Goal: Obtain resource: Download file/media

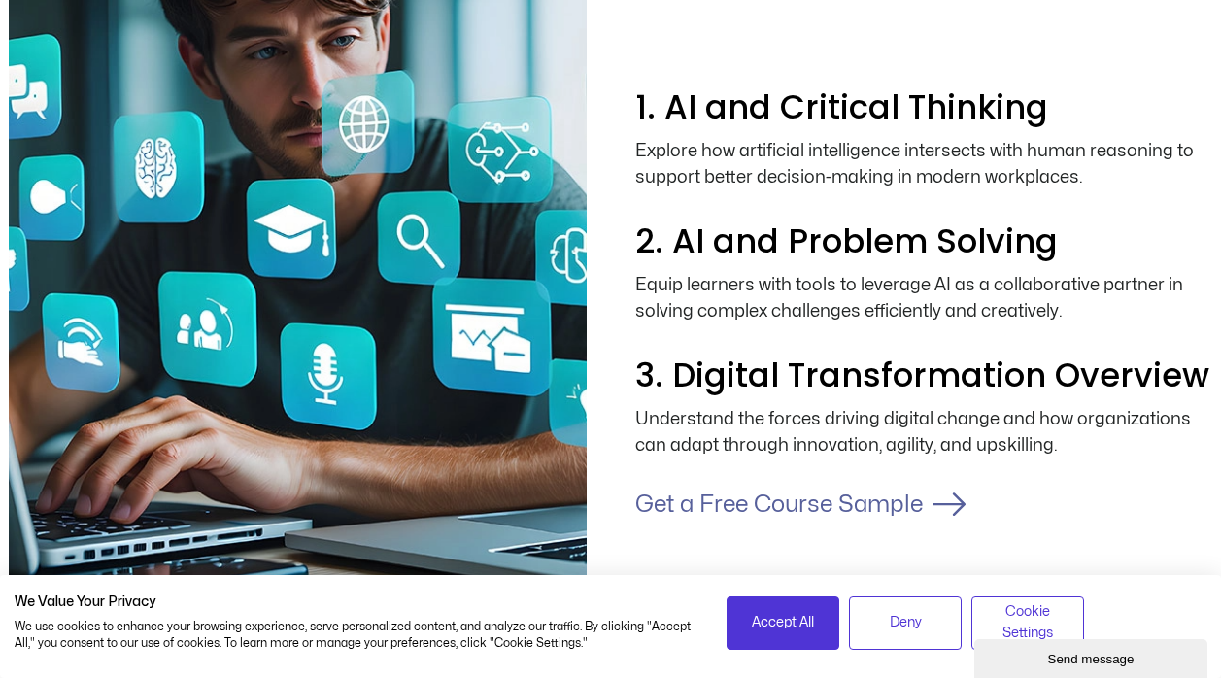
scroll to position [2332, 0]
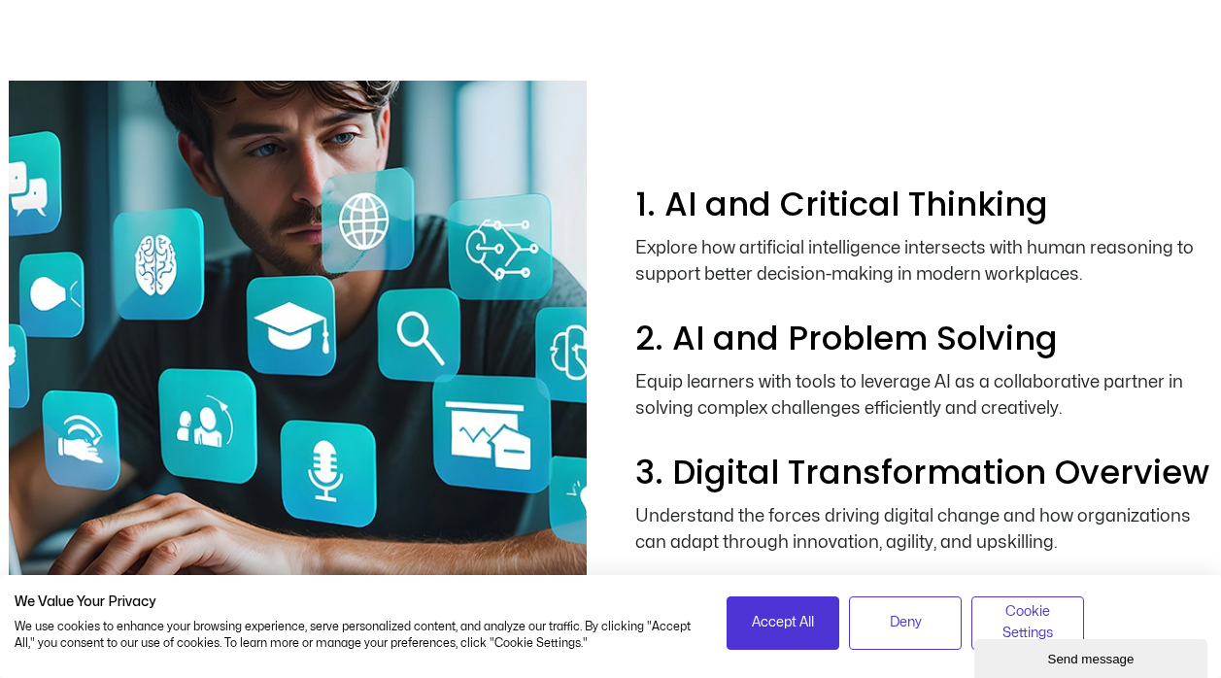
click at [766, 236] on div "Explore how artificial intelligence intersects with human reasoning to support …" at bounding box center [924, 271] width 578 height 72
click at [993, 617] on span "Cookie Settings" at bounding box center [1027, 623] width 87 height 44
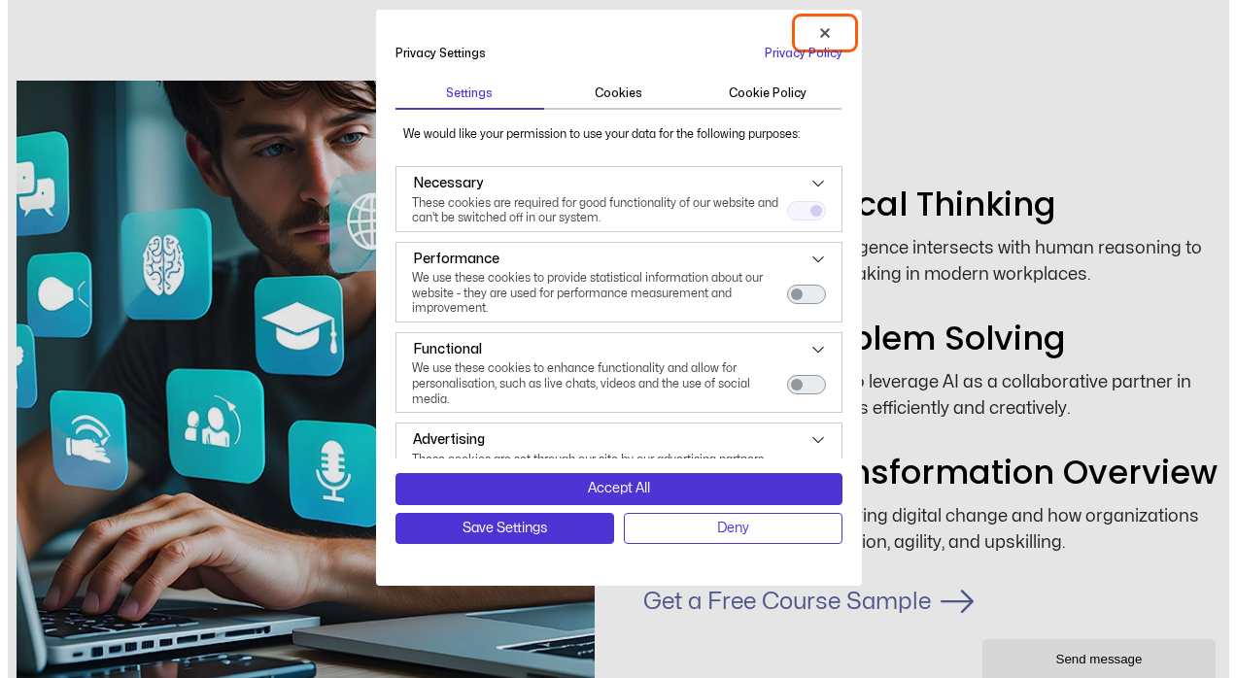
scroll to position [2333, 0]
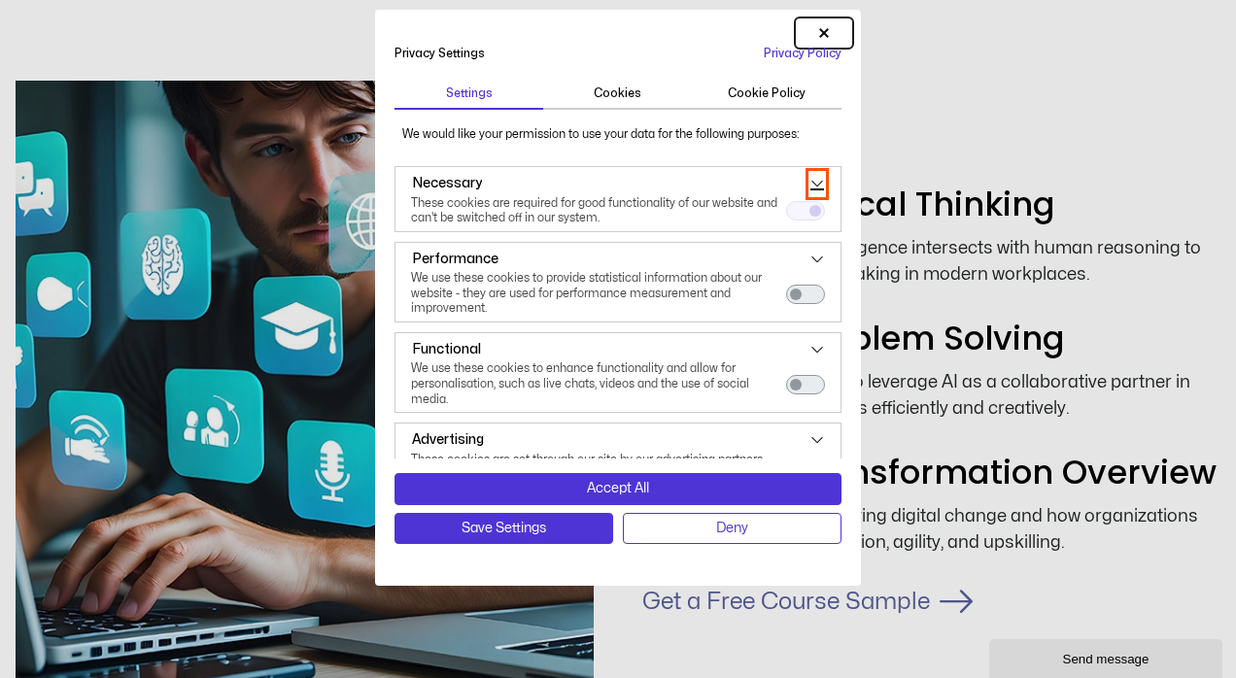
click at [810, 183] on icon "See more about: Necessary" at bounding box center [817, 184] width 14 height 14
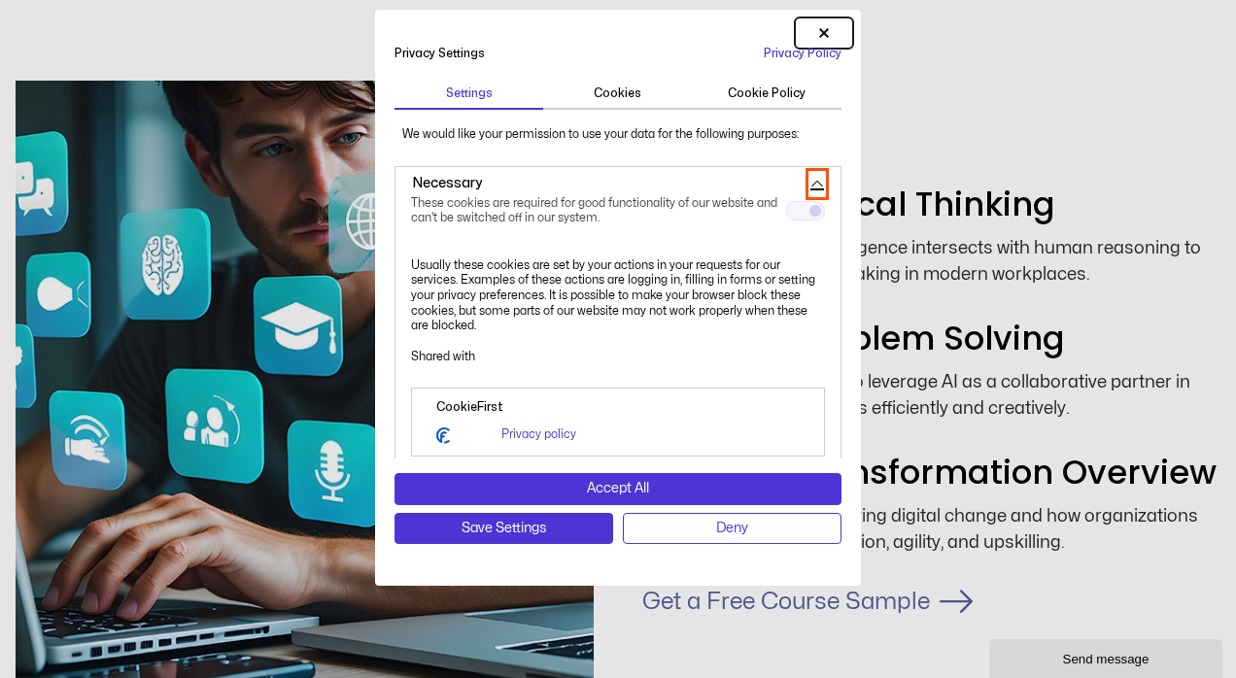
click at [810, 183] on icon "See more about: Necessary" at bounding box center [817, 184] width 14 height 14
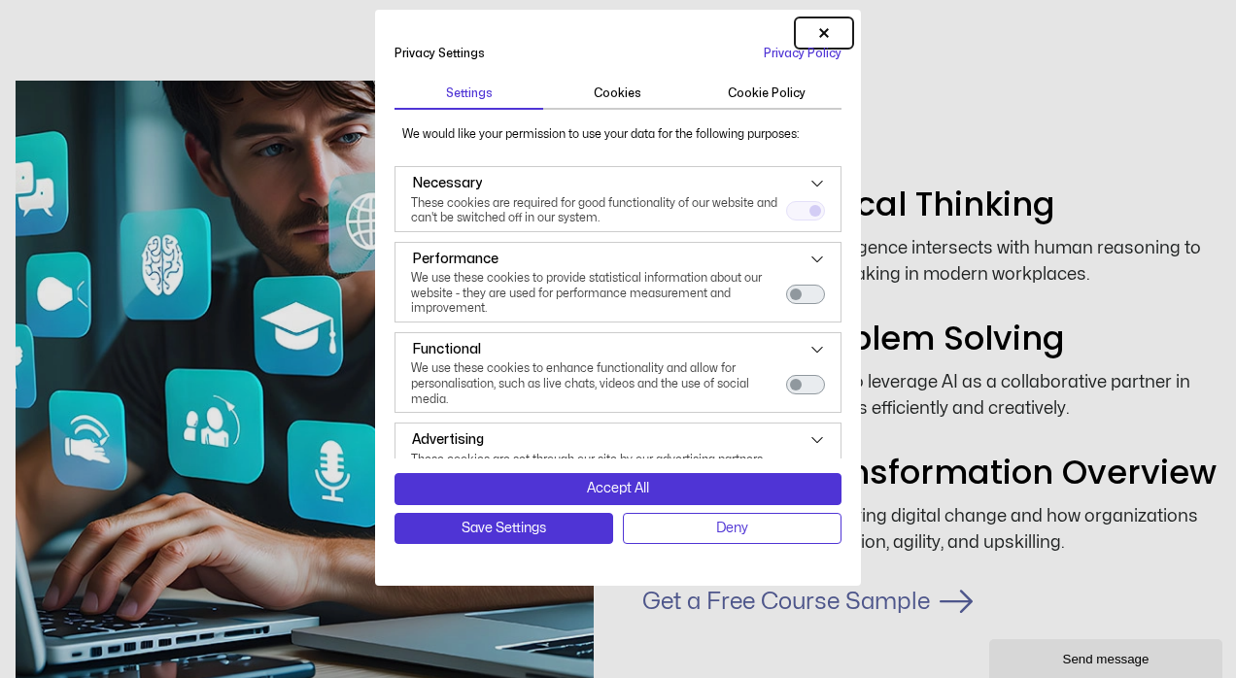
click at [482, 190] on div "Necessary" at bounding box center [580, 183] width 369 height 23
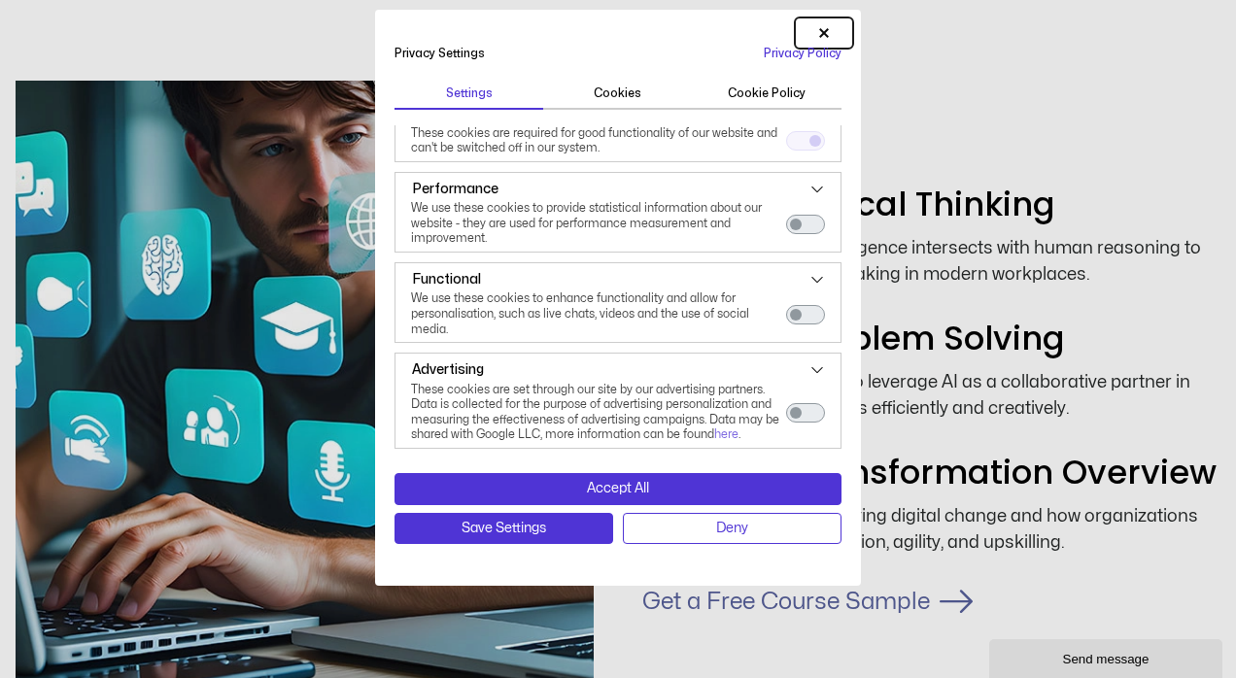
scroll to position [0, 0]
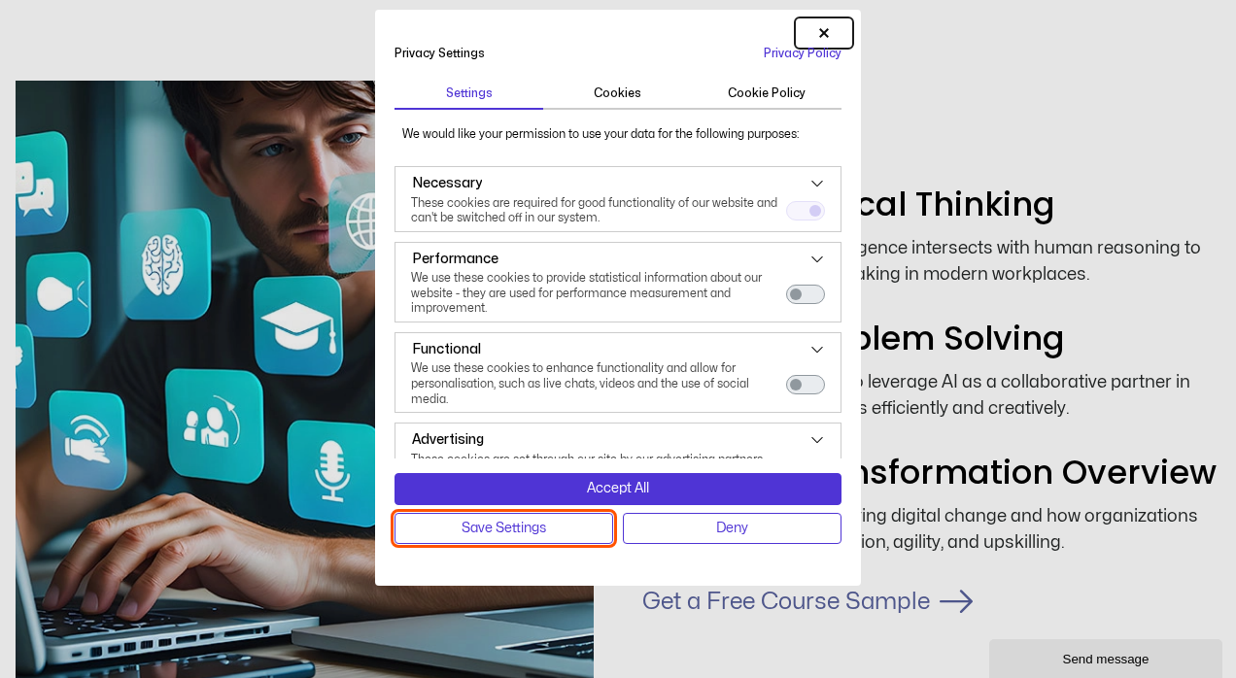
click at [544, 521] on span "Save Settings" at bounding box center [504, 528] width 85 height 21
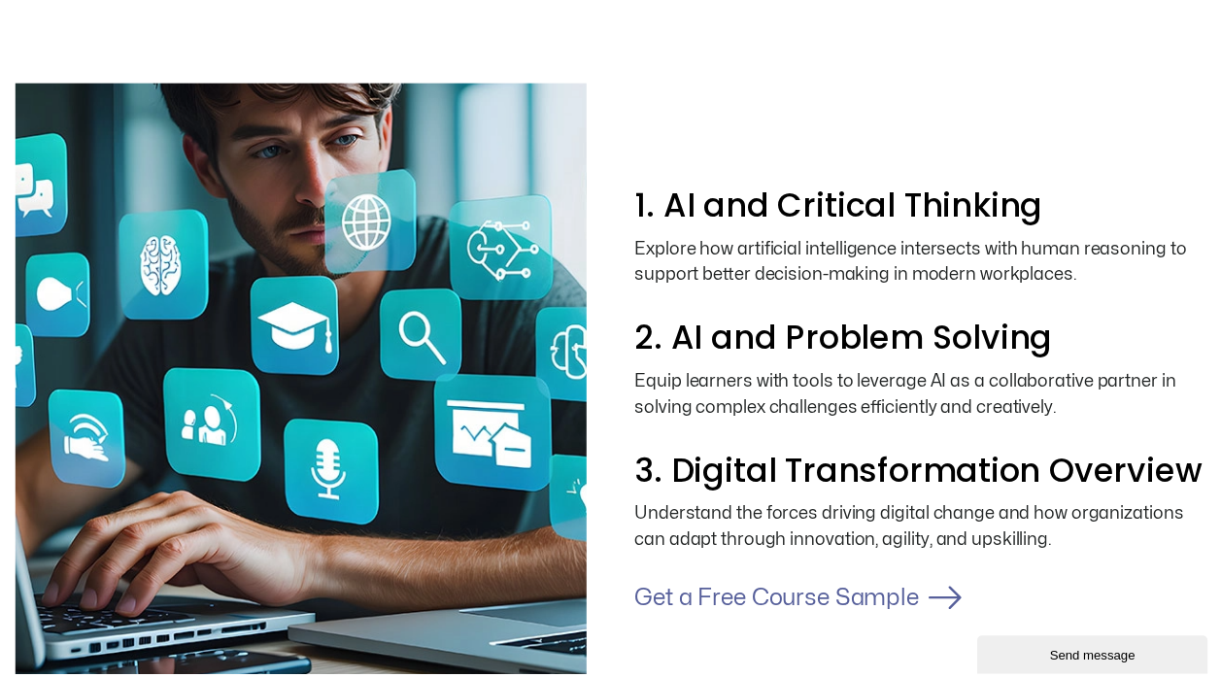
scroll to position [2332, 0]
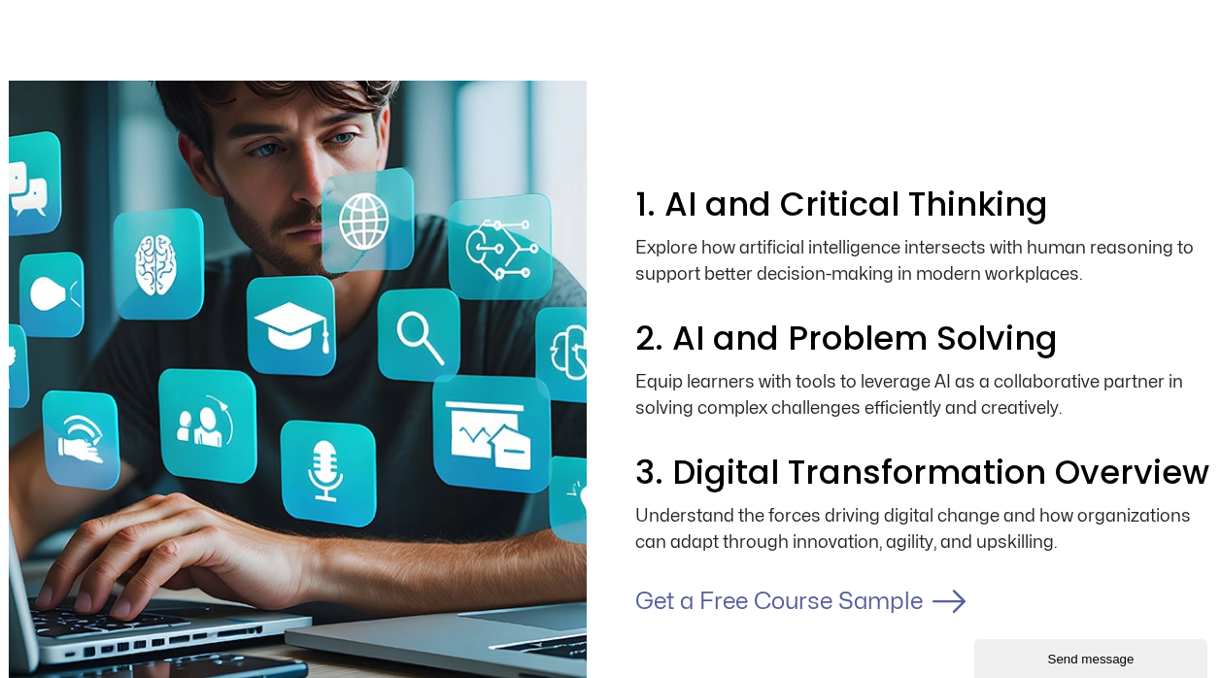
click at [871, 603] on link "Get a Free Course Sample" at bounding box center [779, 602] width 288 height 22
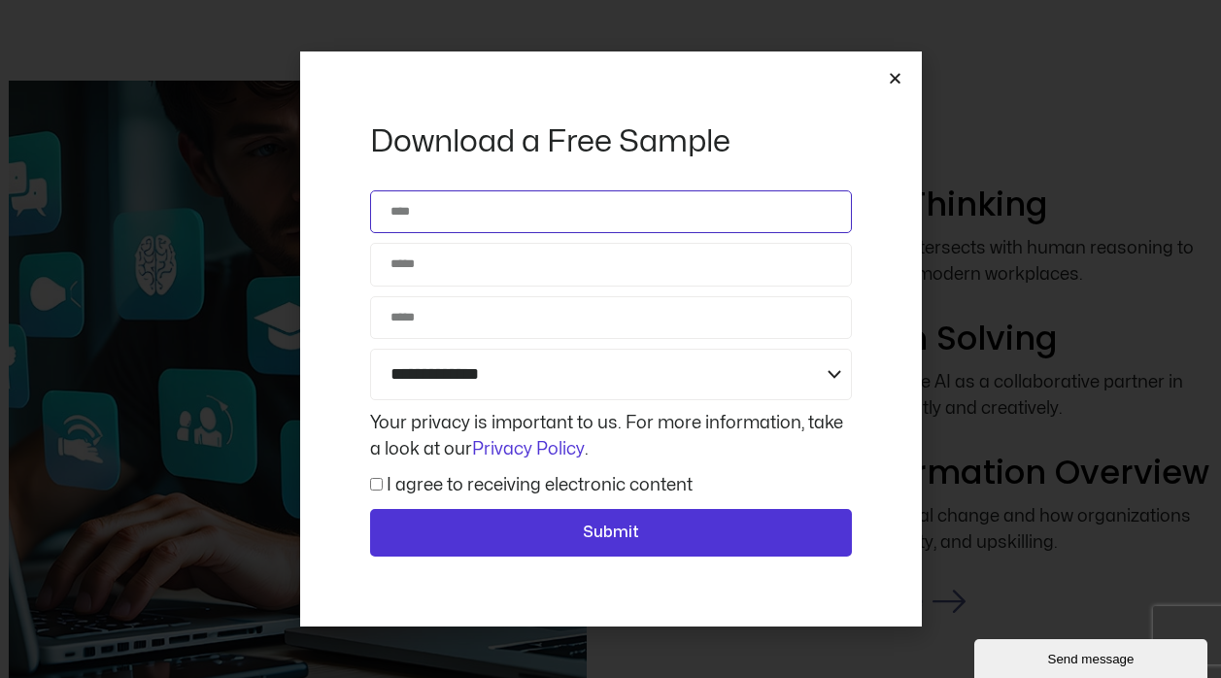
click at [417, 211] on input "Name" at bounding box center [611, 211] width 482 height 43
type input "*"
type input "*******"
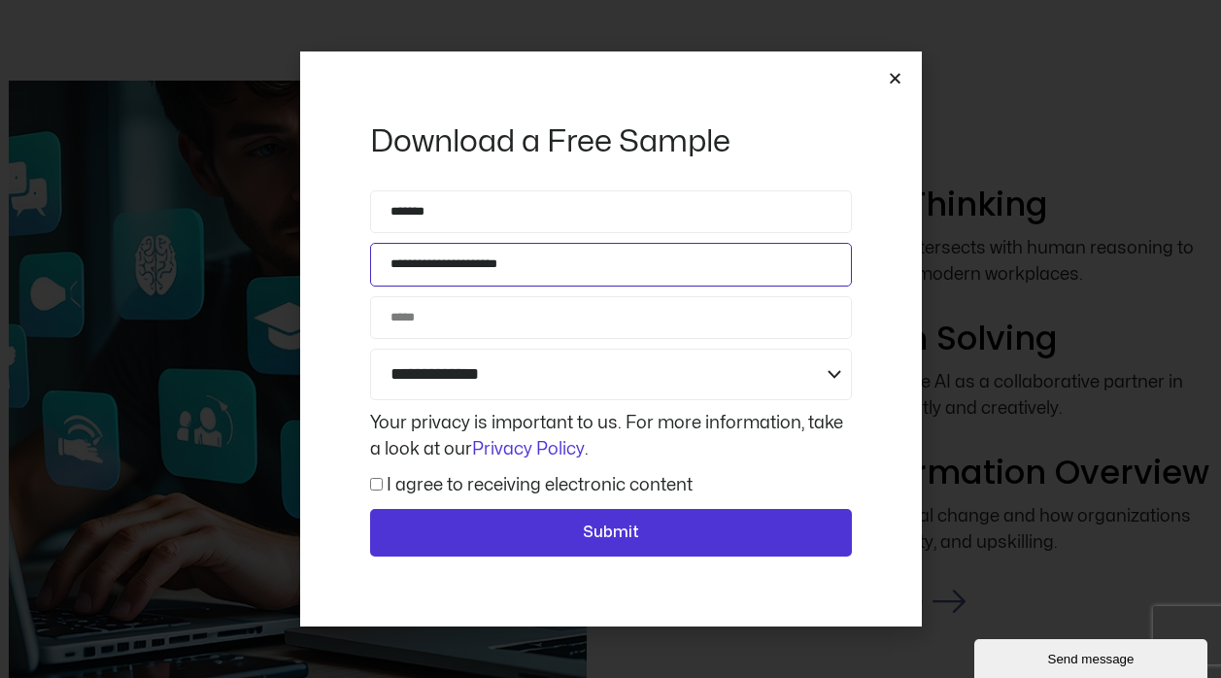
type input "**********"
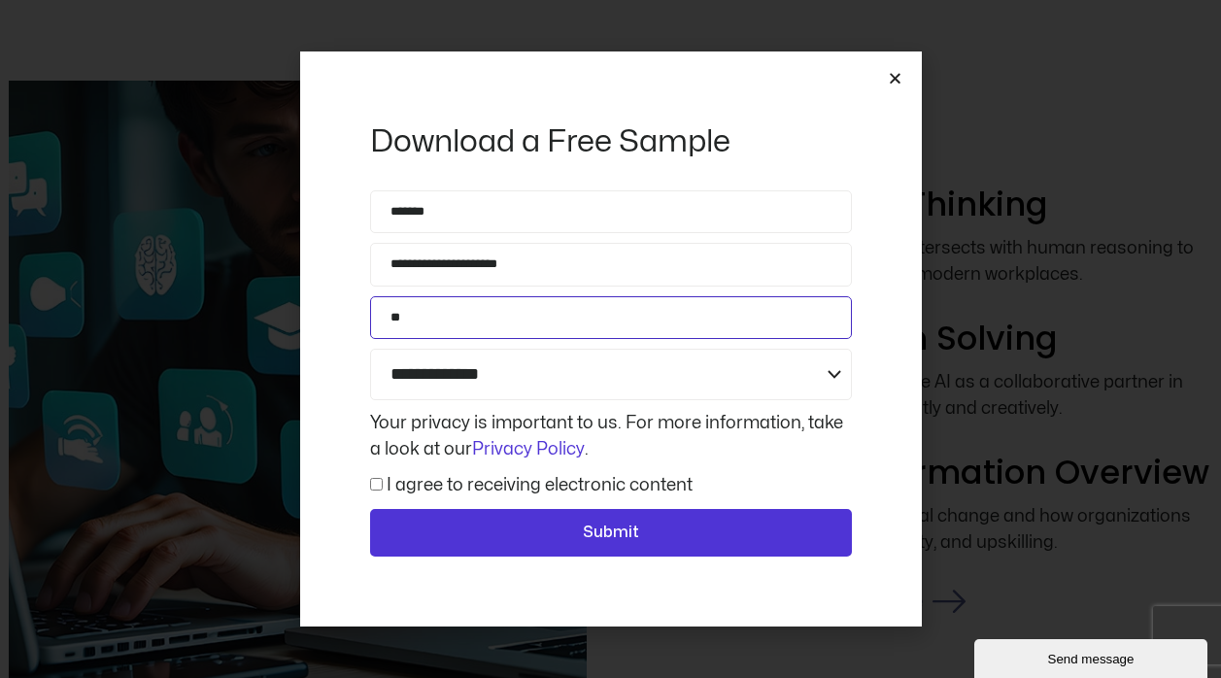
type input "*"
type input "********"
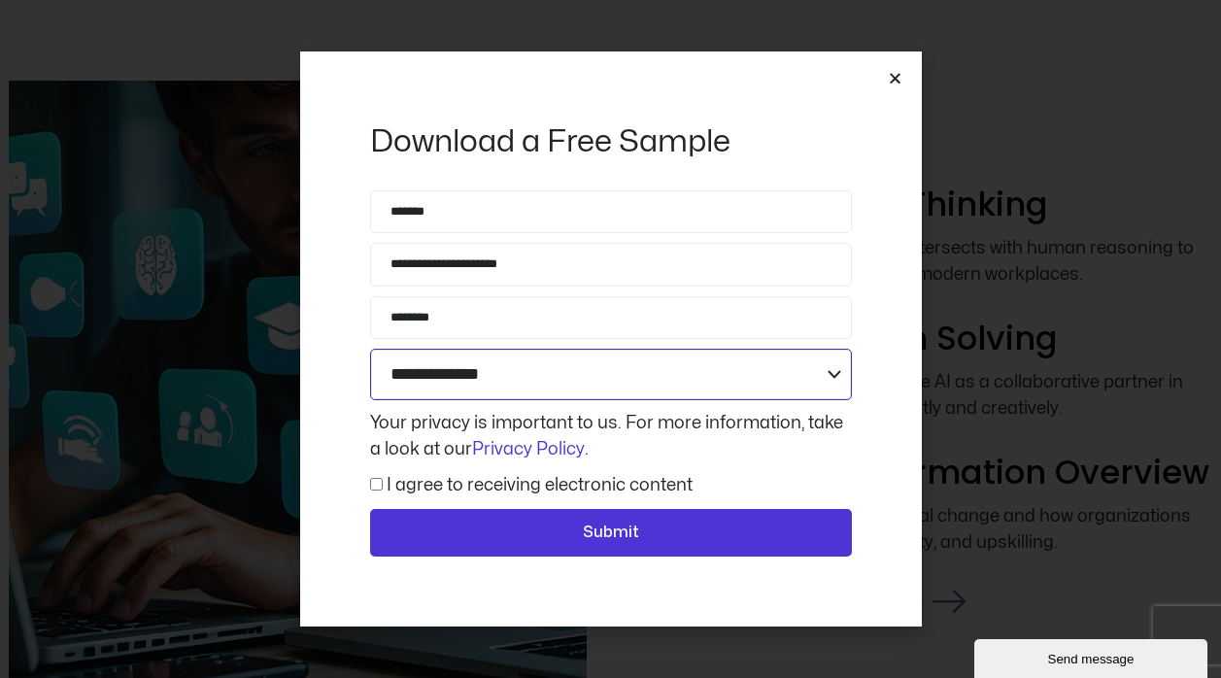
select select "**********"
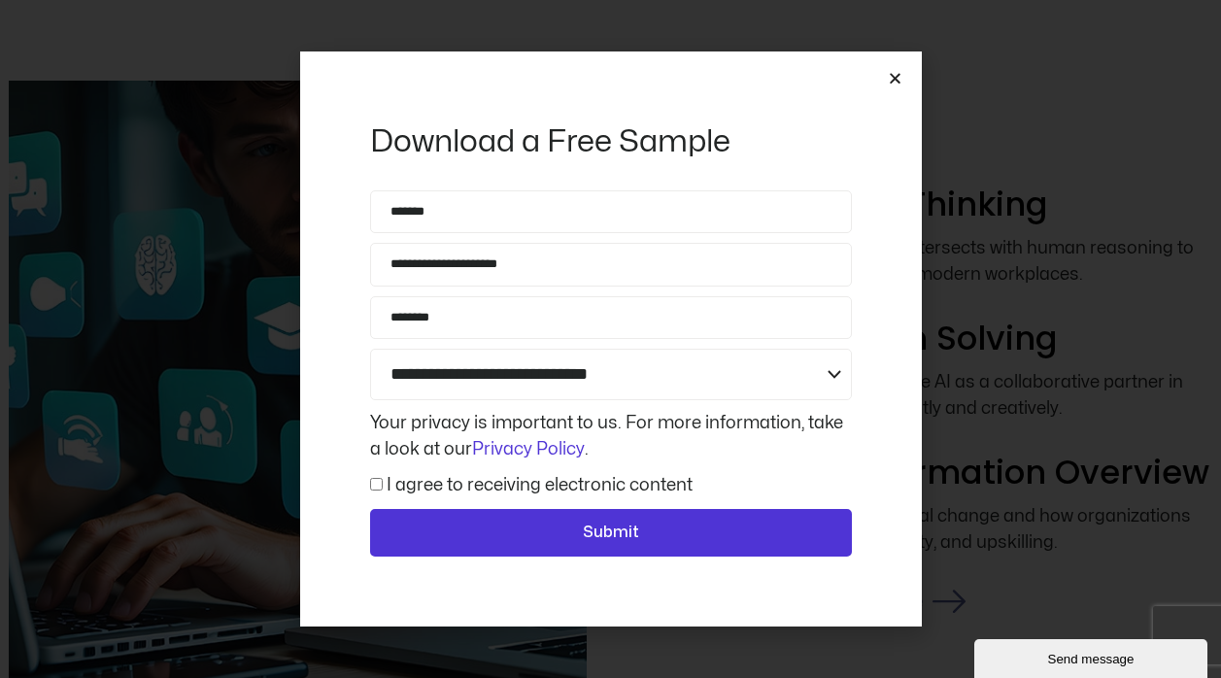
click at [374, 475] on span "I agree to receiving electronic content" at bounding box center [531, 485] width 323 height 26
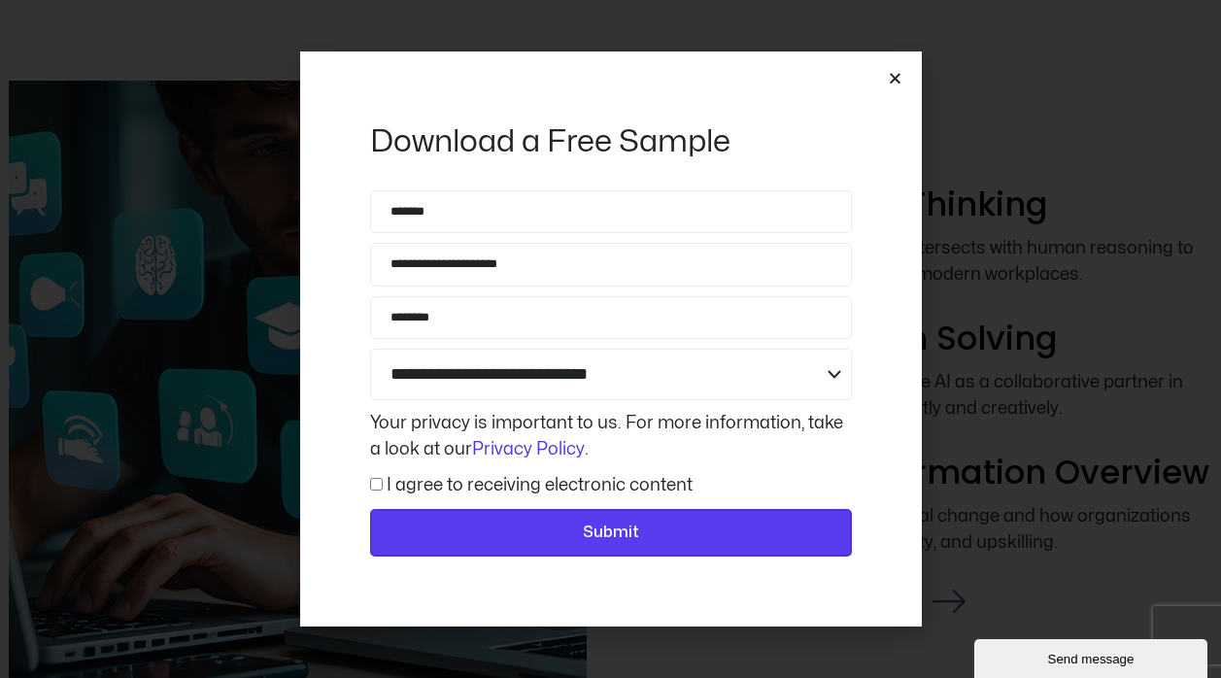
click at [646, 537] on span "Submit" at bounding box center [610, 533] width 431 height 25
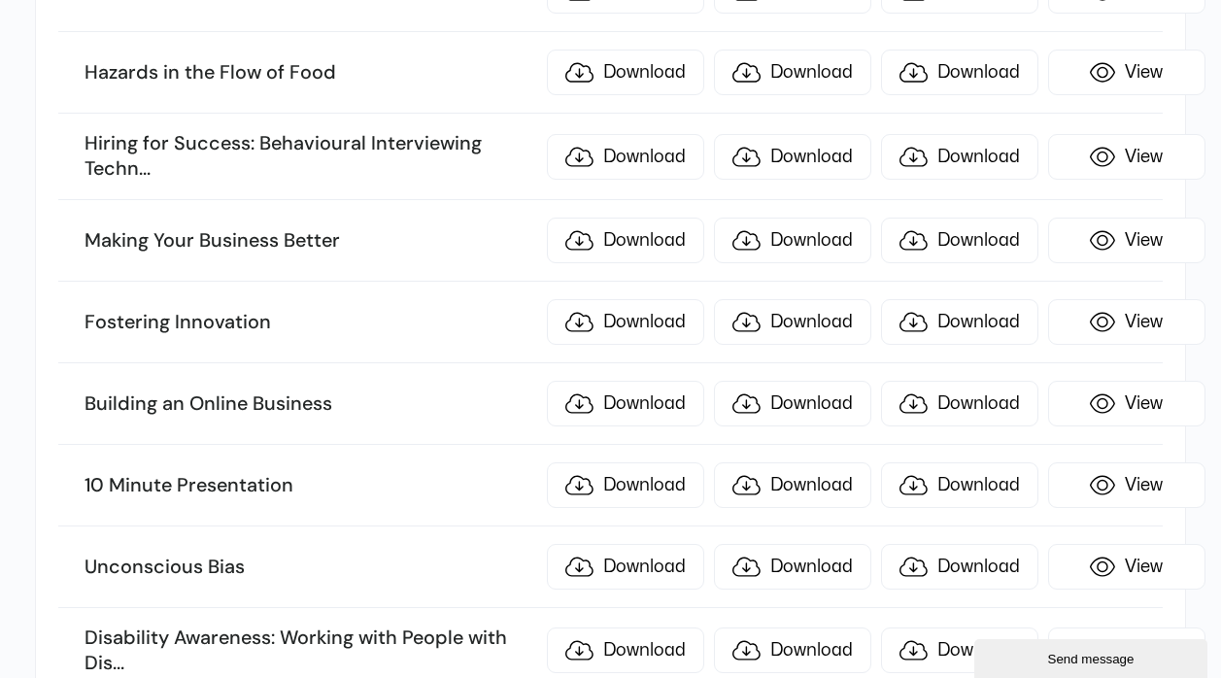
scroll to position [1276, 0]
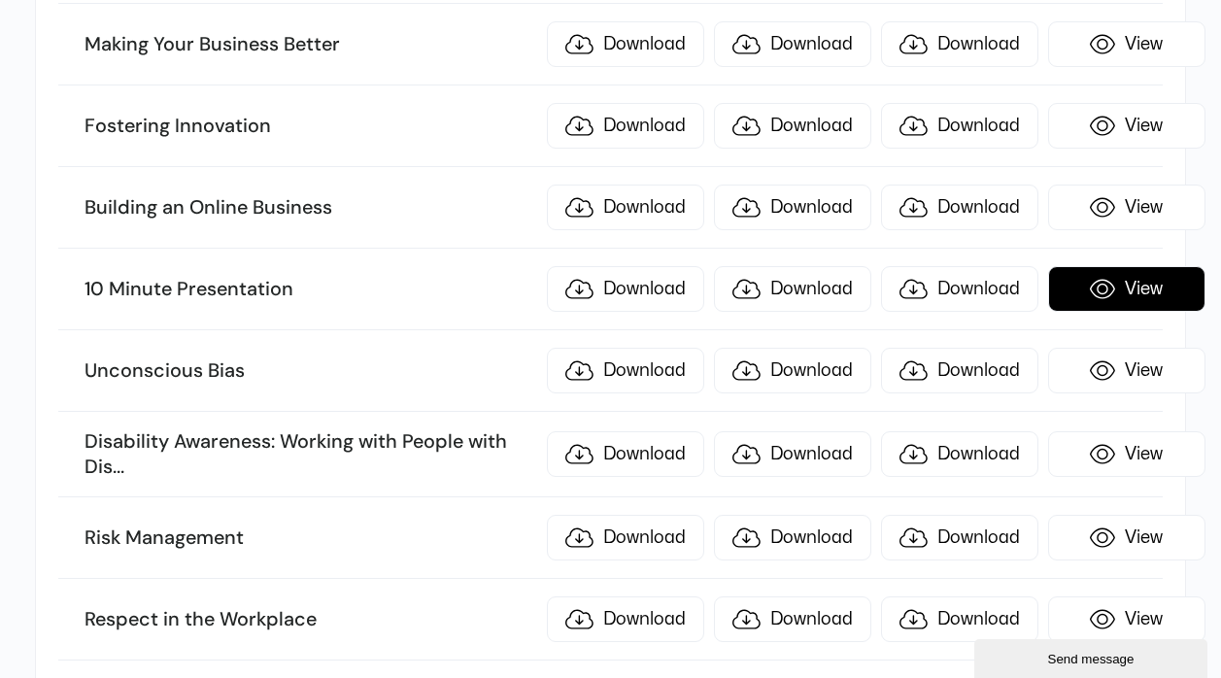
click at [1106, 289] on link "View" at bounding box center [1126, 289] width 157 height 46
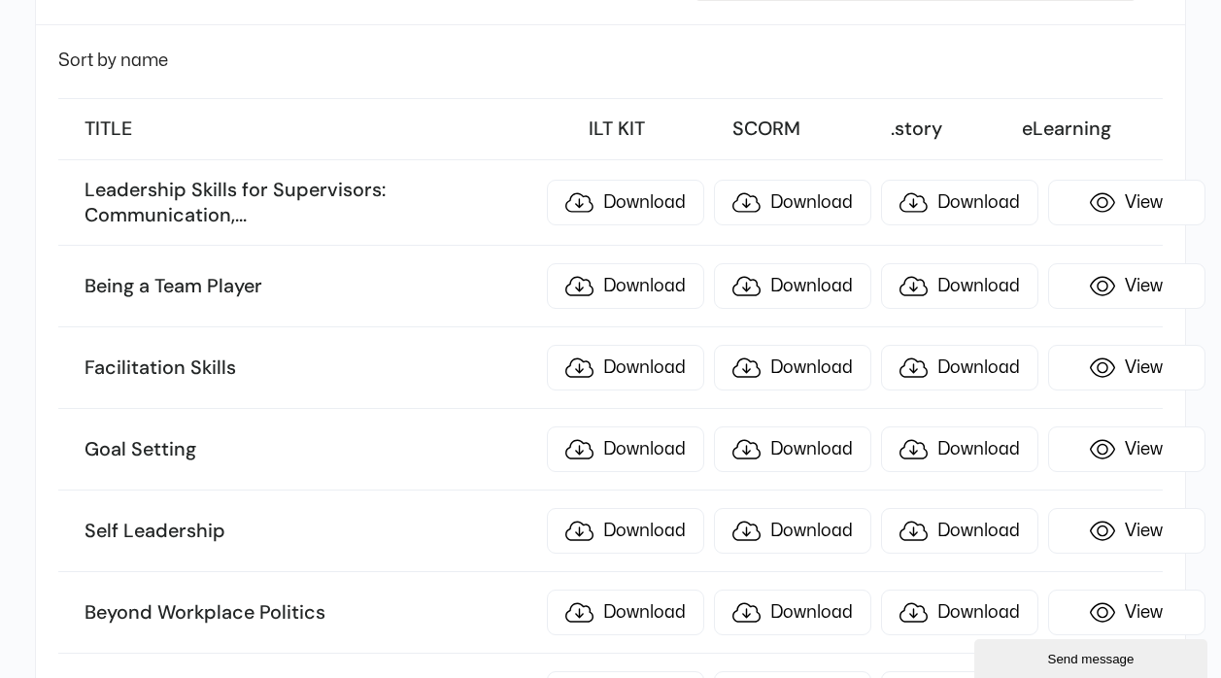
scroll to position [0, 0]
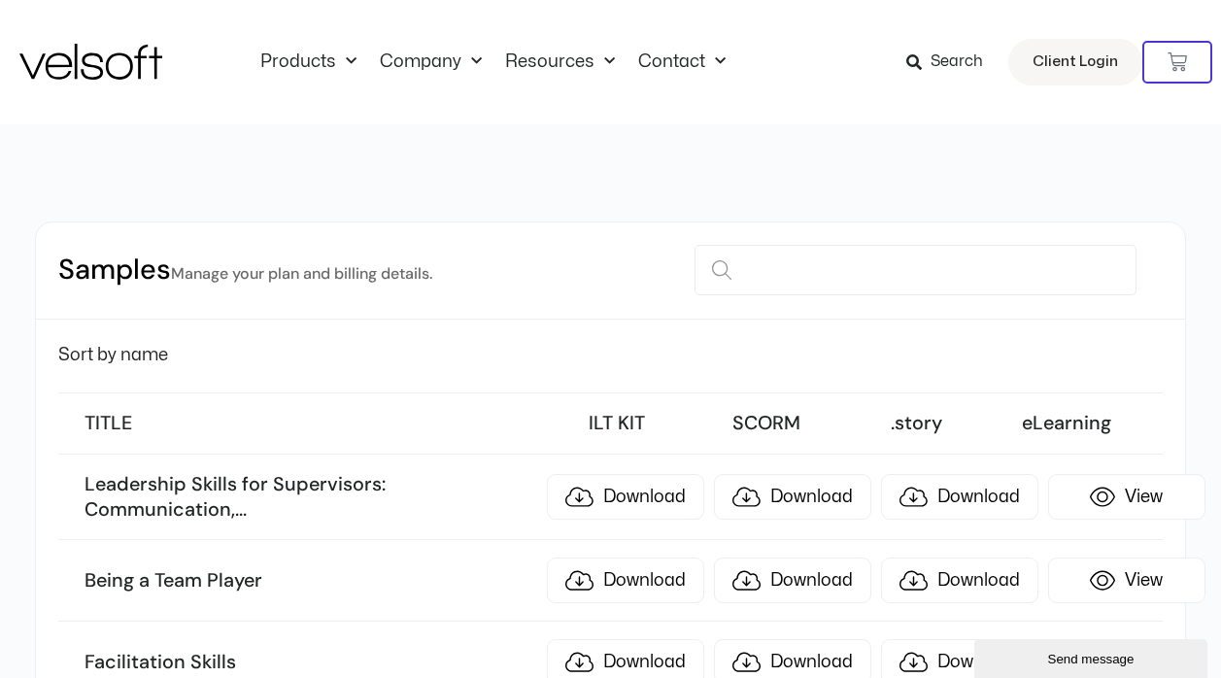
click at [154, 352] on span "Sort by name" at bounding box center [113, 355] width 110 height 17
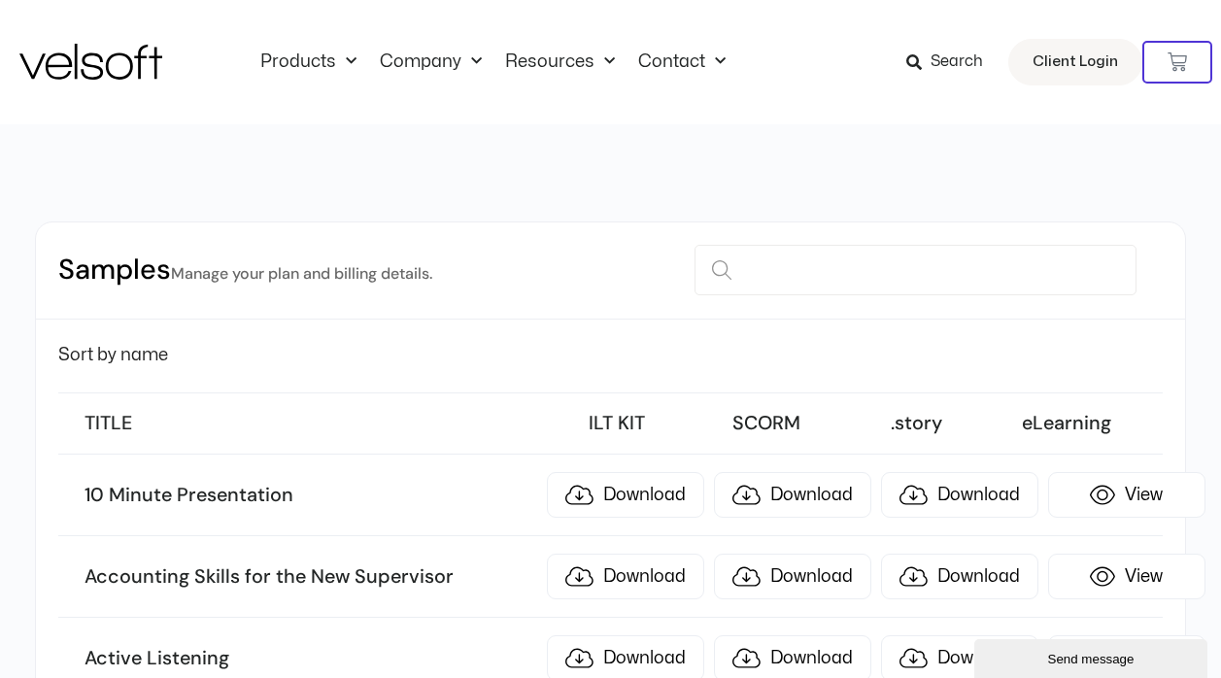
click at [114, 430] on h3 "TITLE" at bounding box center [311, 423] width 452 height 25
click at [113, 360] on span "Sort by name" at bounding box center [113, 355] width 110 height 17
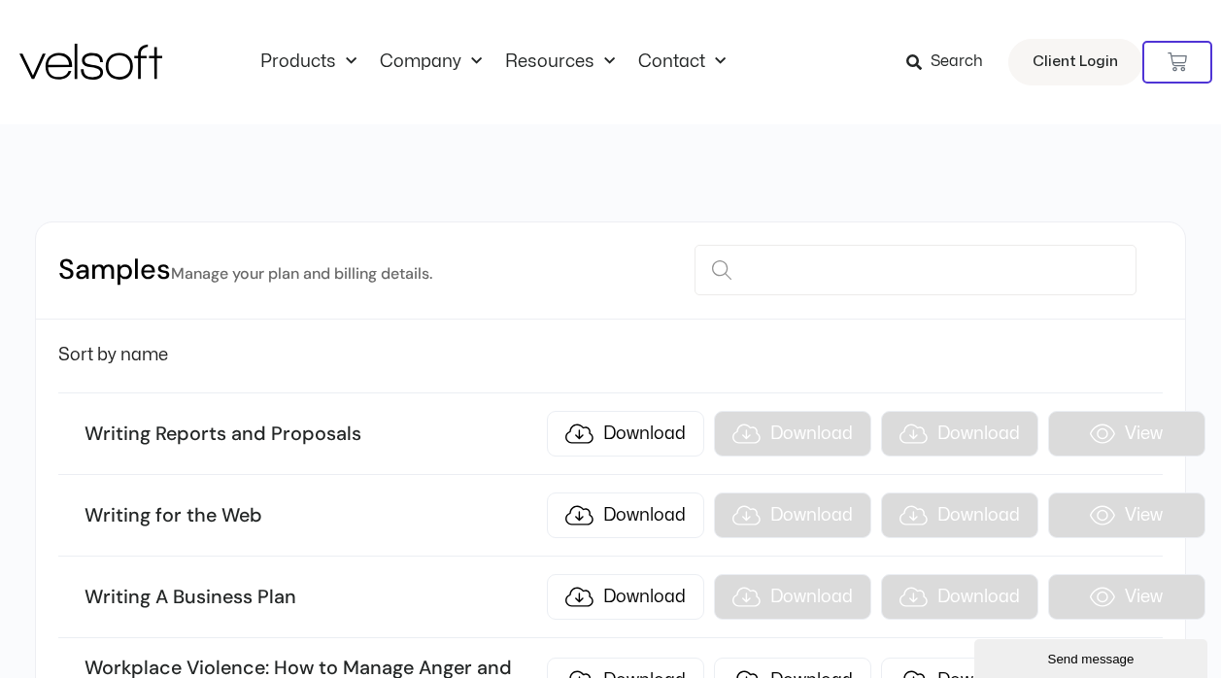
click at [99, 354] on span "Sort by name" at bounding box center [113, 355] width 110 height 17
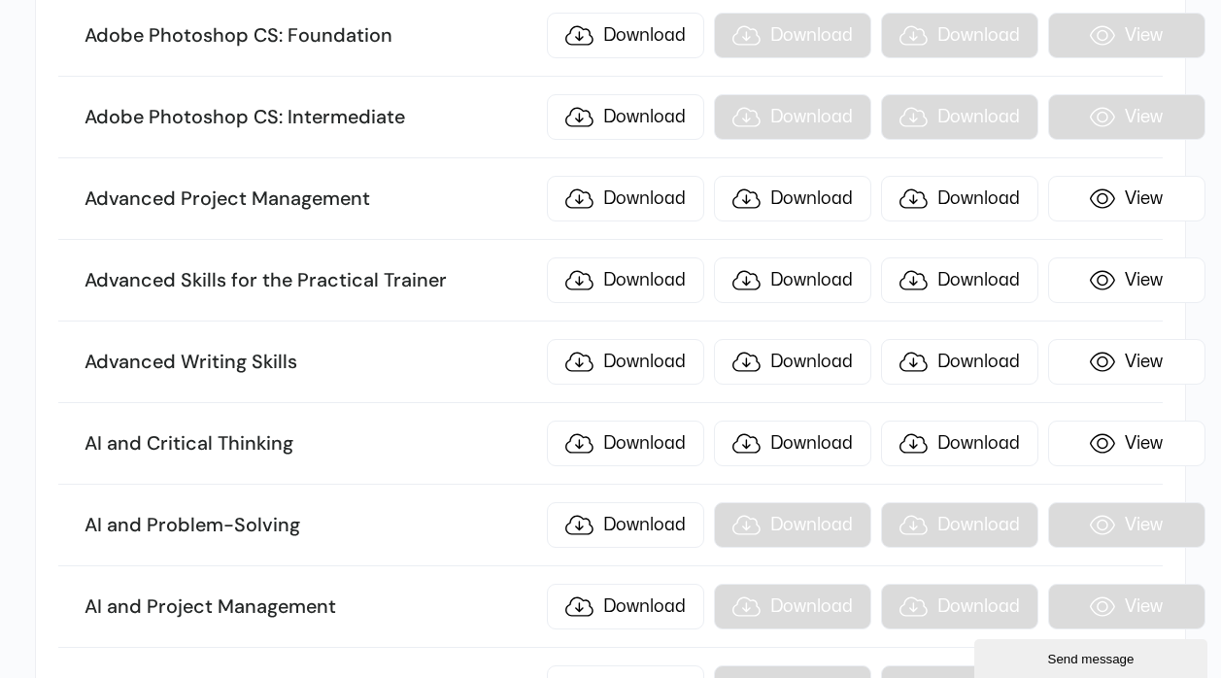
scroll to position [1374, 0]
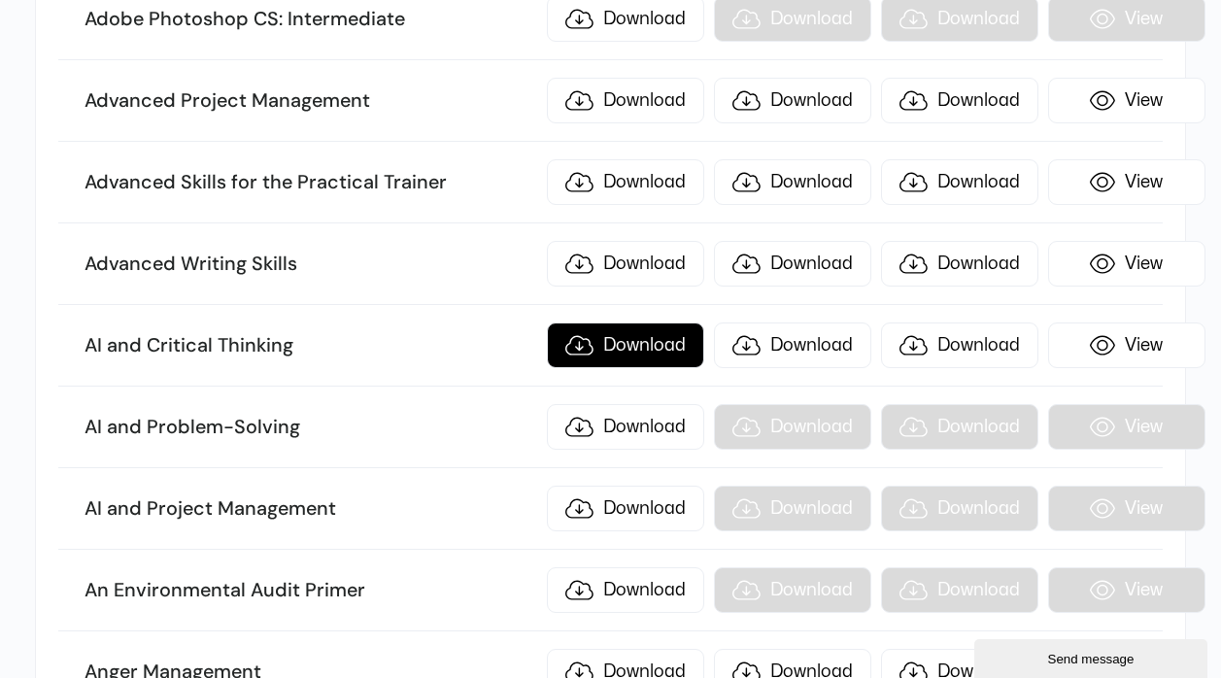
click at [600, 348] on link "Download" at bounding box center [625, 346] width 157 height 46
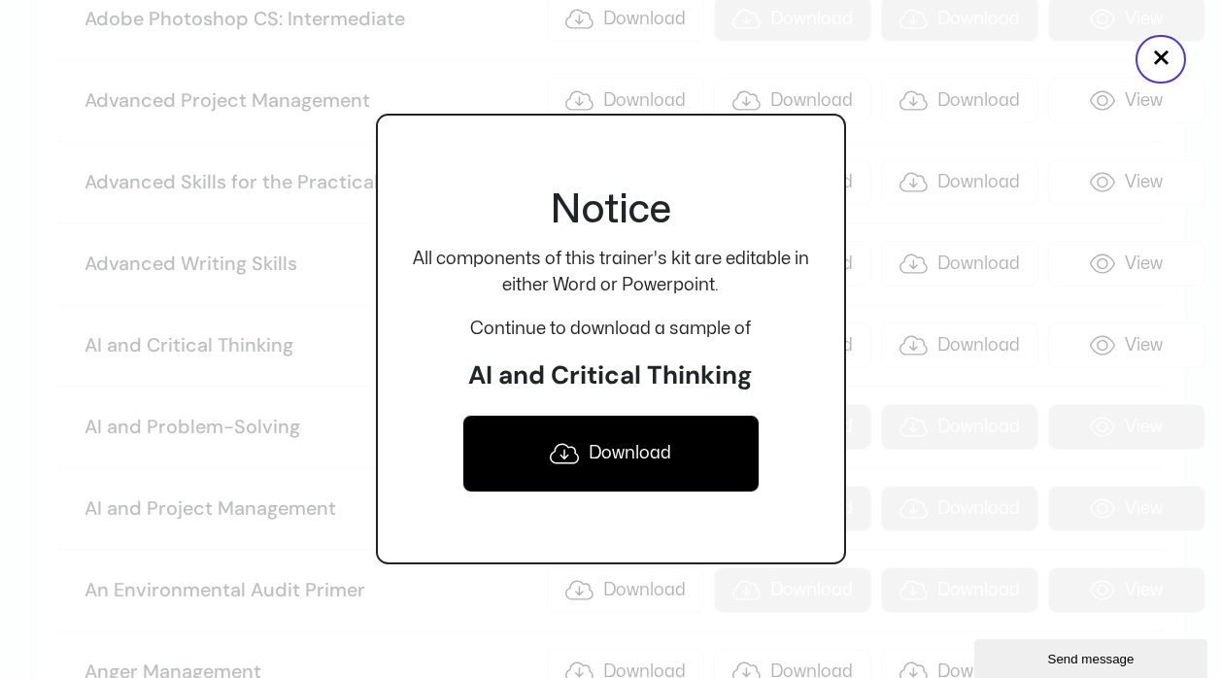
click at [602, 456] on link "Download" at bounding box center [611, 454] width 297 height 78
click at [1164, 57] on button "×" at bounding box center [1161, 59] width 51 height 49
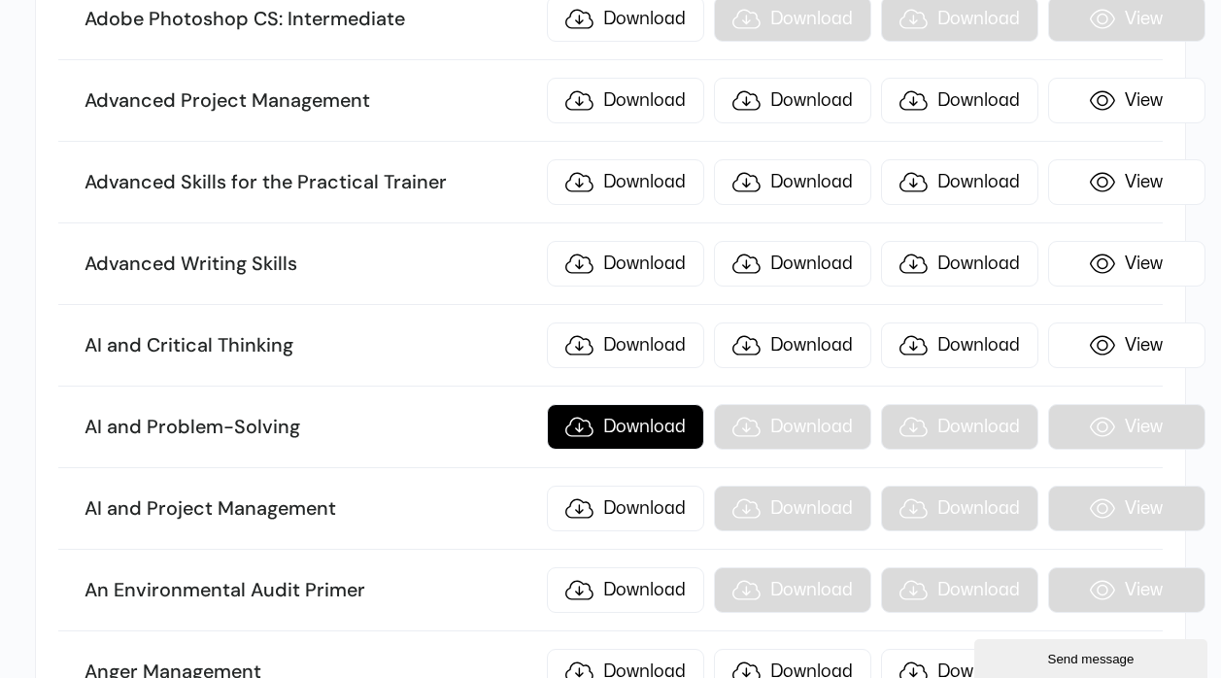
click at [621, 432] on link "Download" at bounding box center [625, 427] width 157 height 46
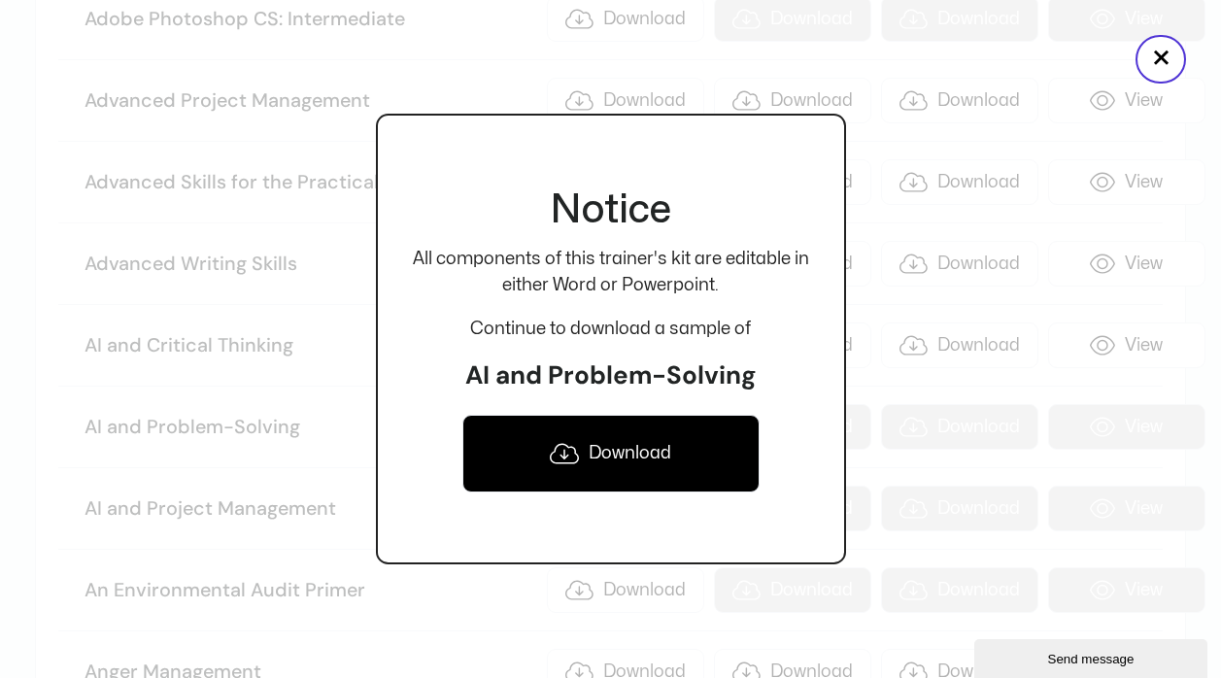
click at [601, 462] on link "Download" at bounding box center [611, 454] width 297 height 78
click at [1166, 62] on button "×" at bounding box center [1161, 59] width 51 height 49
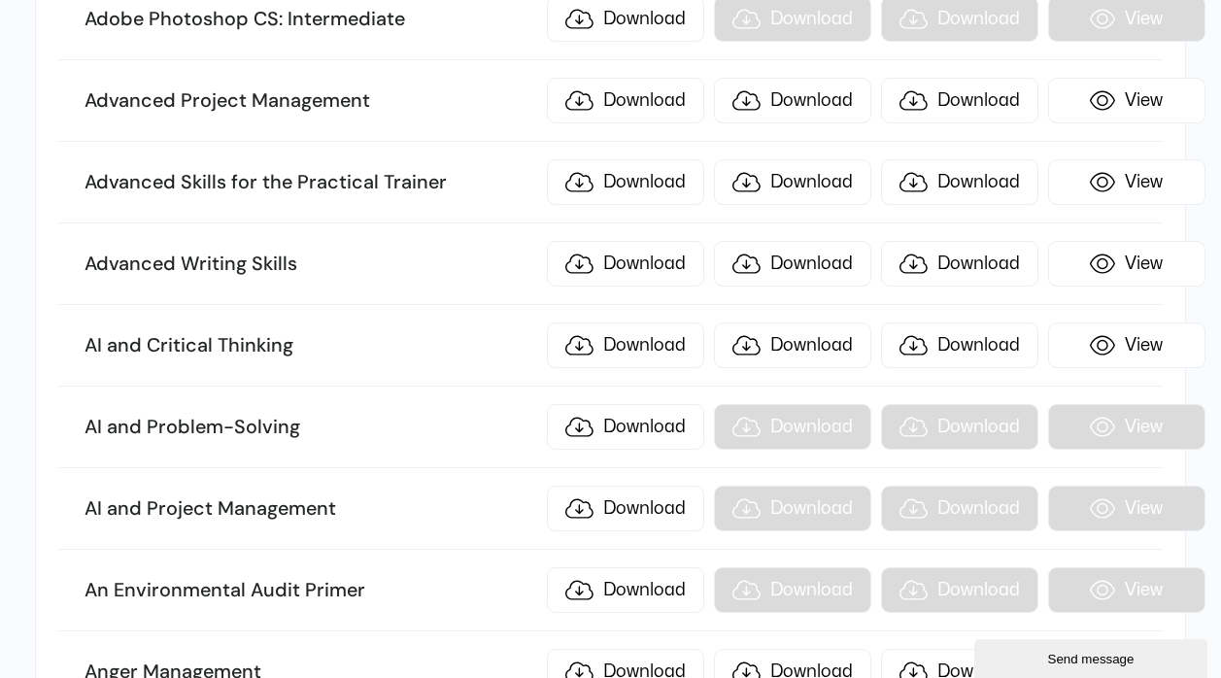
scroll to position [1570, 0]
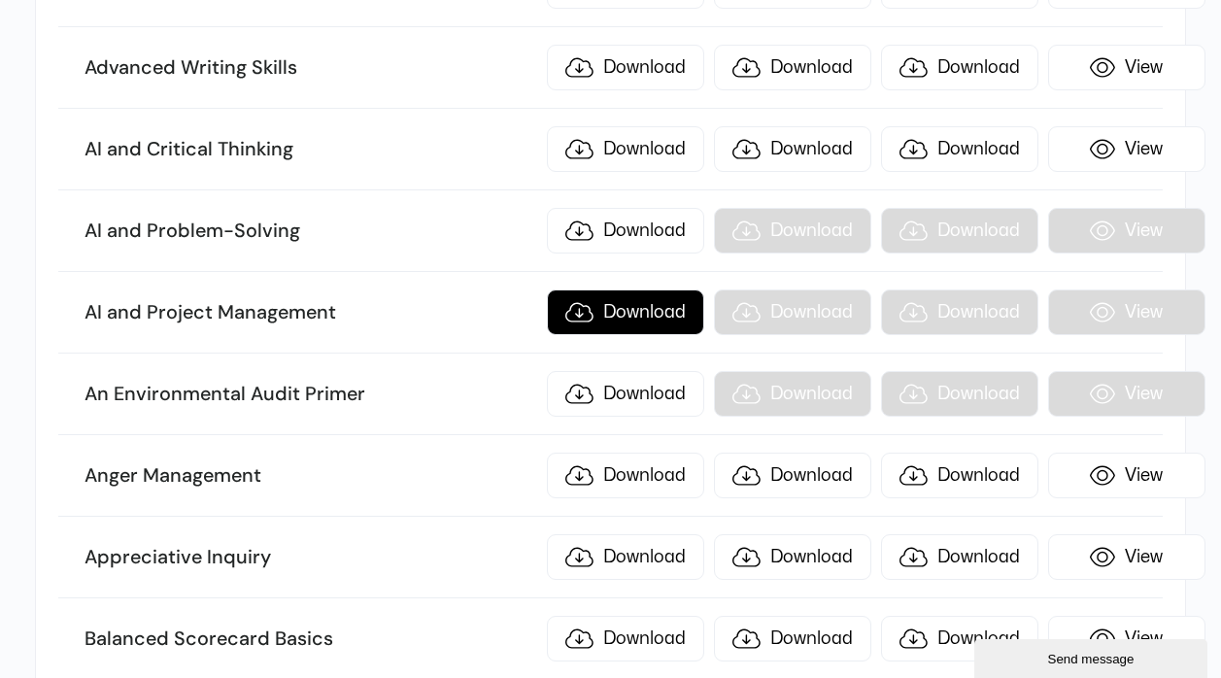
click at [640, 318] on link "Download" at bounding box center [625, 313] width 157 height 46
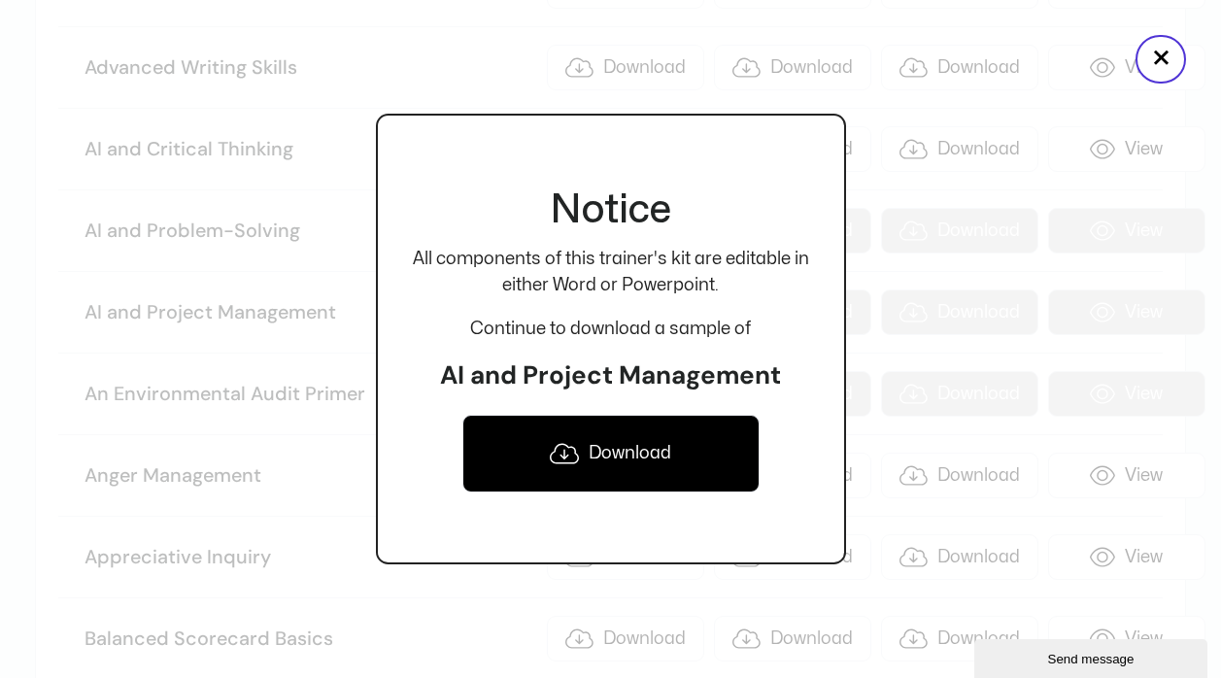
click at [608, 454] on link "Download" at bounding box center [611, 454] width 297 height 78
click at [1158, 52] on button "×" at bounding box center [1161, 59] width 51 height 49
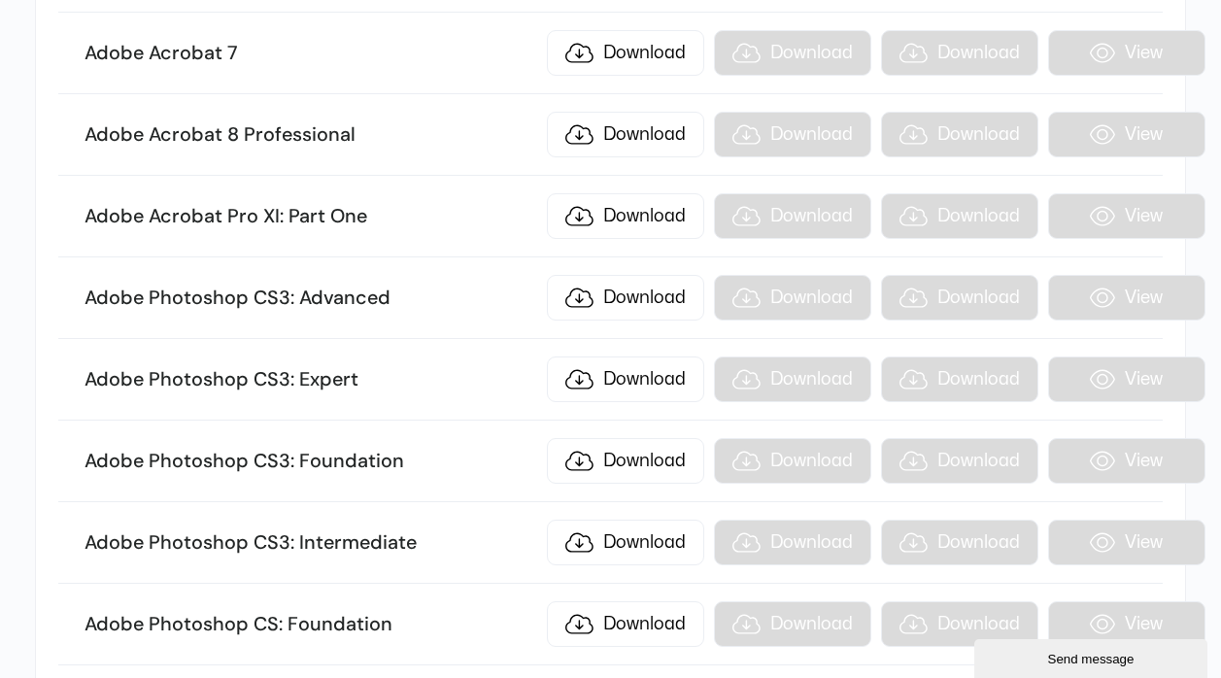
scroll to position [0, 0]
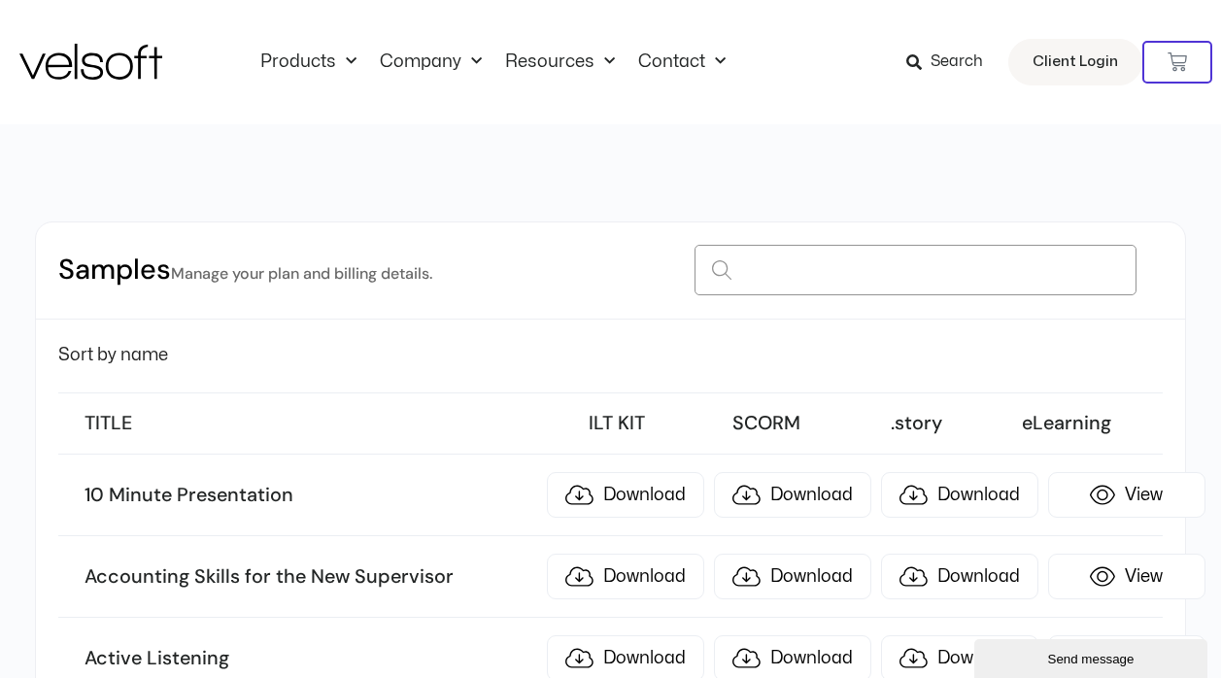
click at [750, 267] on input at bounding box center [915, 270] width 441 height 51
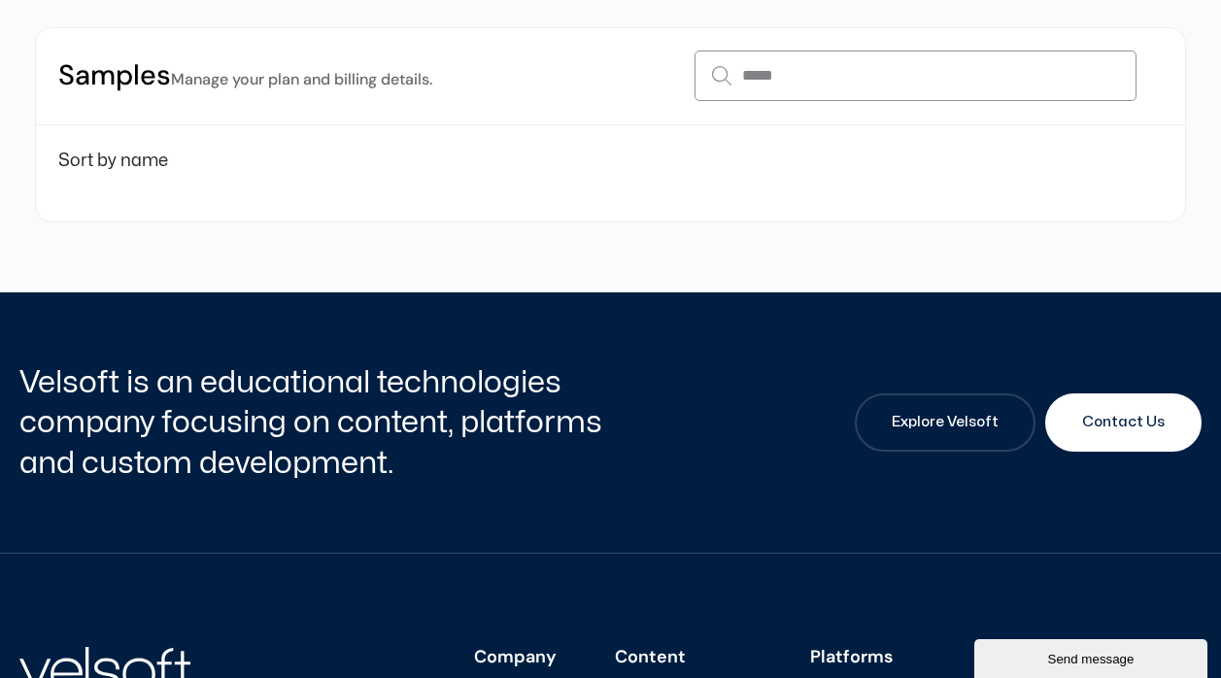
scroll to position [97, 0]
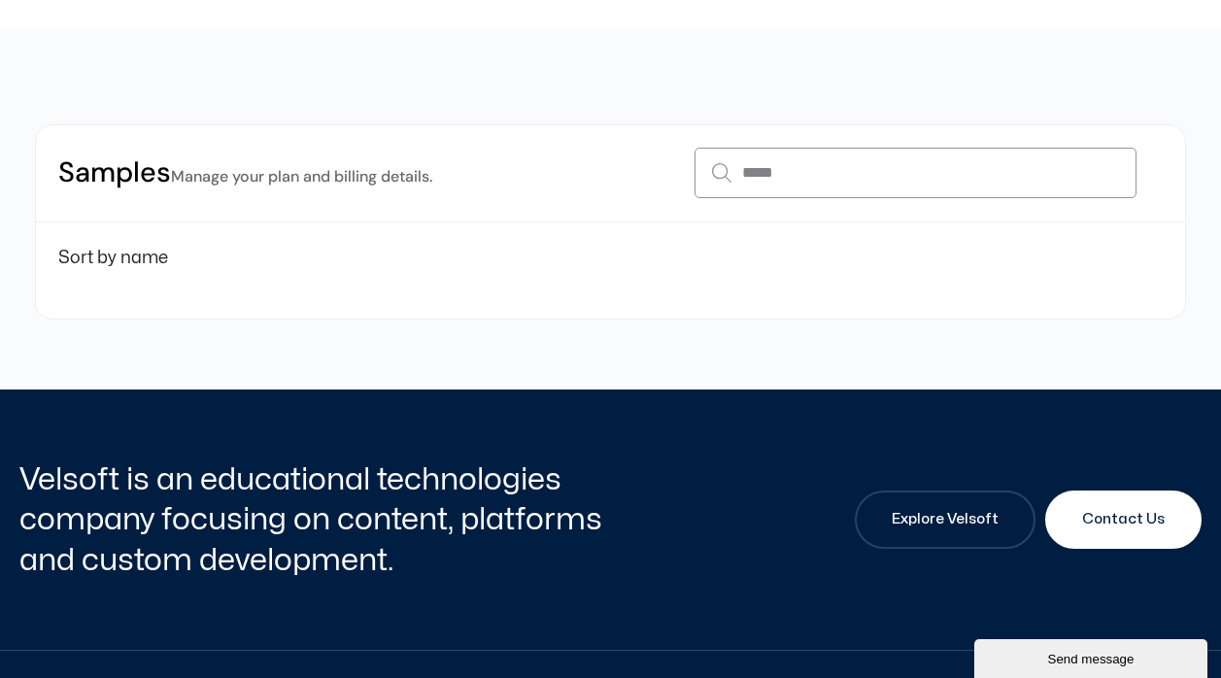
drag, startPoint x: 782, startPoint y: 180, endPoint x: 685, endPoint y: 161, distance: 98.9
click at [684, 161] on div "Samples Manage your plan and billing details. *****" at bounding box center [611, 173] width 1150 height 97
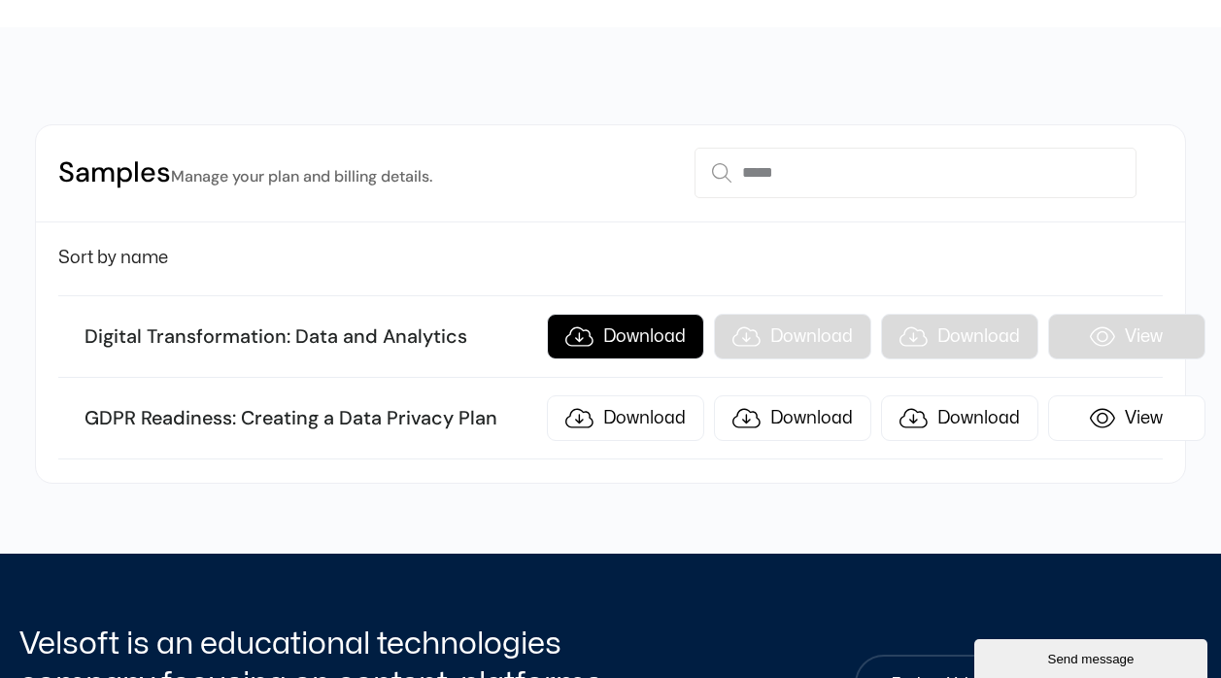
click at [612, 325] on link "Download" at bounding box center [625, 337] width 157 height 46
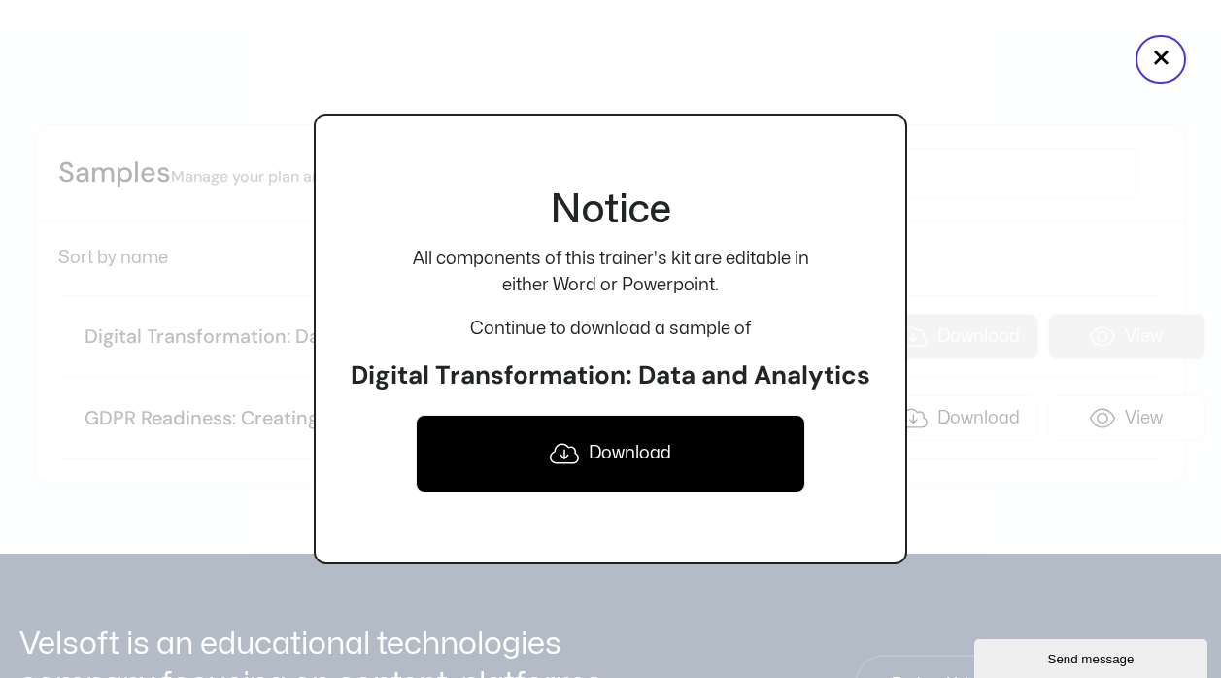
click at [624, 458] on link "Download" at bounding box center [611, 454] width 390 height 78
click at [1154, 68] on button "×" at bounding box center [1161, 59] width 51 height 49
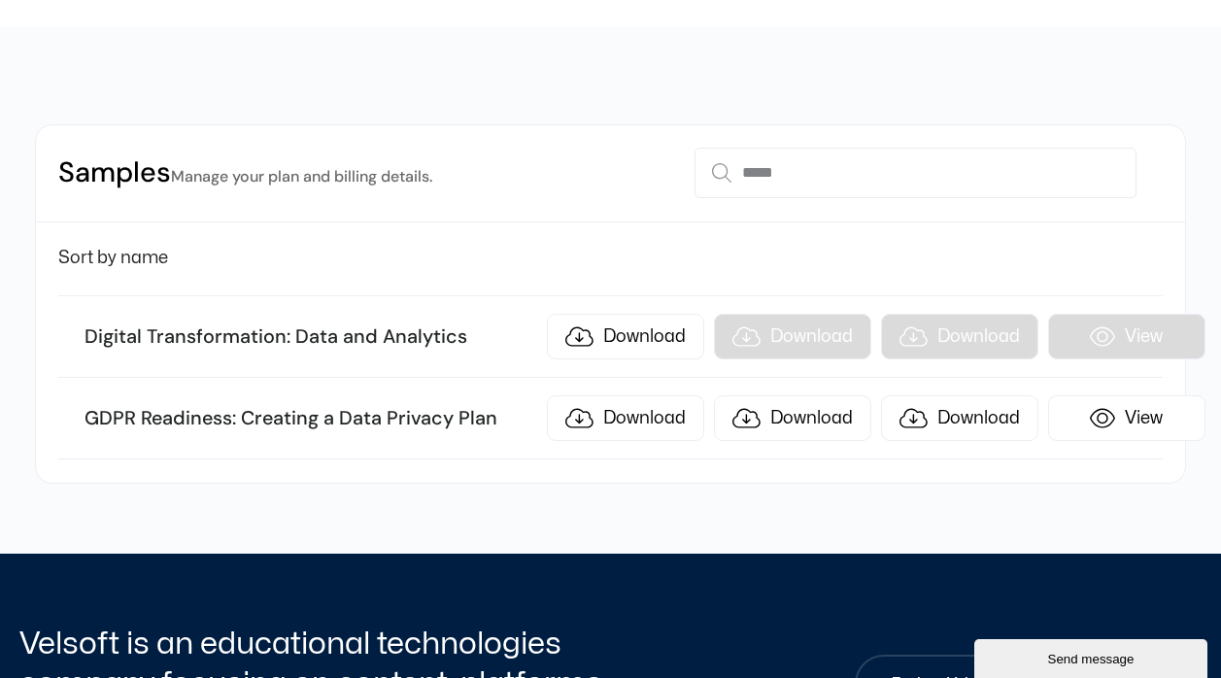
scroll to position [0, 0]
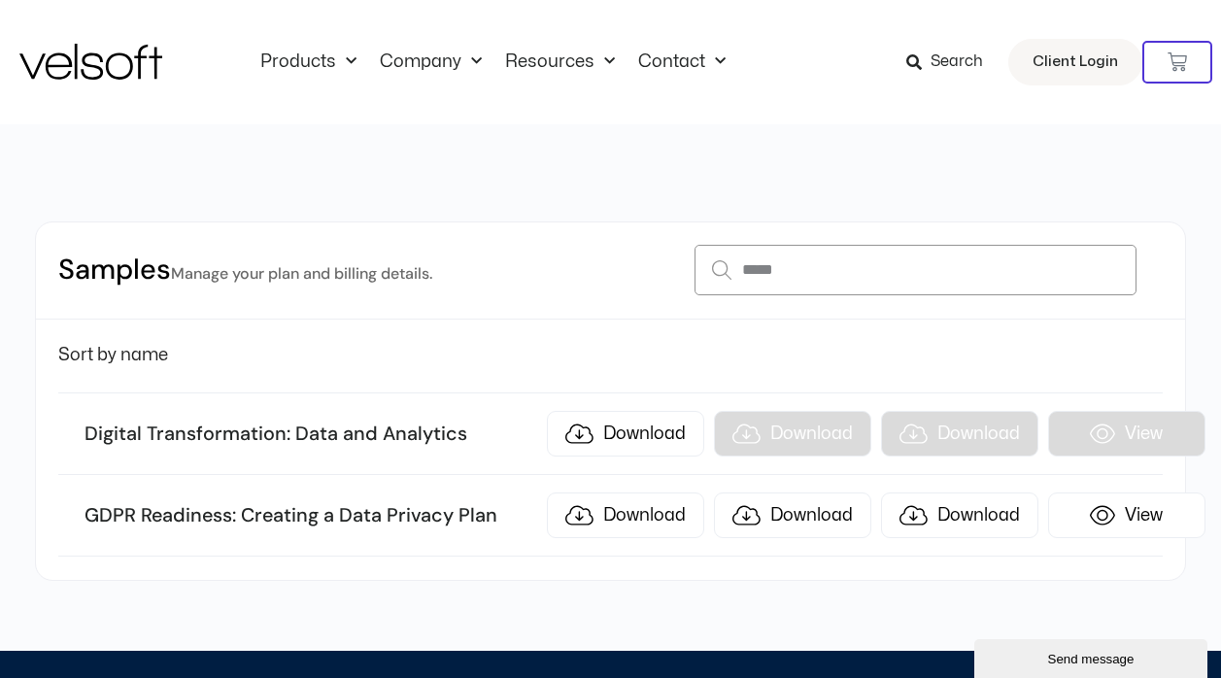
click at [773, 270] on input "****" at bounding box center [915, 270] width 441 height 51
drag, startPoint x: 773, startPoint y: 270, endPoint x: 709, endPoint y: 262, distance: 64.6
click at [709, 262] on input "****" at bounding box center [915, 270] width 441 height 51
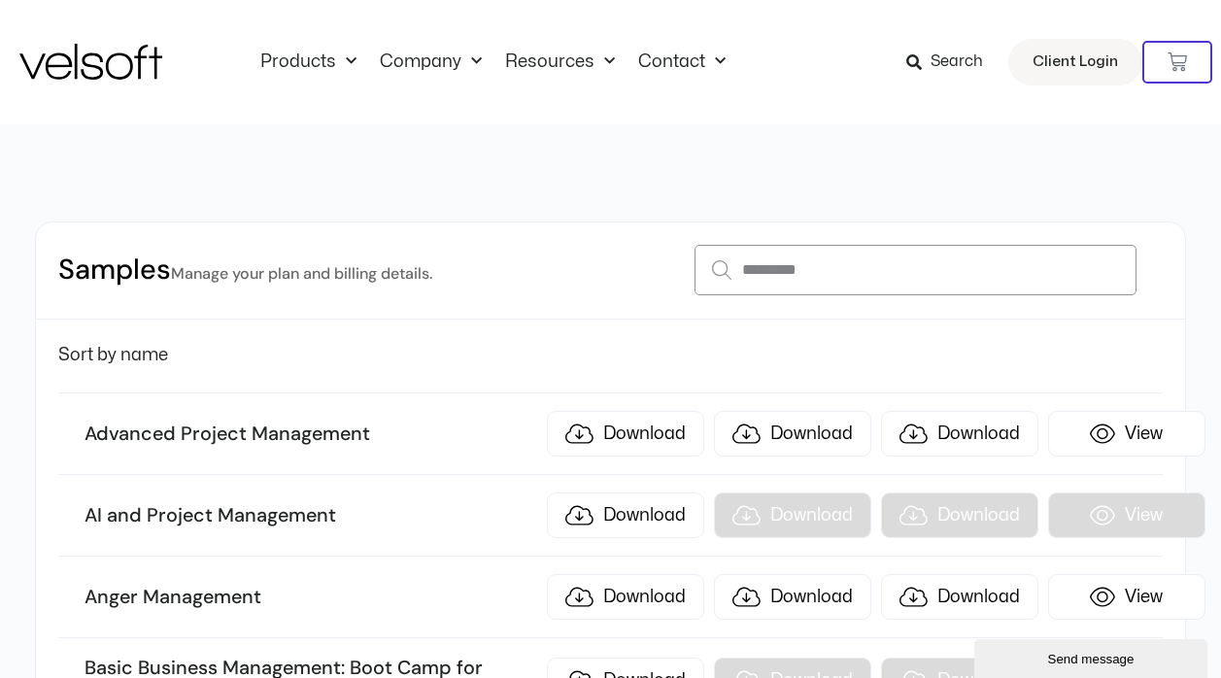
type input "*********"
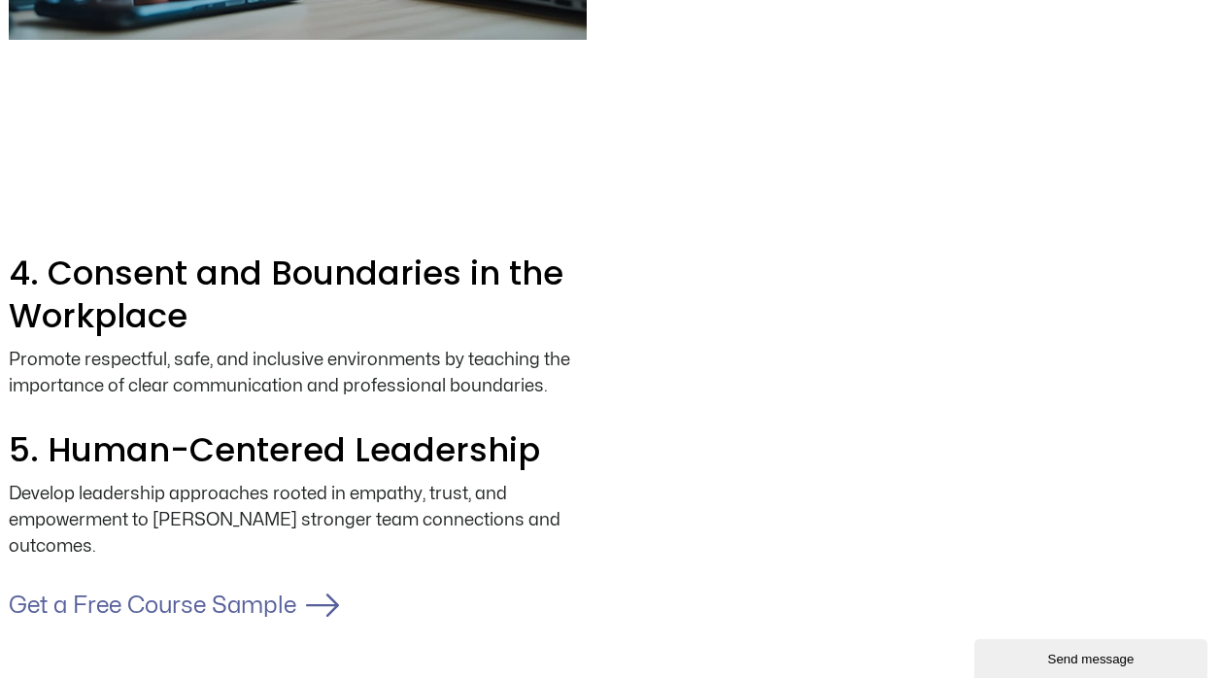
scroll to position [2429, 0]
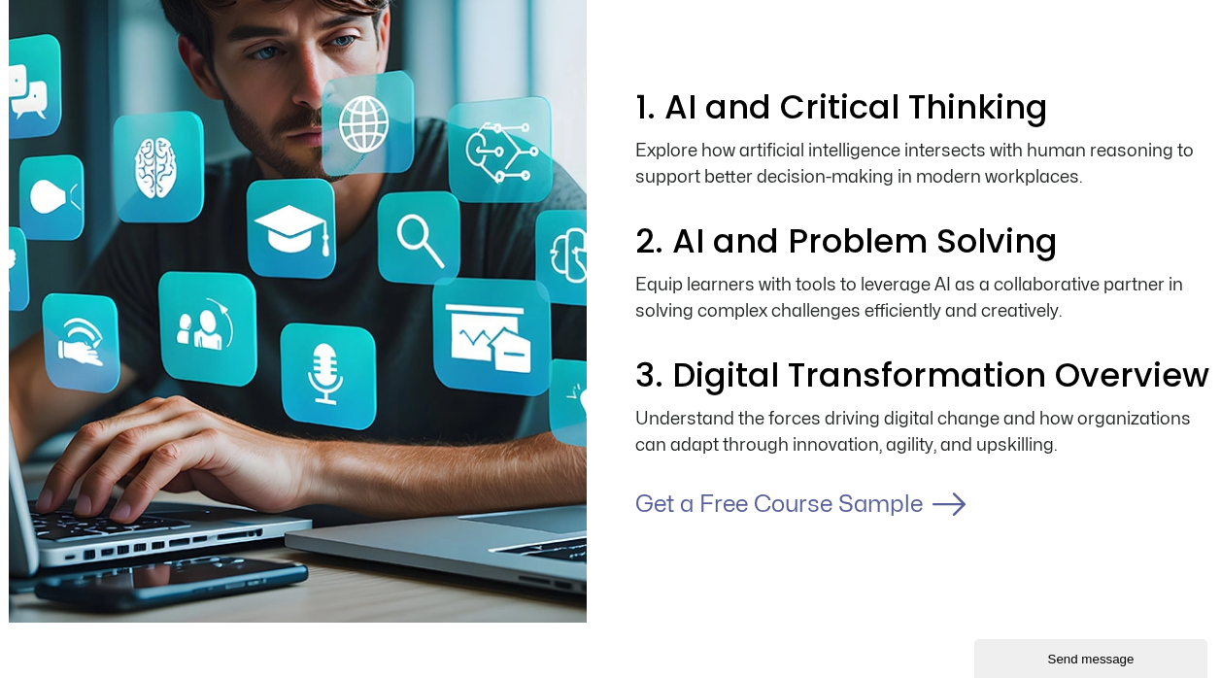
click at [832, 505] on link "Get a Free Course Sample" at bounding box center [779, 505] width 288 height 22
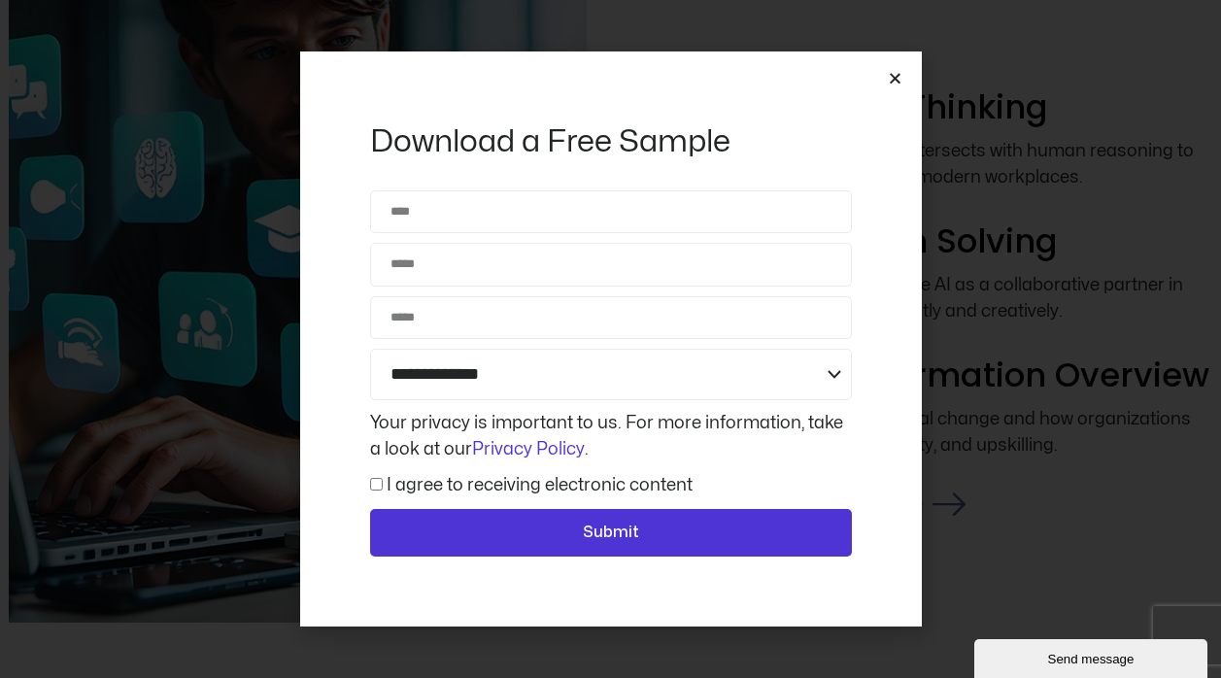
click at [895, 81] on icon "Close" at bounding box center [895, 78] width 15 height 15
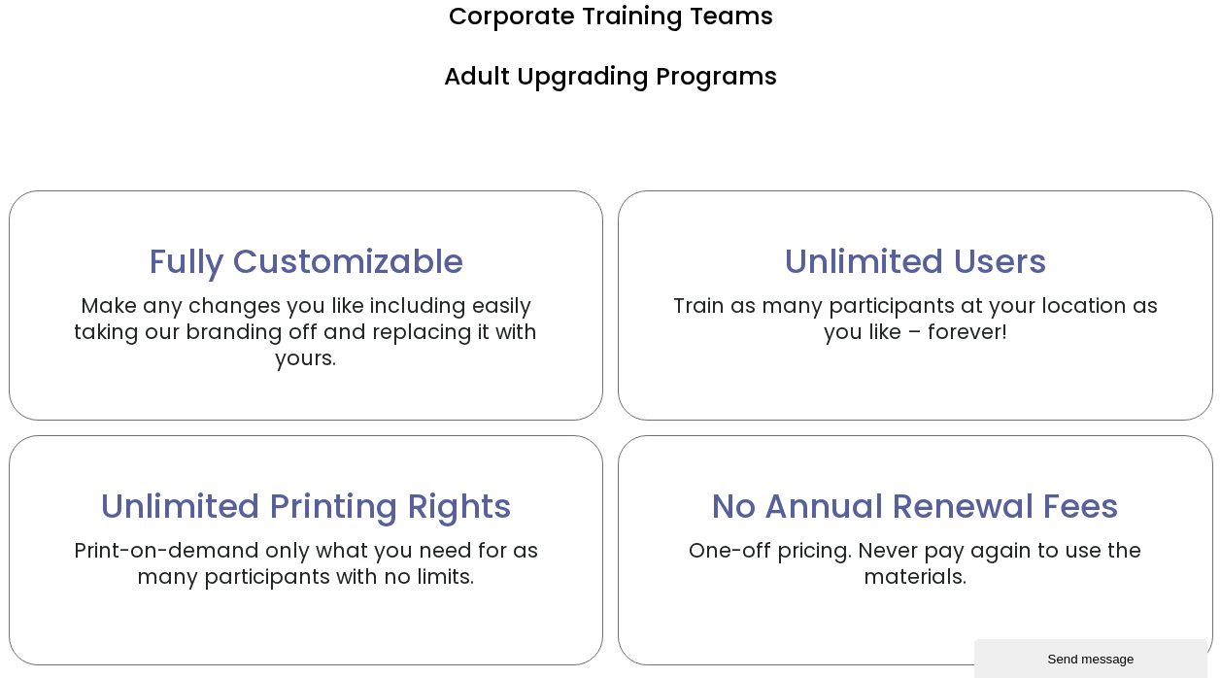
scroll to position [2138, 0]
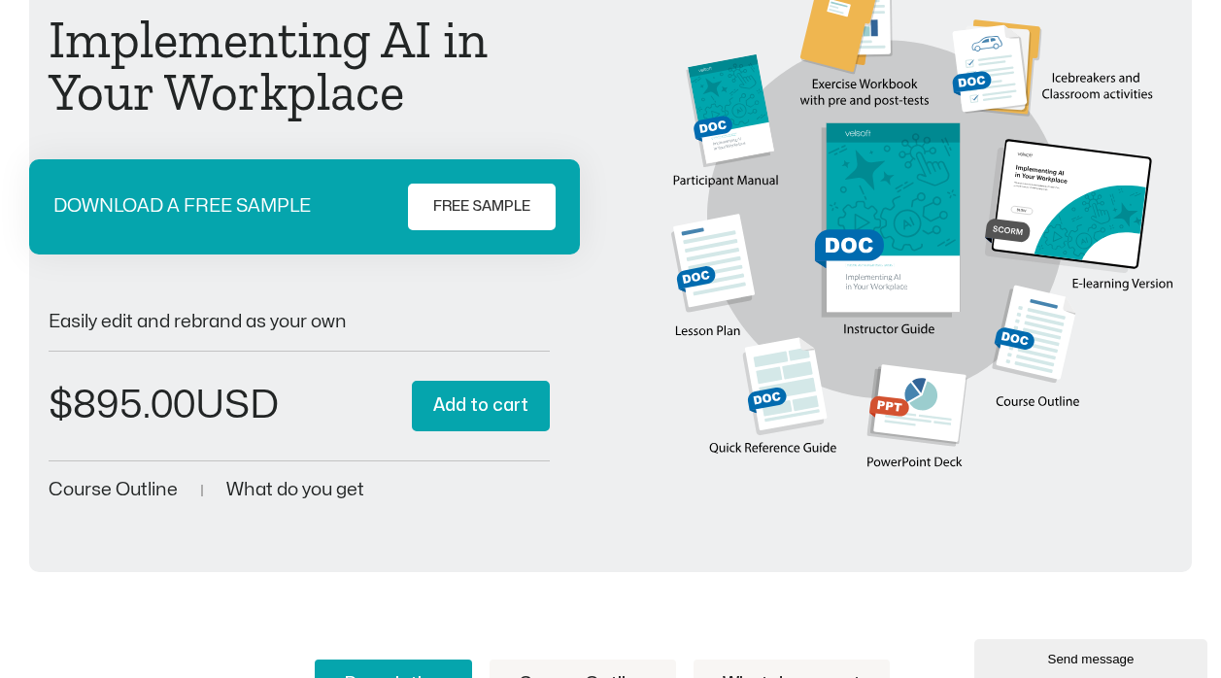
click at [456, 202] on span "FREE SAMPLE" at bounding box center [481, 206] width 97 height 23
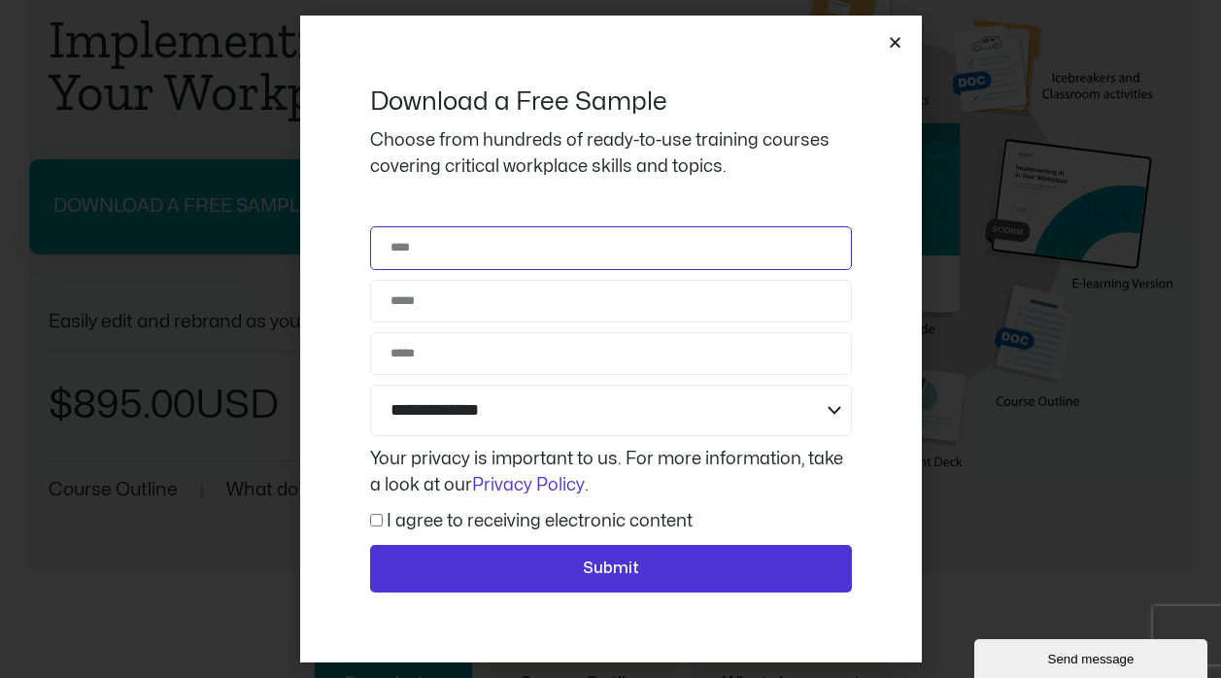
click at [422, 254] on input "Name" at bounding box center [611, 247] width 482 height 43
click at [426, 251] on input "*********" at bounding box center [611, 247] width 482 height 43
drag, startPoint x: 450, startPoint y: 247, endPoint x: 437, endPoint y: 247, distance: 12.6
click at [437, 247] on input "*********" at bounding box center [611, 247] width 482 height 43
type input "*******"
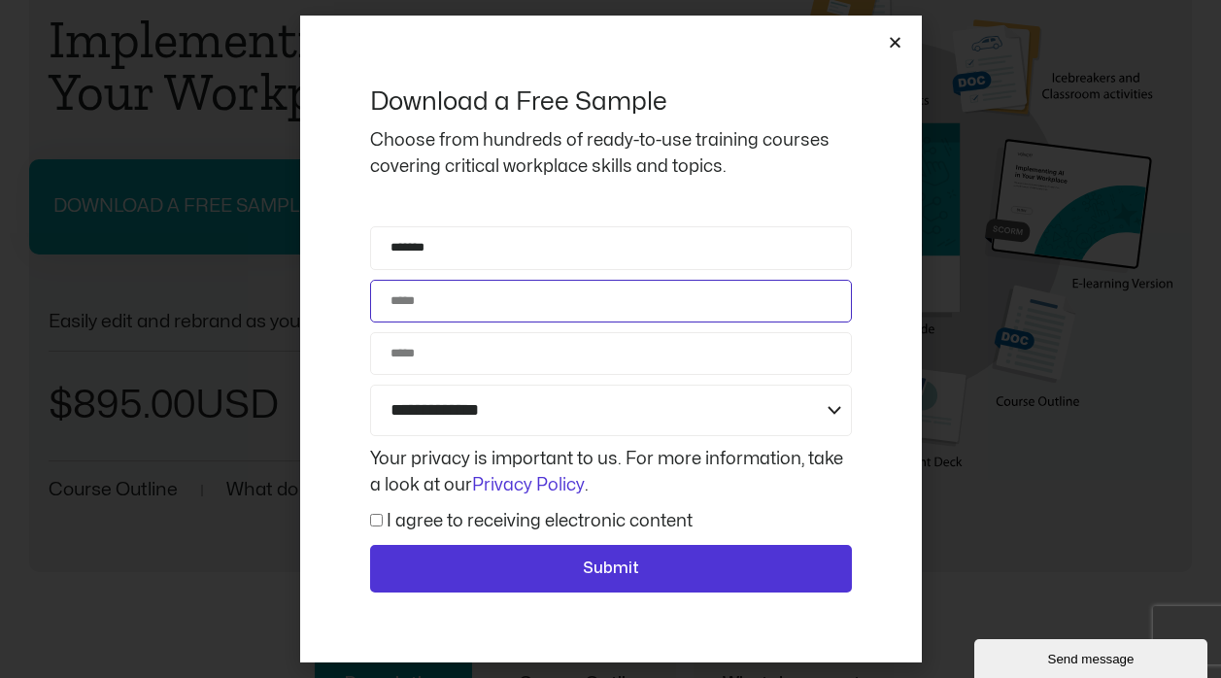
click at [398, 298] on input "Email" at bounding box center [611, 301] width 482 height 43
type input "**********"
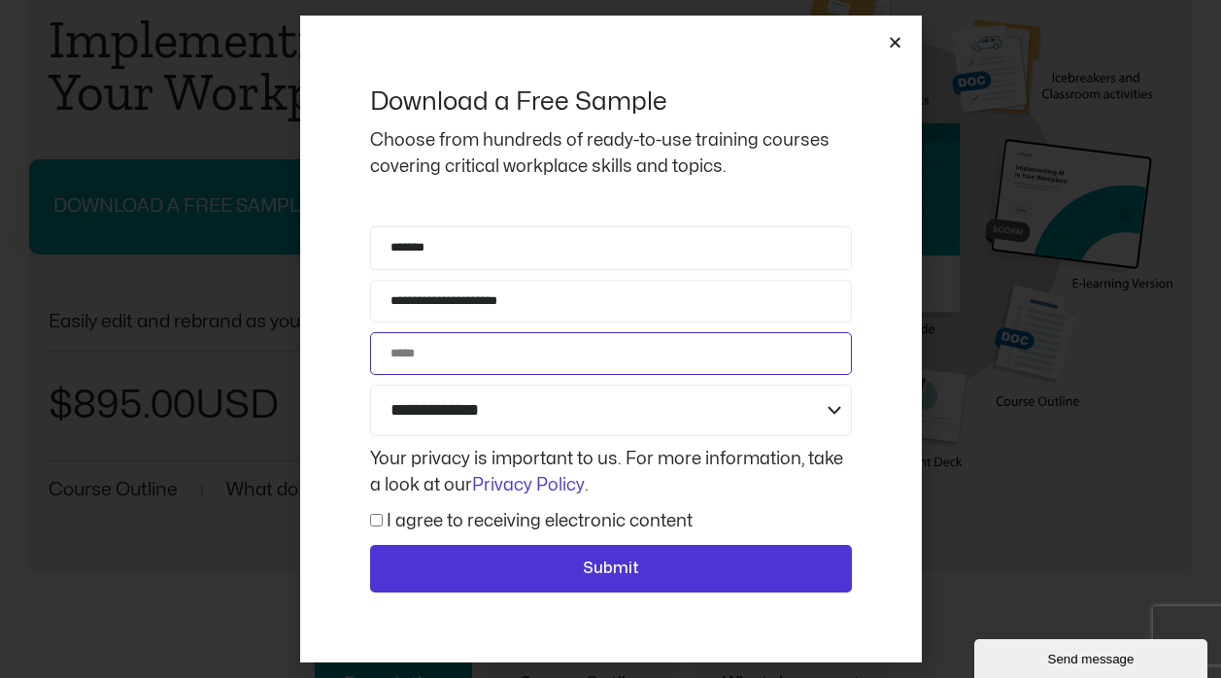
click at [405, 353] on input "Phone" at bounding box center [611, 353] width 482 height 43
type input "********"
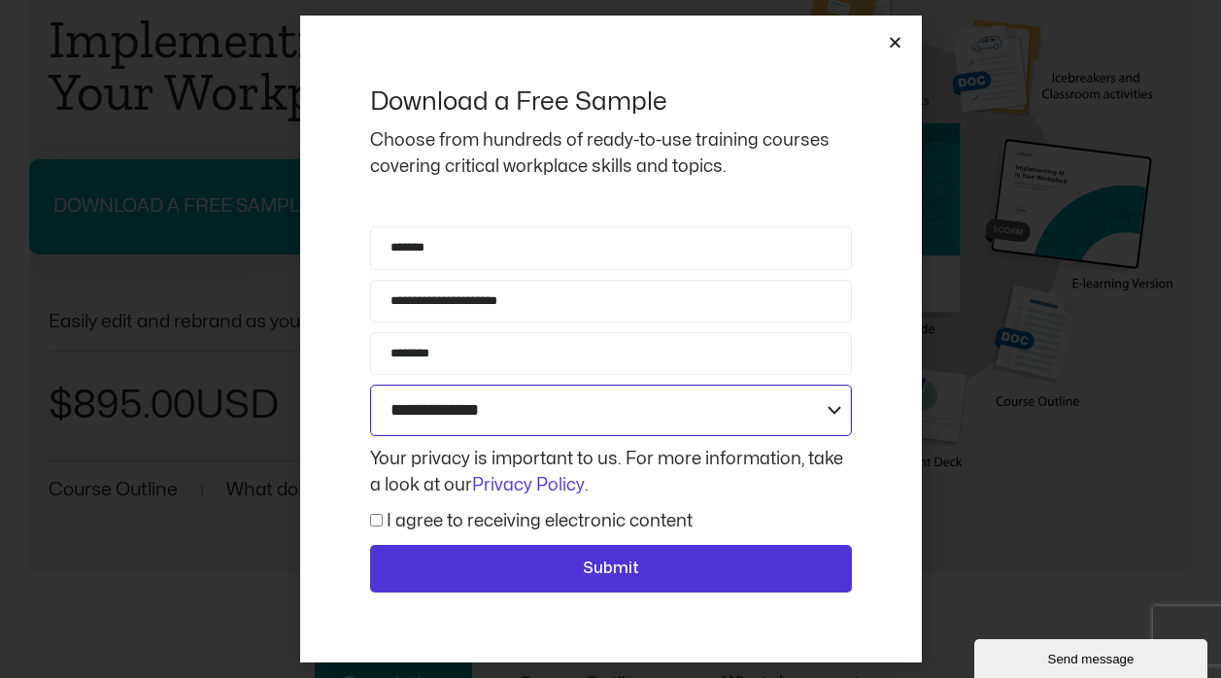
select select "**********"
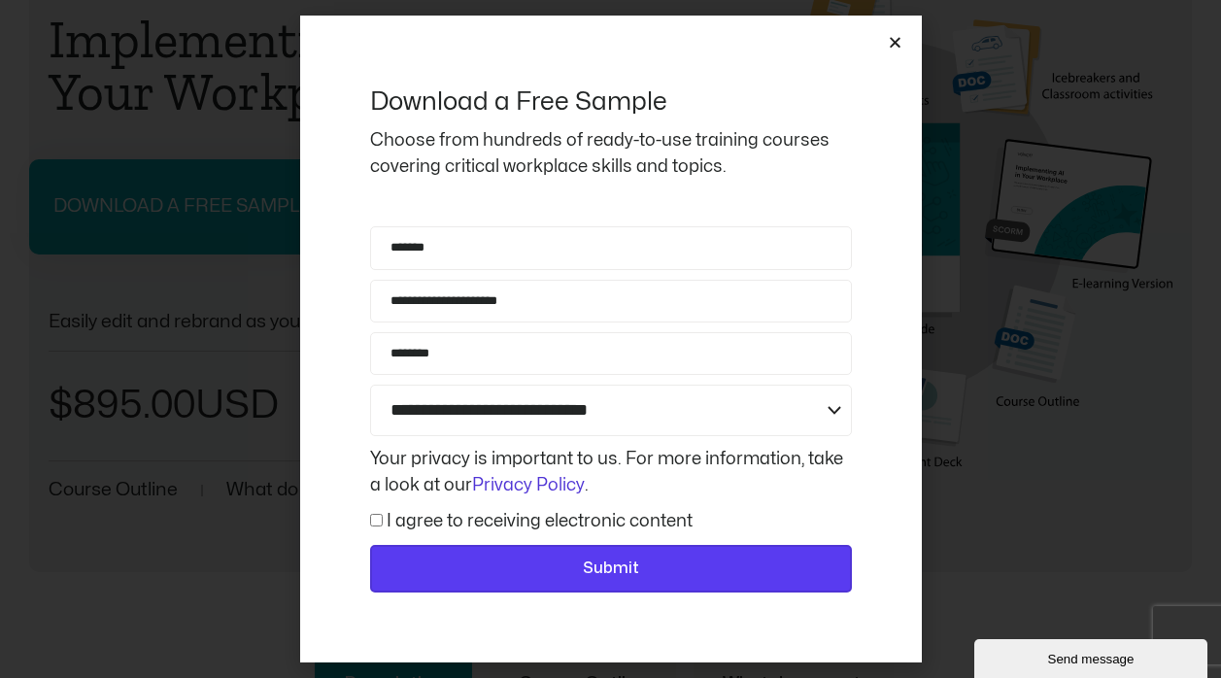
click at [534, 570] on span "Submit" at bounding box center [610, 569] width 431 height 25
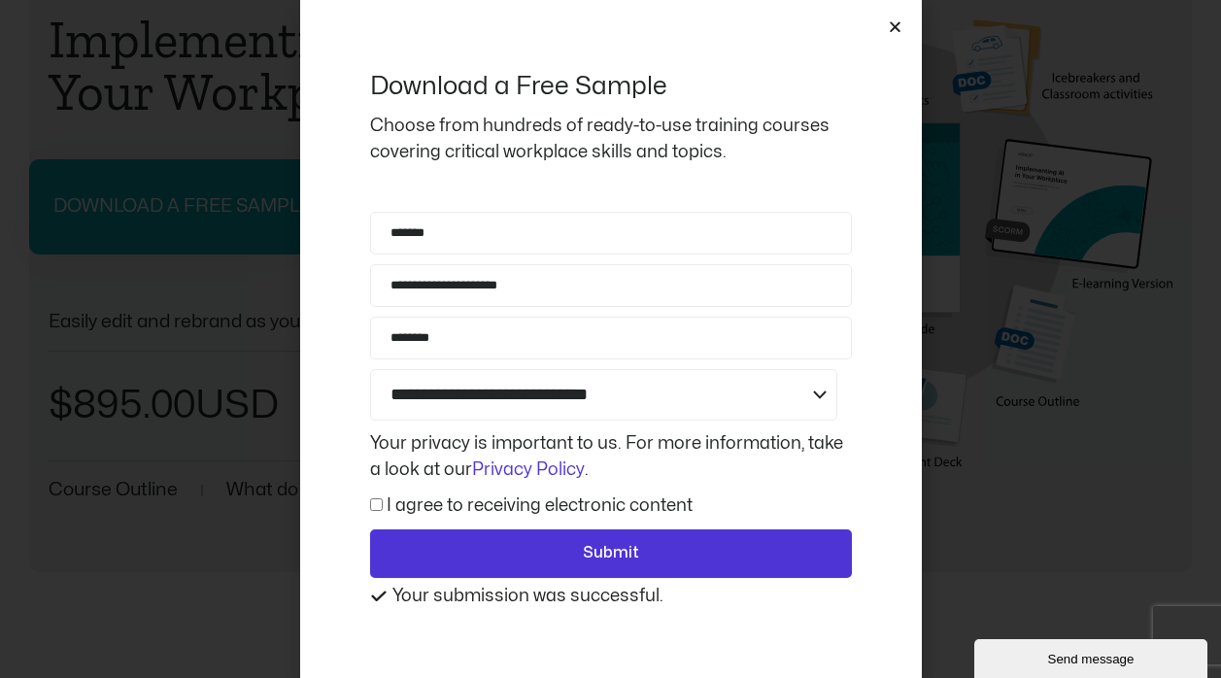
click at [976, 458] on div "**********" at bounding box center [610, 339] width 1221 height 678
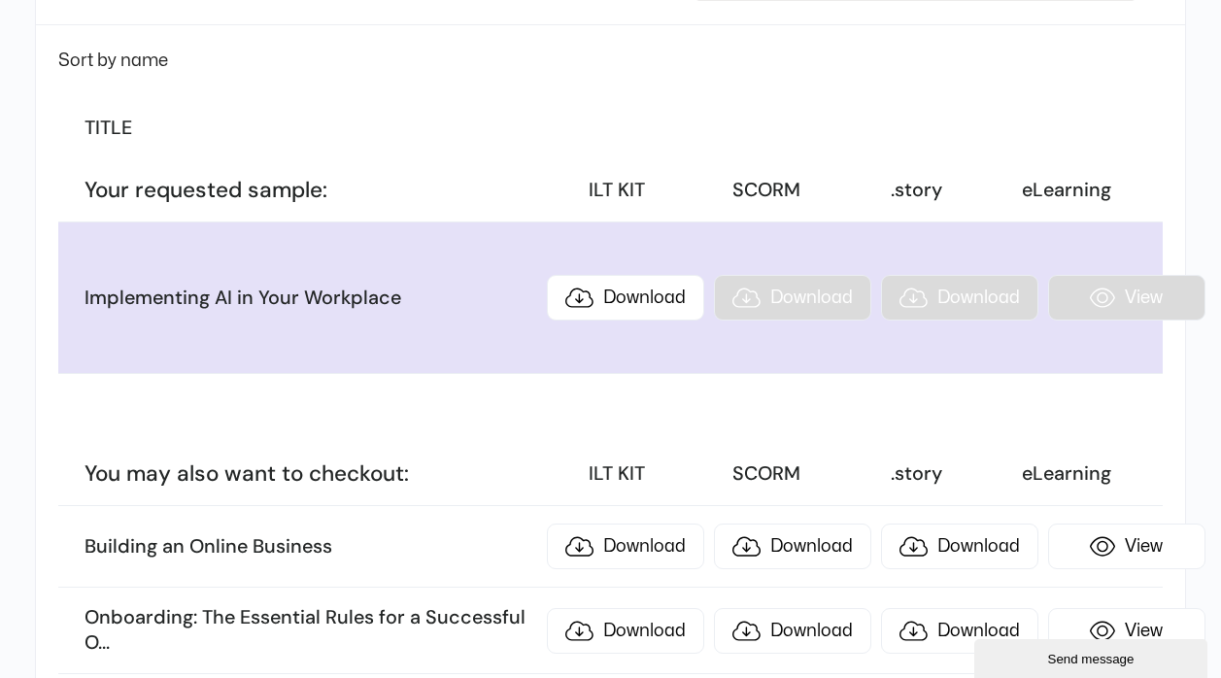
scroll to position [393, 0]
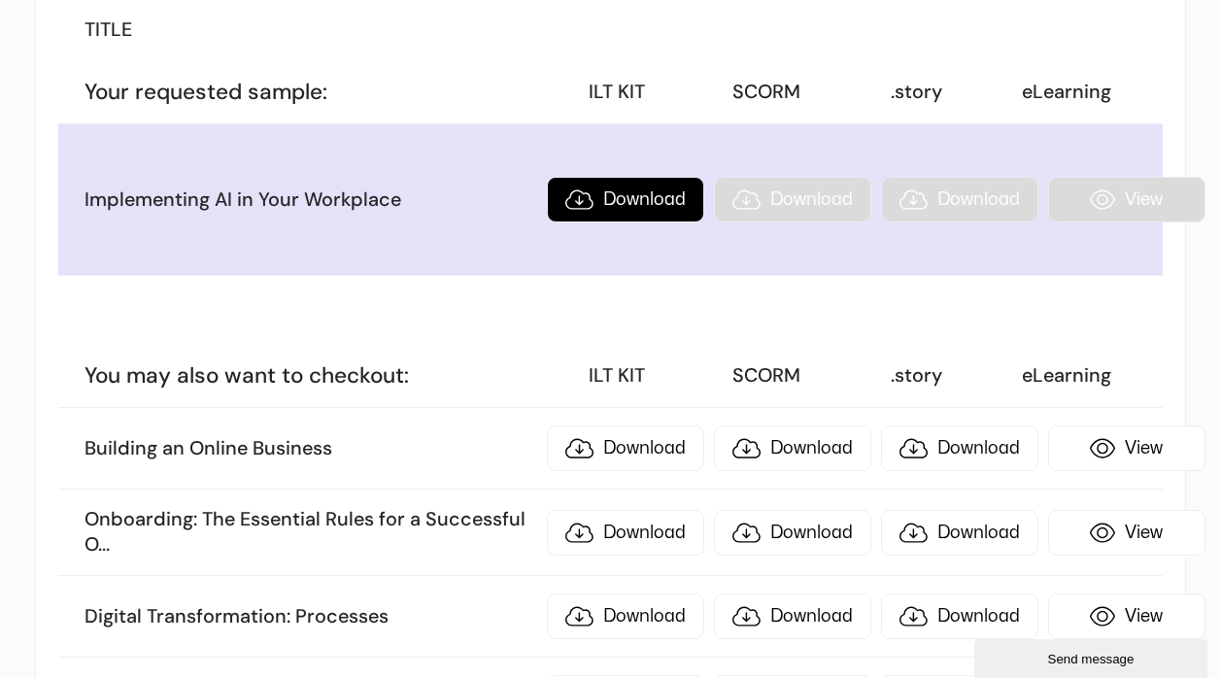
click at [628, 199] on link "Download" at bounding box center [625, 200] width 157 height 46
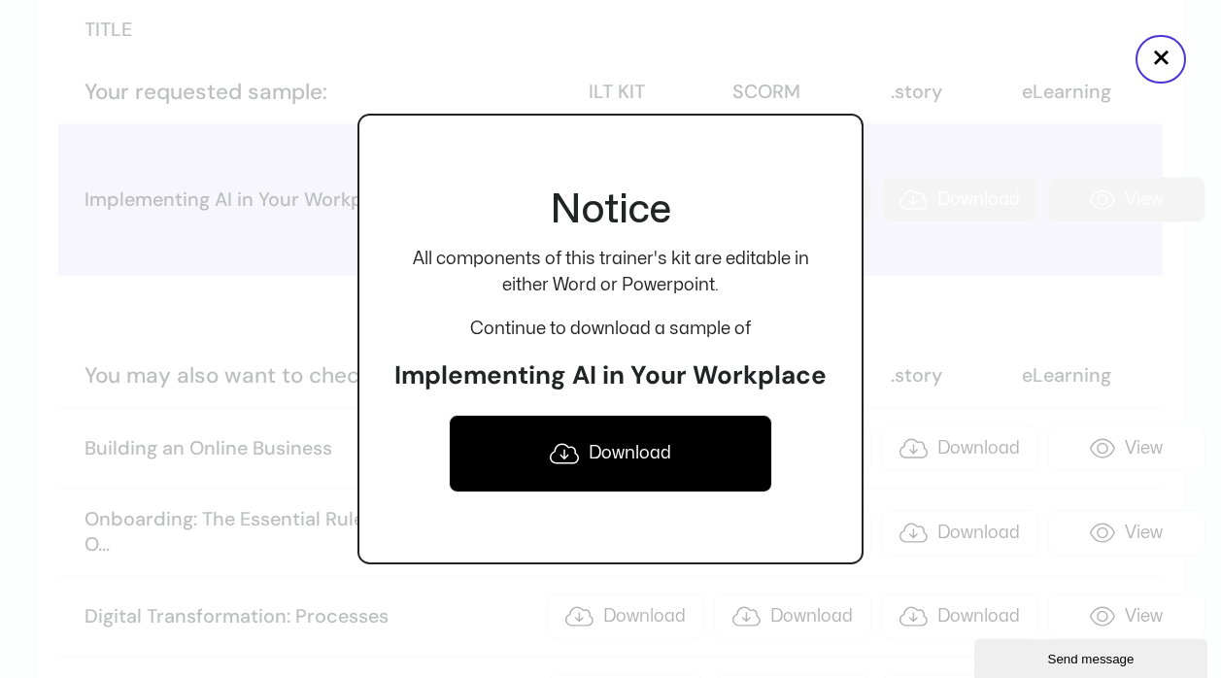
click at [628, 458] on link "Download" at bounding box center [611, 454] width 325 height 78
click at [1152, 49] on button "×" at bounding box center [1161, 59] width 51 height 49
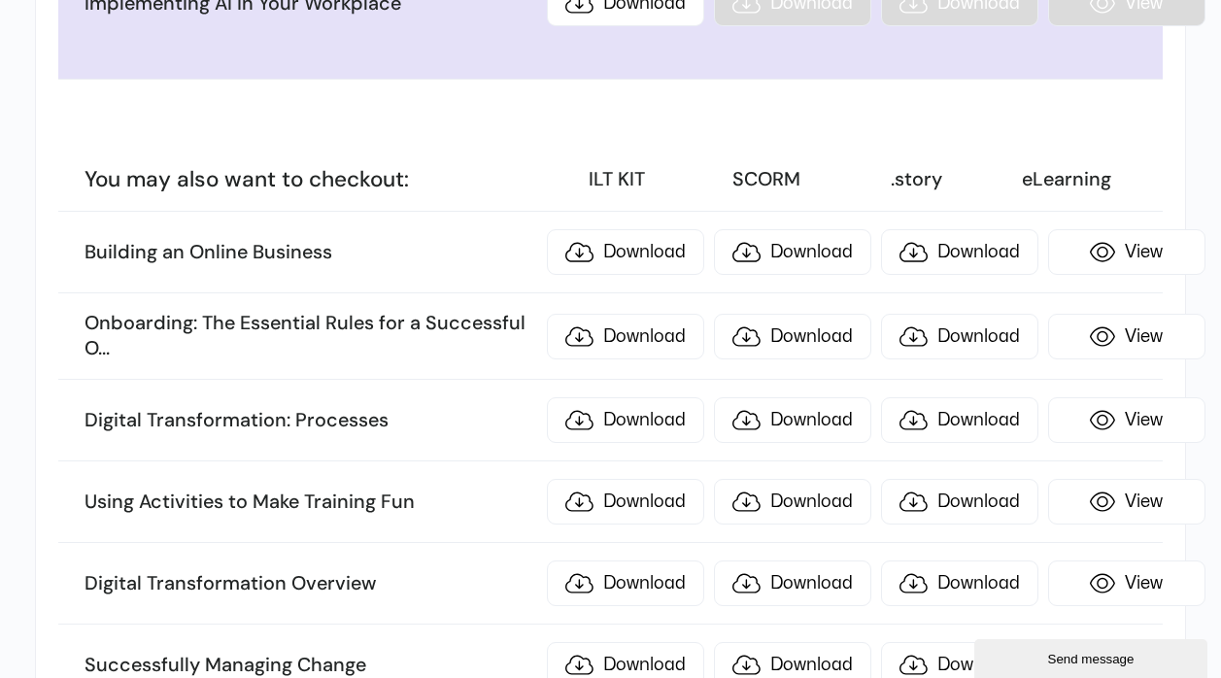
scroll to position [687, 0]
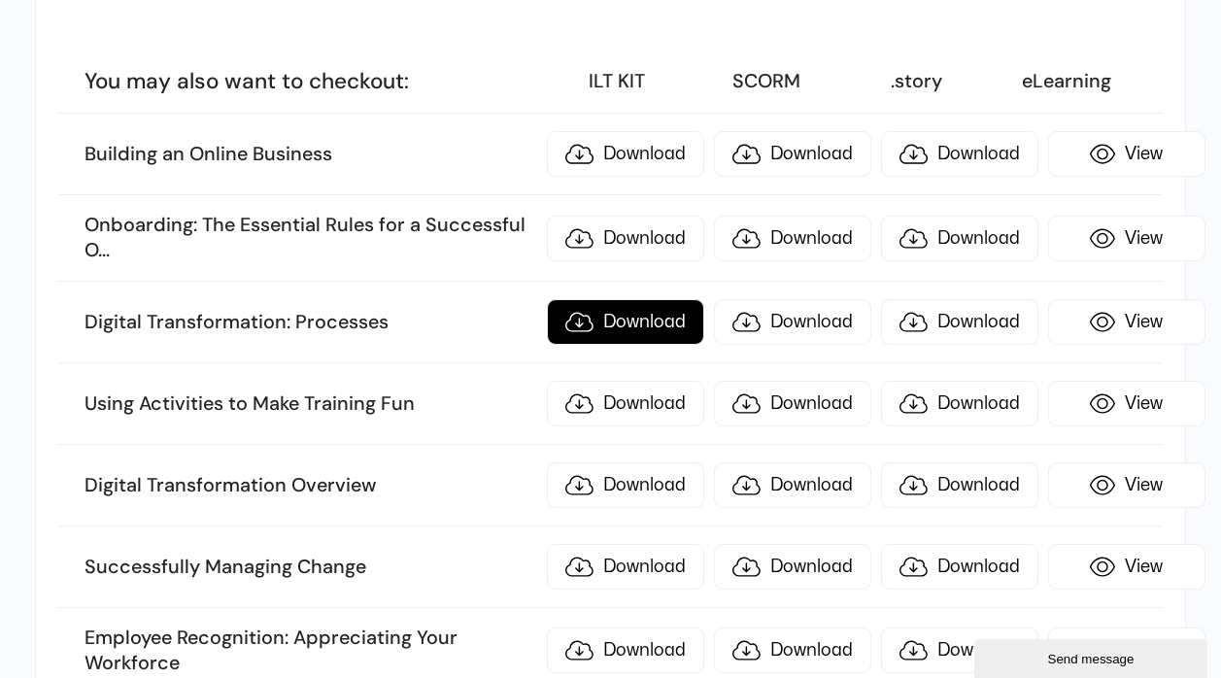
click at [636, 324] on link "Download" at bounding box center [625, 322] width 157 height 46
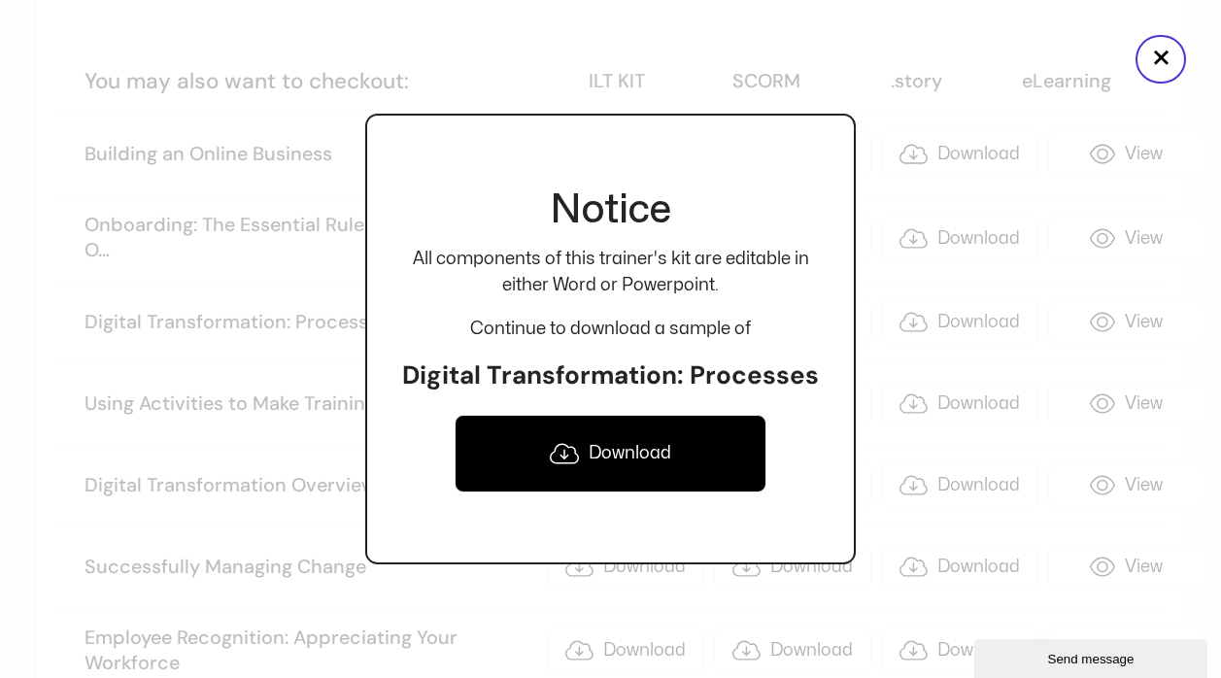
click at [664, 454] on link "Download" at bounding box center [611, 454] width 313 height 78
click at [1146, 58] on button "×" at bounding box center [1161, 59] width 51 height 49
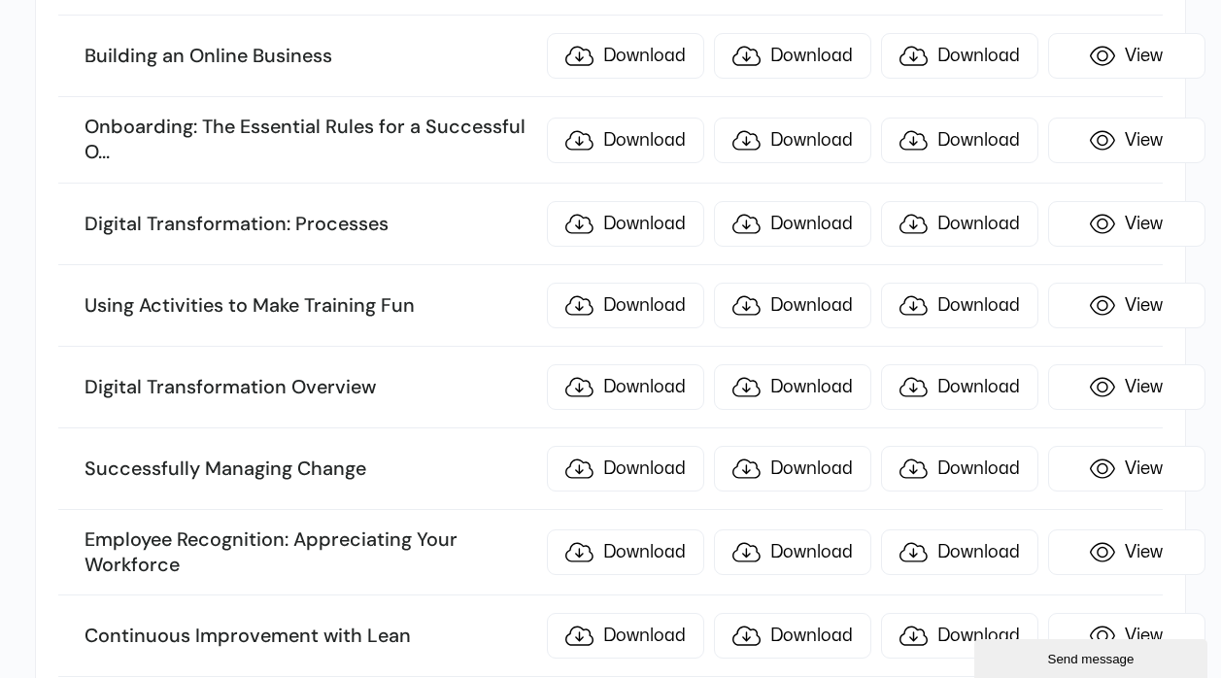
scroll to position [883, 0]
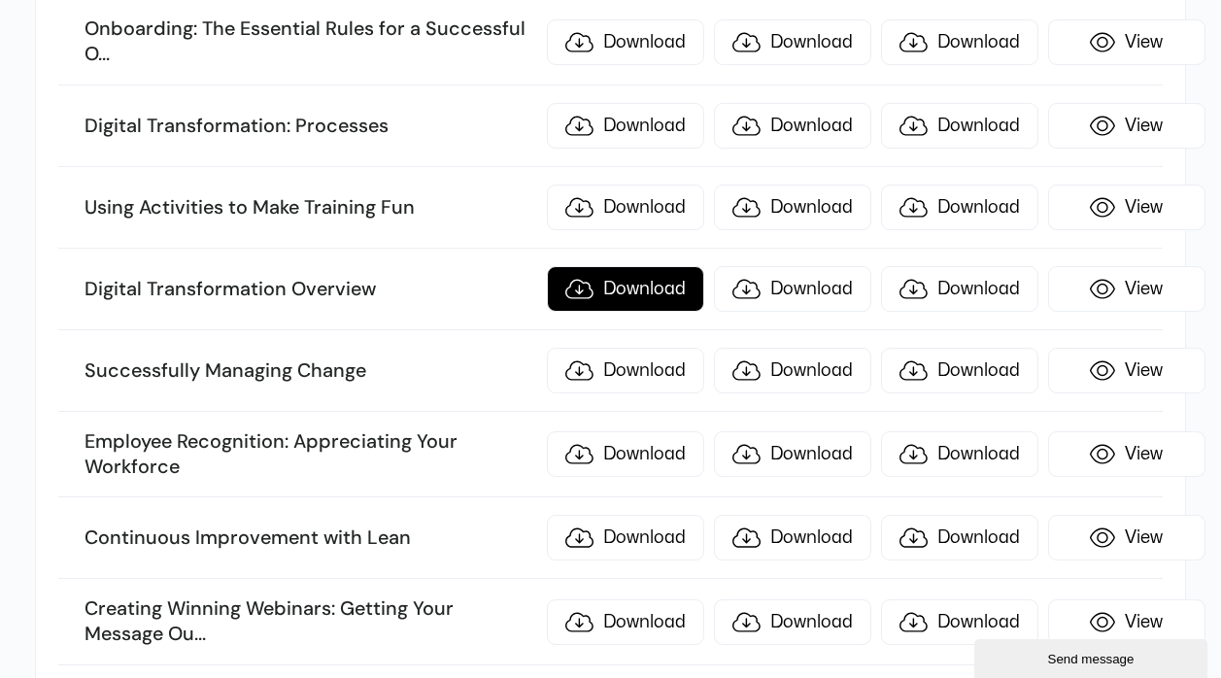
click at [623, 292] on link "Download" at bounding box center [625, 289] width 157 height 46
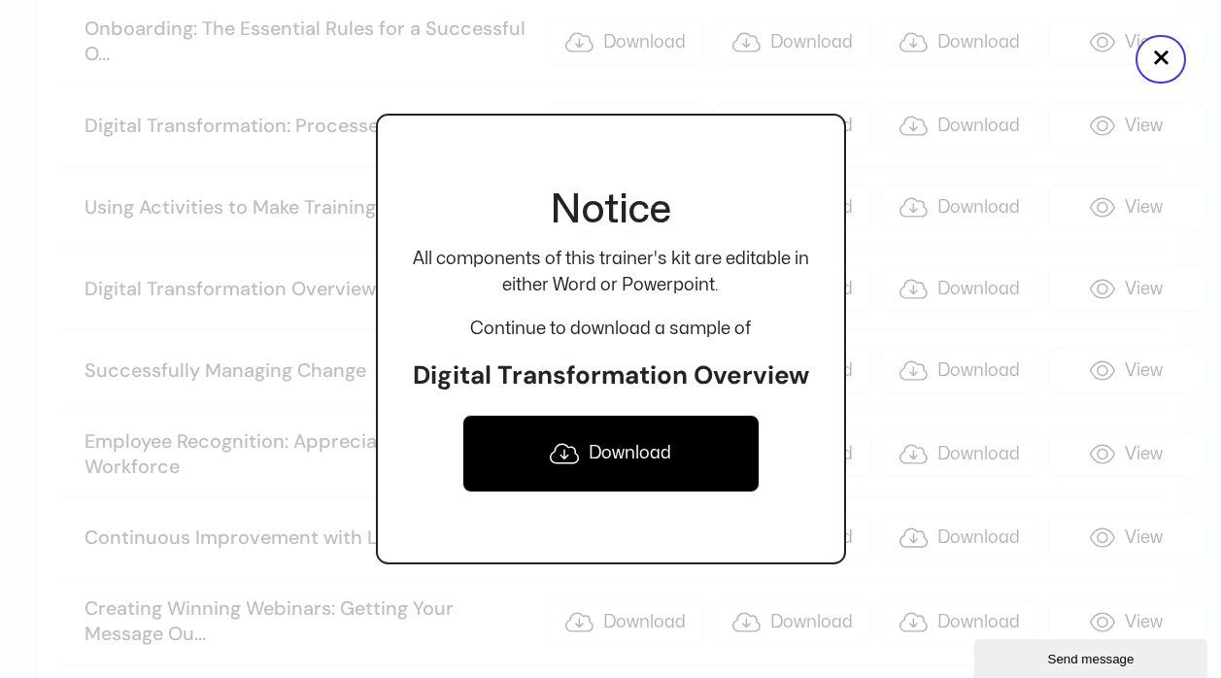
click at [635, 458] on link "Download" at bounding box center [611, 454] width 297 height 78
click at [1153, 66] on button "×" at bounding box center [1161, 59] width 51 height 49
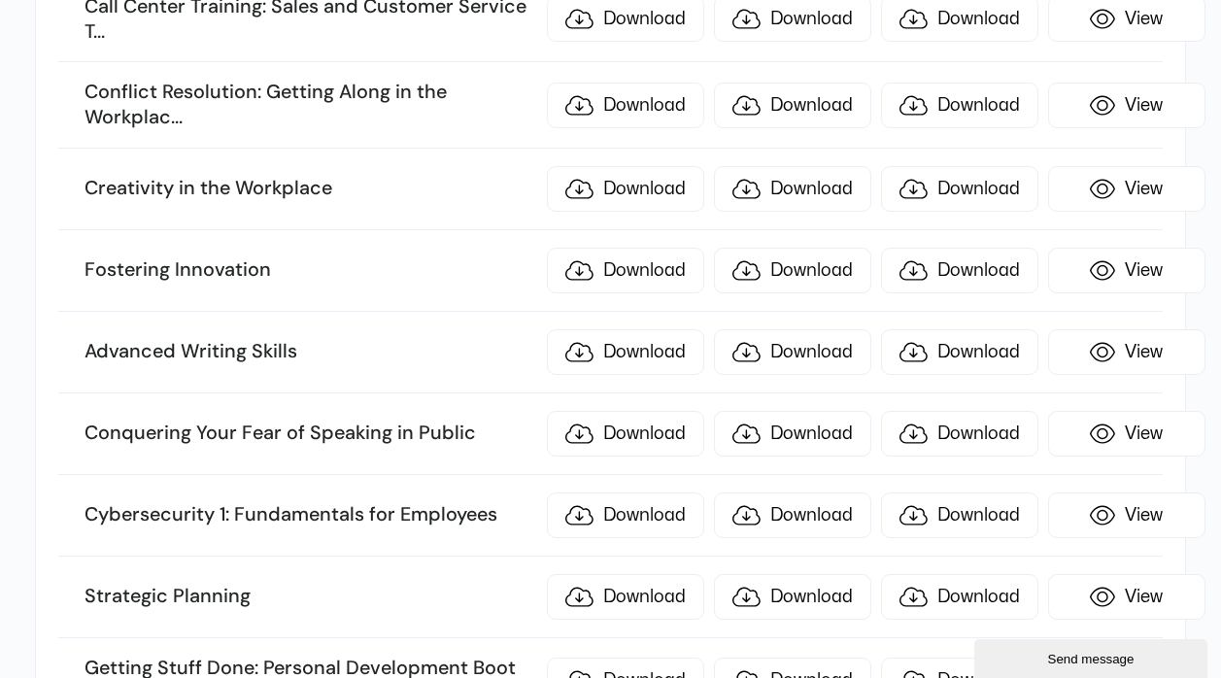
scroll to position [2160, 0]
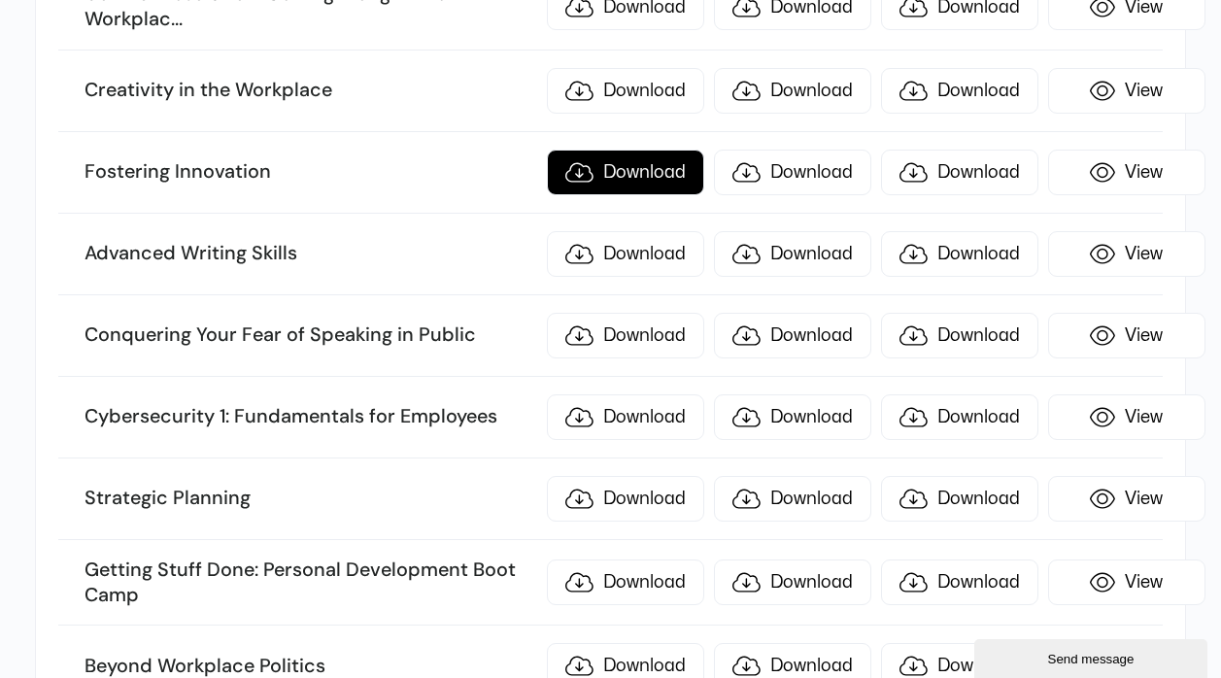
click at [634, 180] on link "Download" at bounding box center [625, 173] width 157 height 46
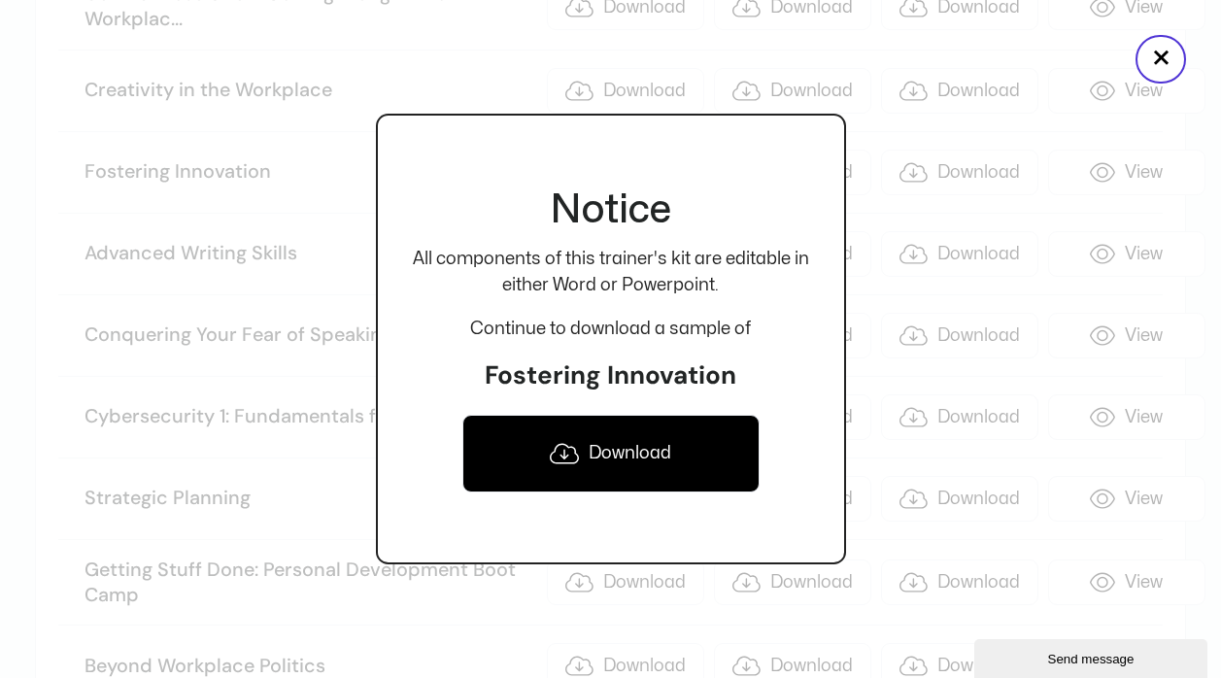
click at [652, 454] on link "Download" at bounding box center [611, 454] width 297 height 78
click at [1158, 68] on button "×" at bounding box center [1161, 59] width 51 height 49
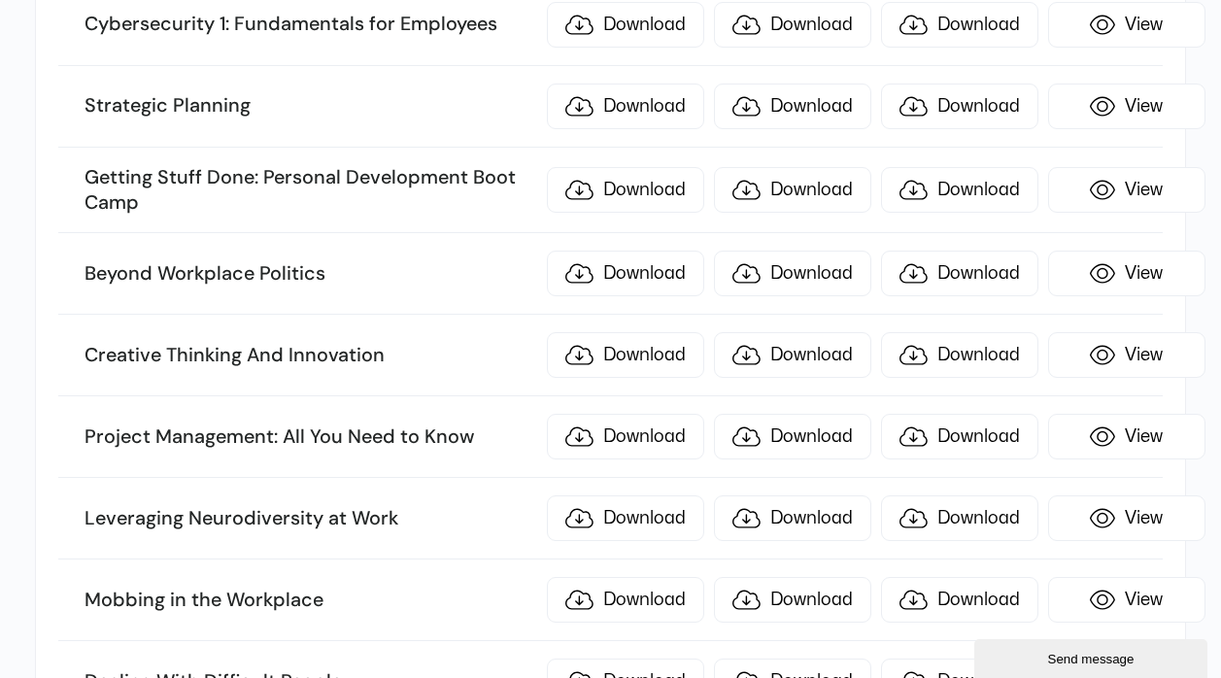
scroll to position [2651, 0]
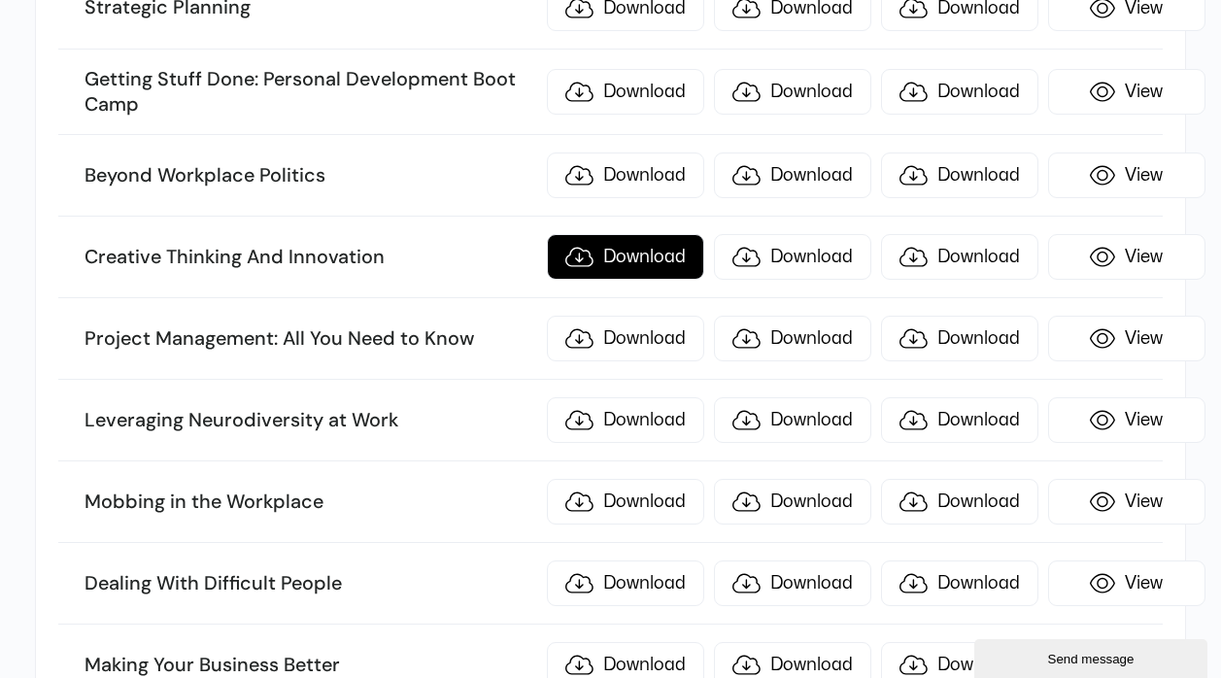
click at [633, 262] on link "Download" at bounding box center [625, 257] width 157 height 46
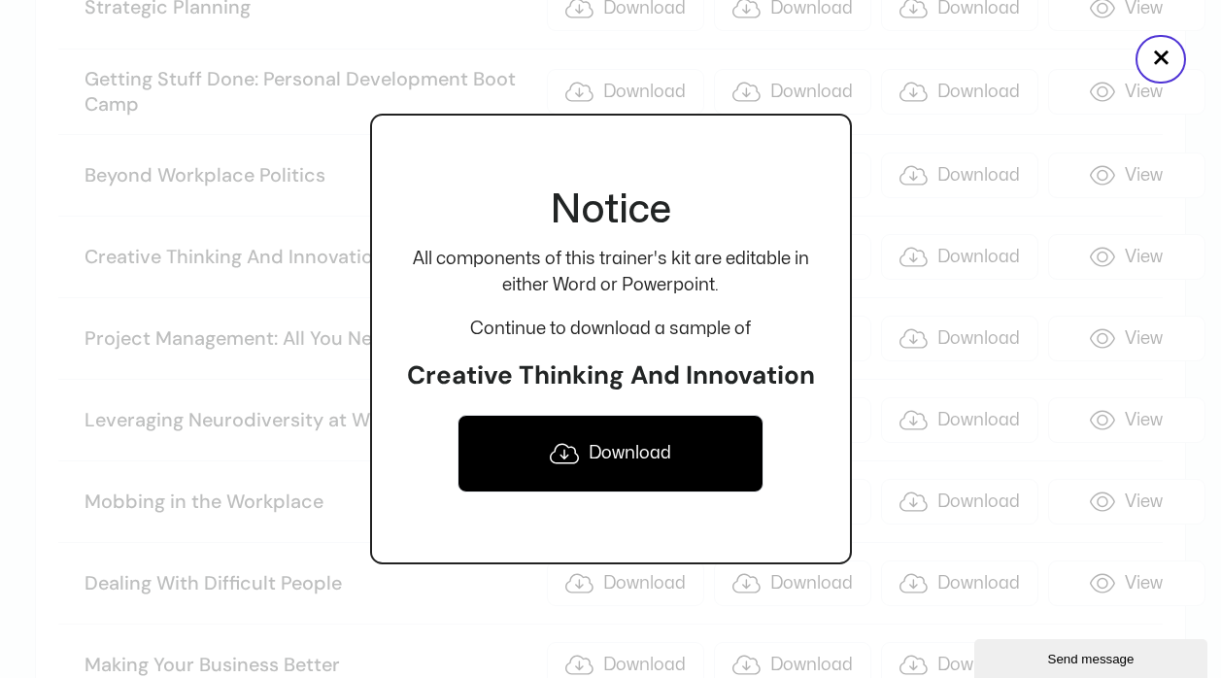
click at [612, 434] on link "Download" at bounding box center [611, 454] width 306 height 78
click at [1143, 60] on button "×" at bounding box center [1161, 59] width 51 height 49
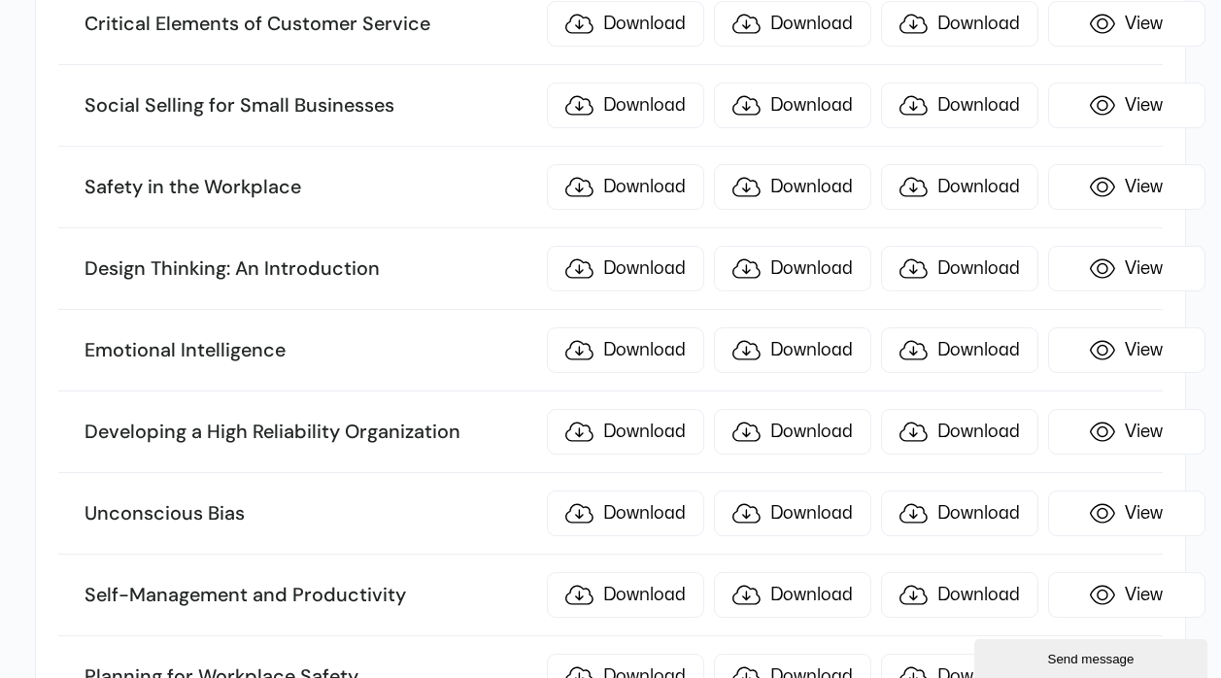
scroll to position [4615, 0]
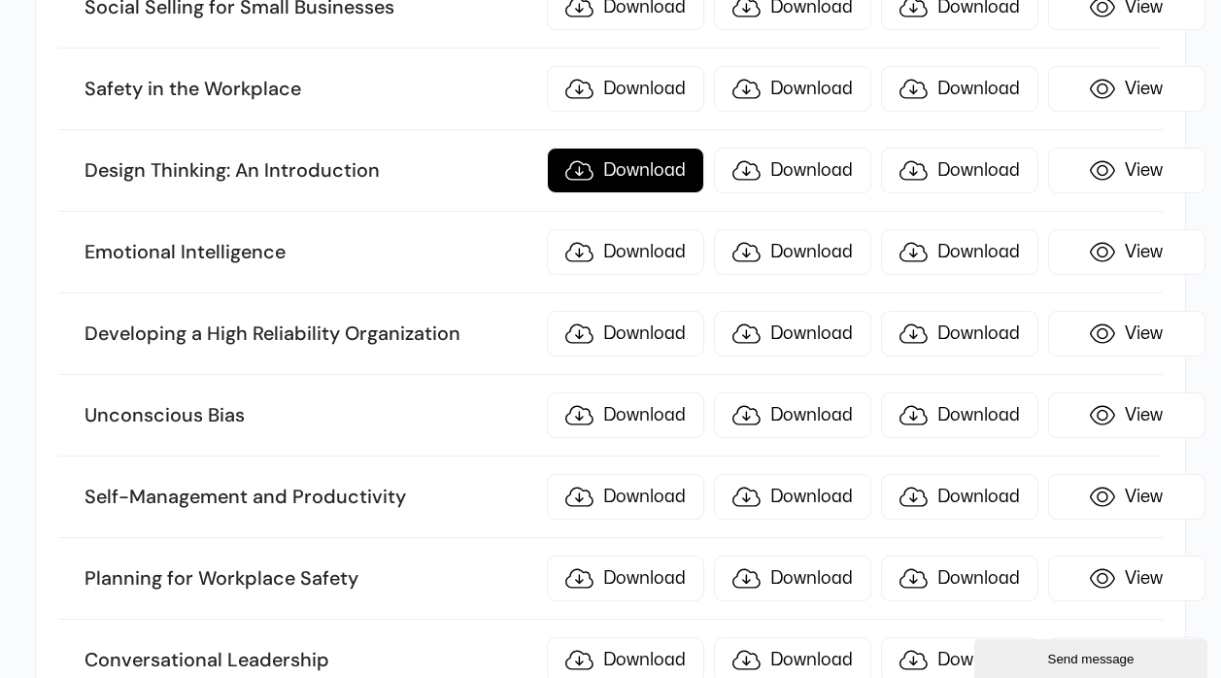
click at [628, 169] on link "Download" at bounding box center [625, 171] width 157 height 46
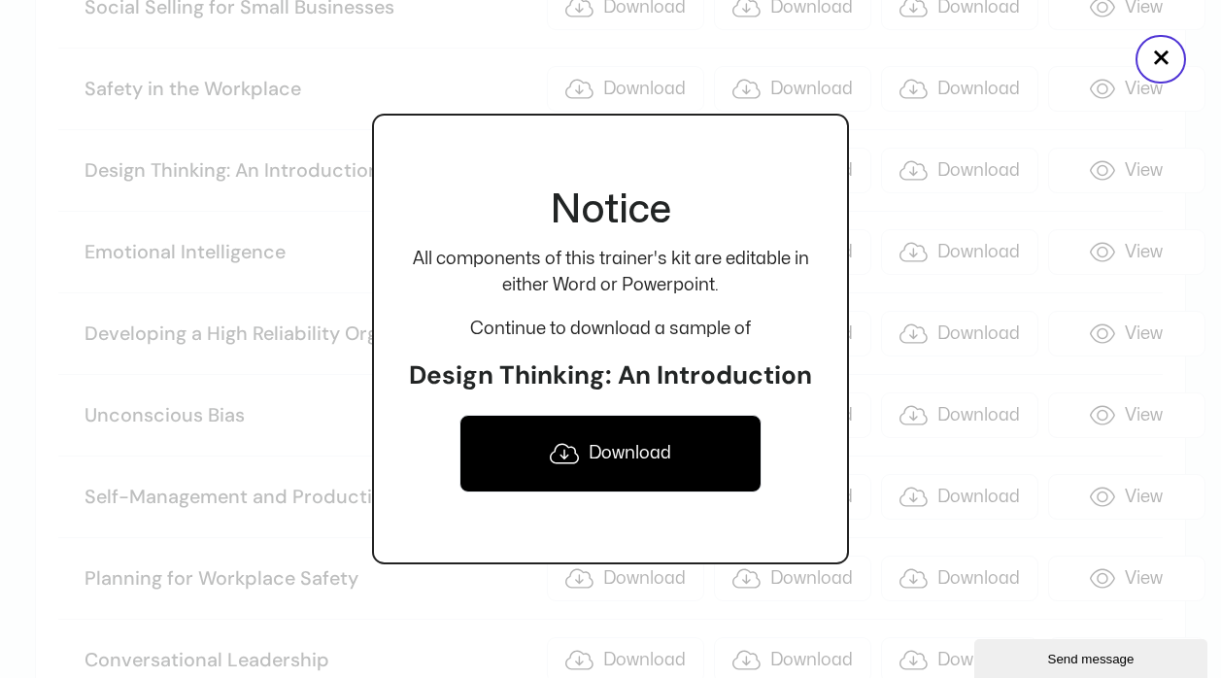
click at [653, 453] on link "Download" at bounding box center [611, 454] width 302 height 78
click at [1153, 60] on button "×" at bounding box center [1161, 59] width 51 height 49
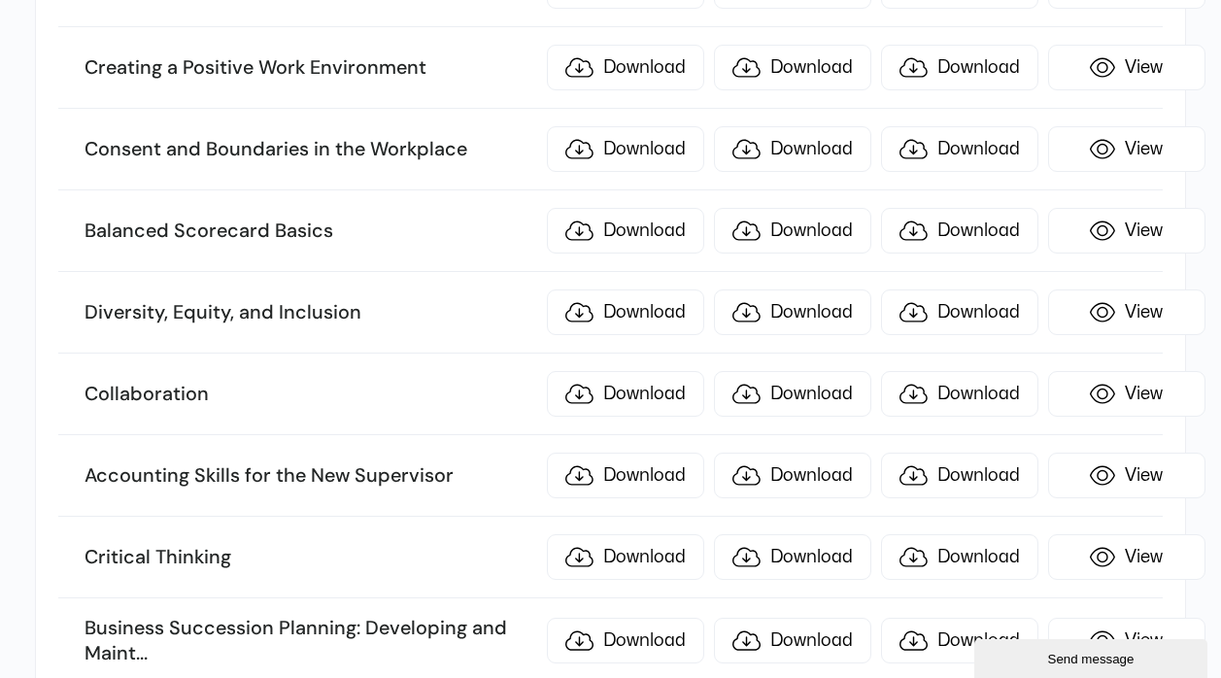
scroll to position [7463, 0]
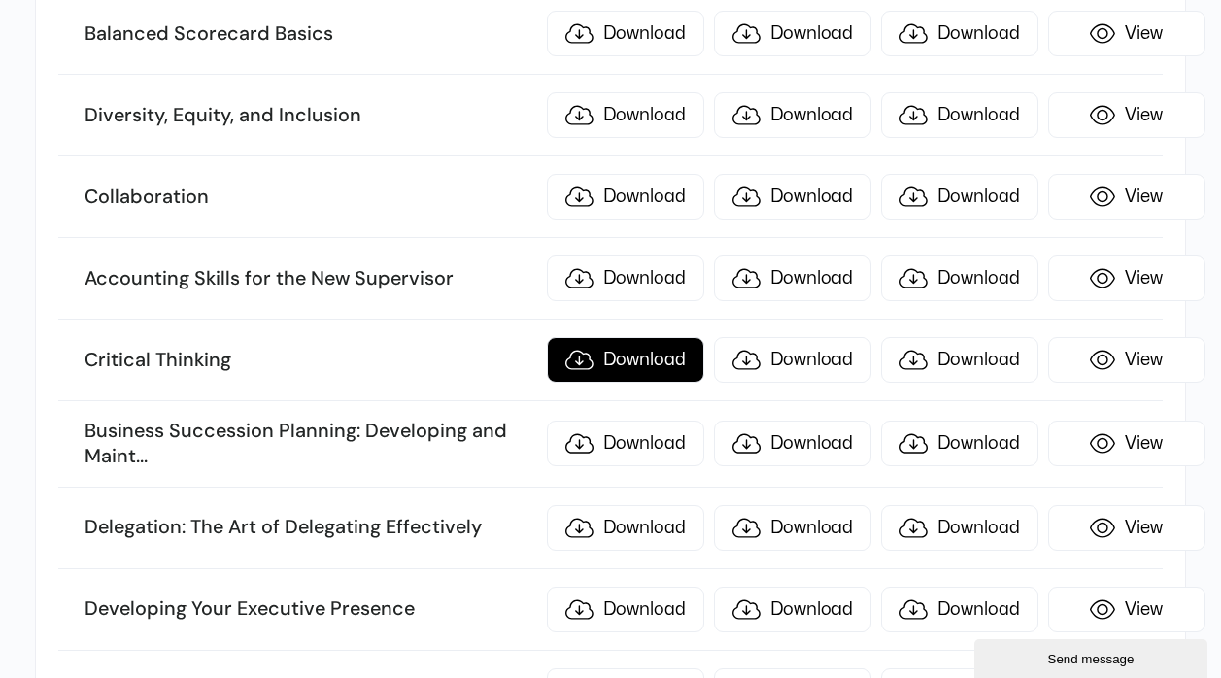
click at [622, 362] on link "Download" at bounding box center [625, 360] width 157 height 46
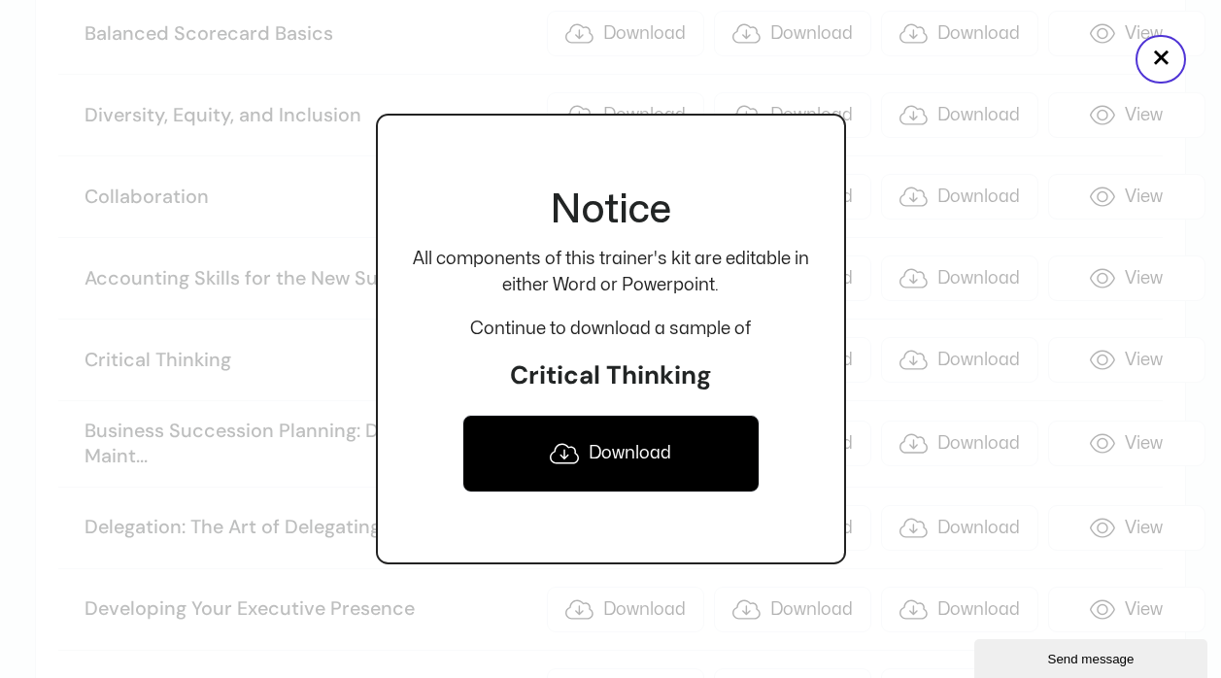
click at [641, 451] on link "Download" at bounding box center [611, 454] width 297 height 78
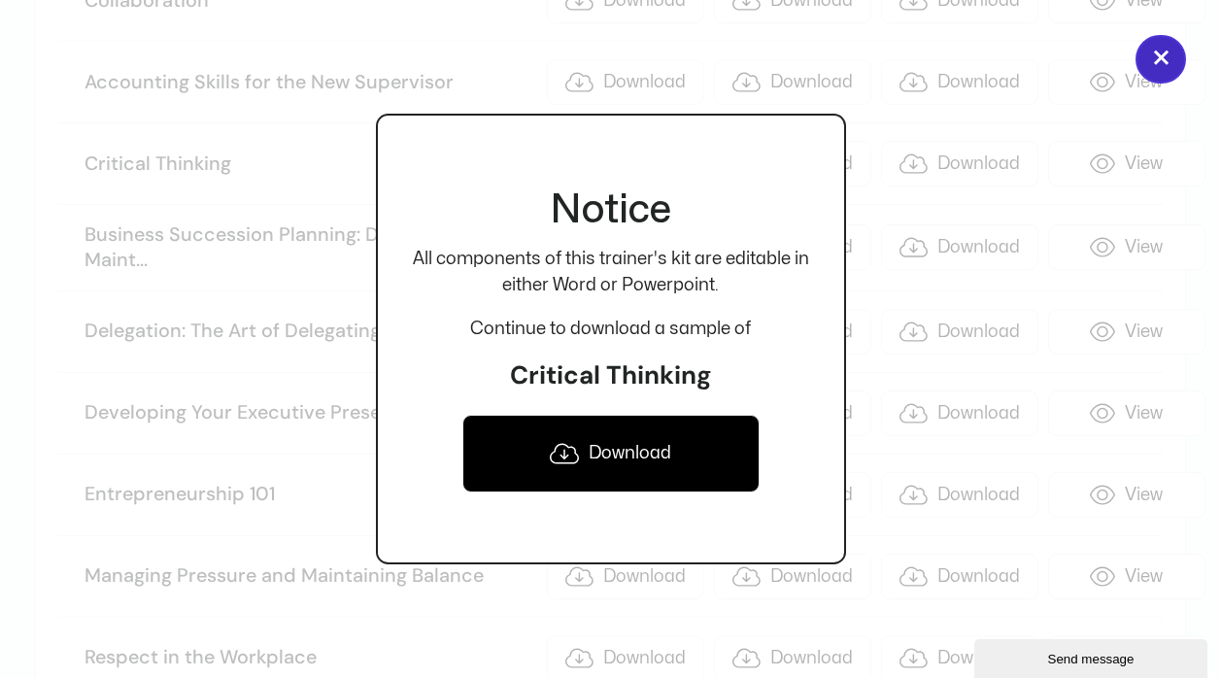
click at [1154, 64] on button "×" at bounding box center [1161, 59] width 51 height 49
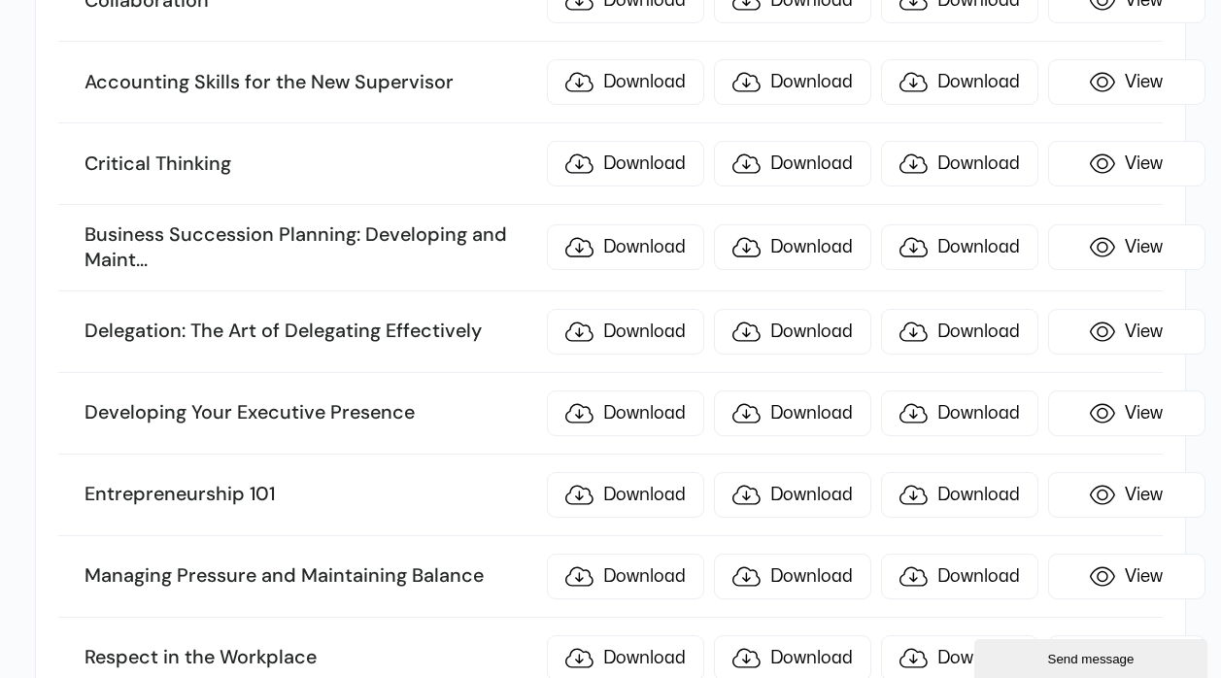
scroll to position [7855, 0]
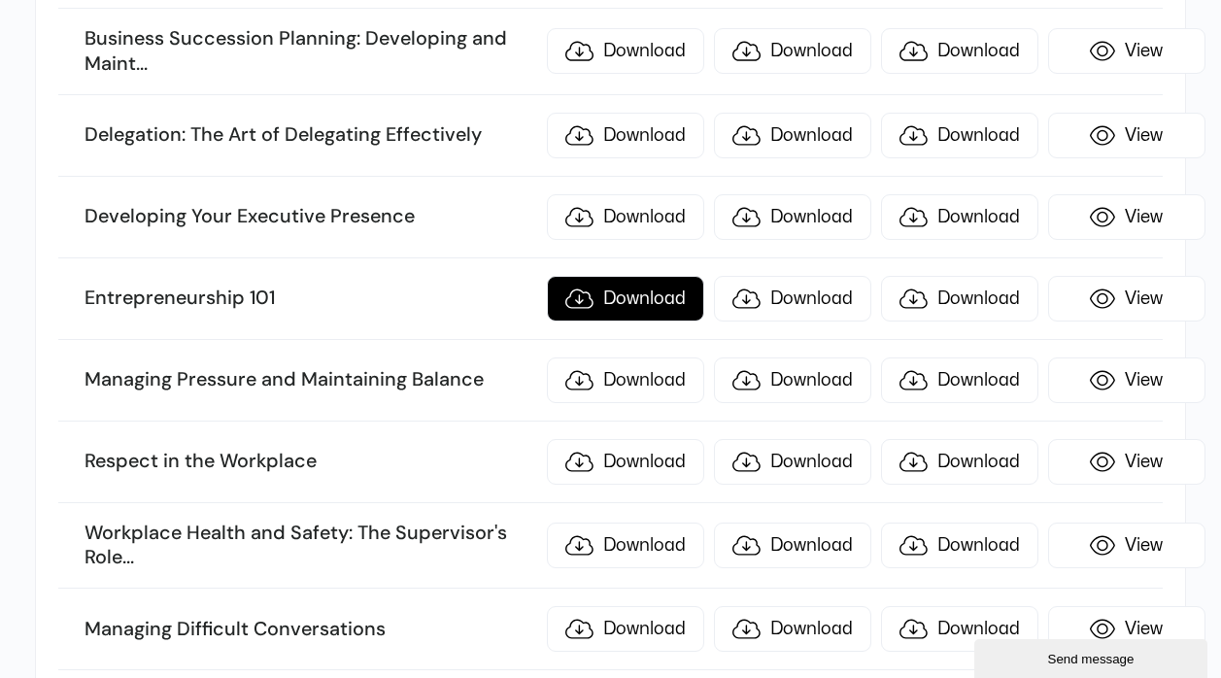
click at [627, 299] on link "Download" at bounding box center [625, 299] width 157 height 46
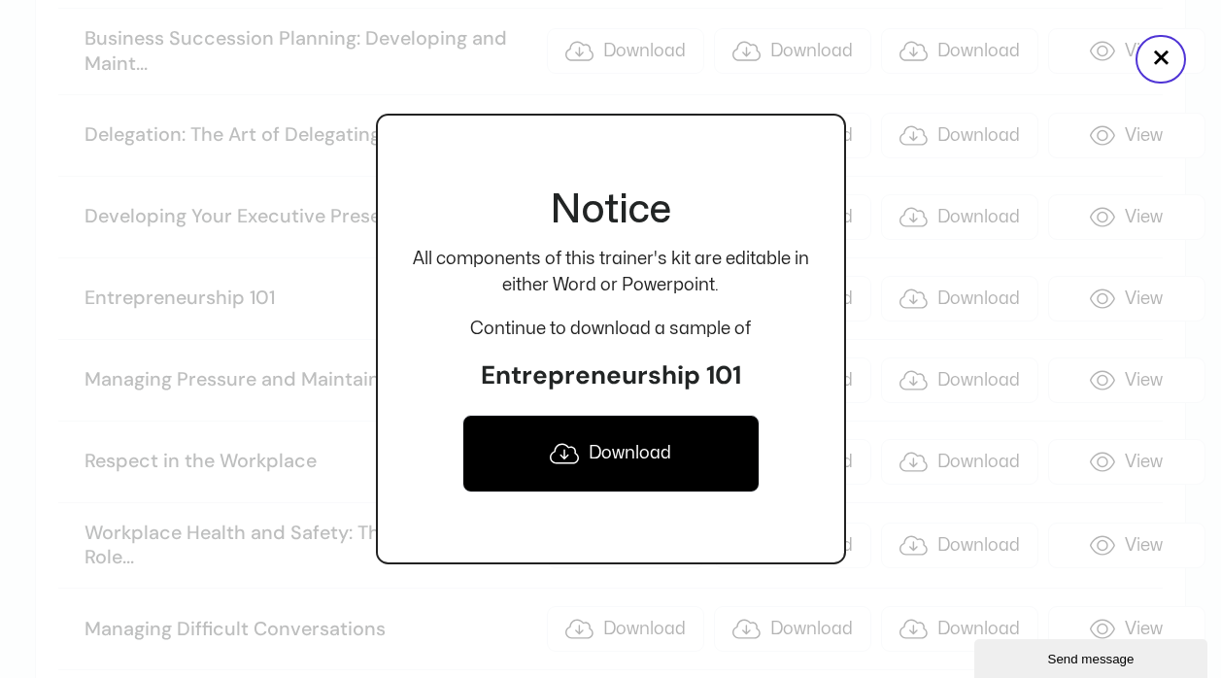
click at [661, 450] on link "Download" at bounding box center [611, 454] width 297 height 78
click at [1158, 61] on button "×" at bounding box center [1161, 59] width 51 height 49
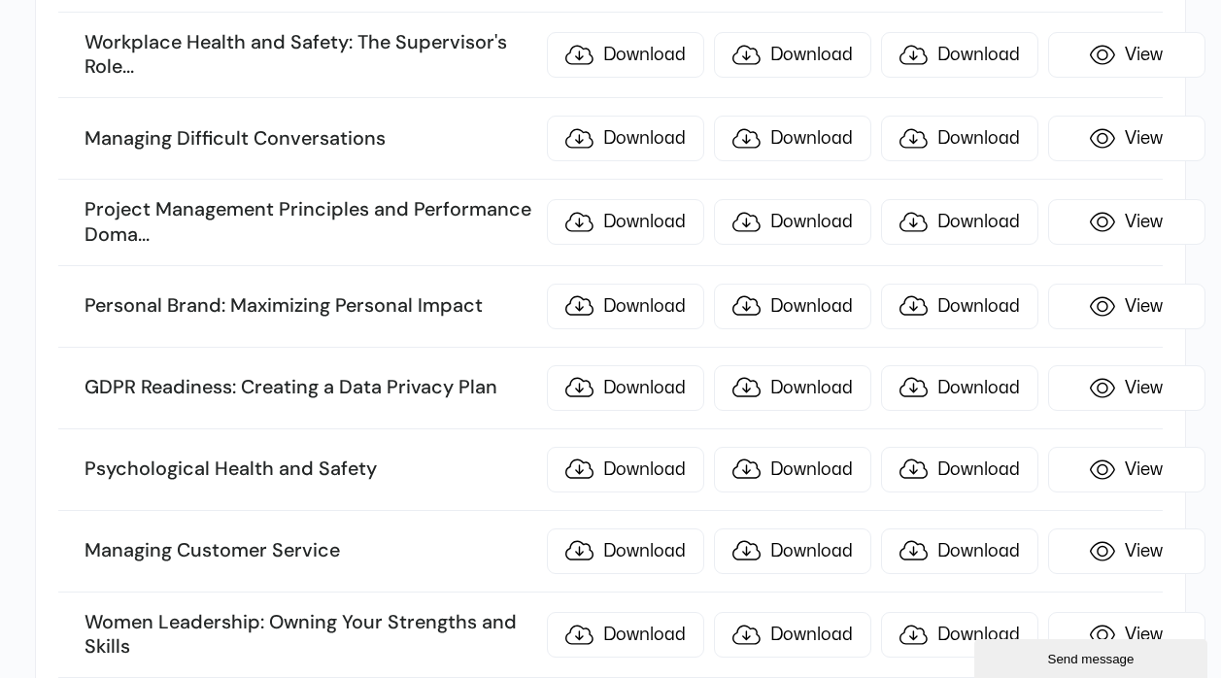
scroll to position [8444, 0]
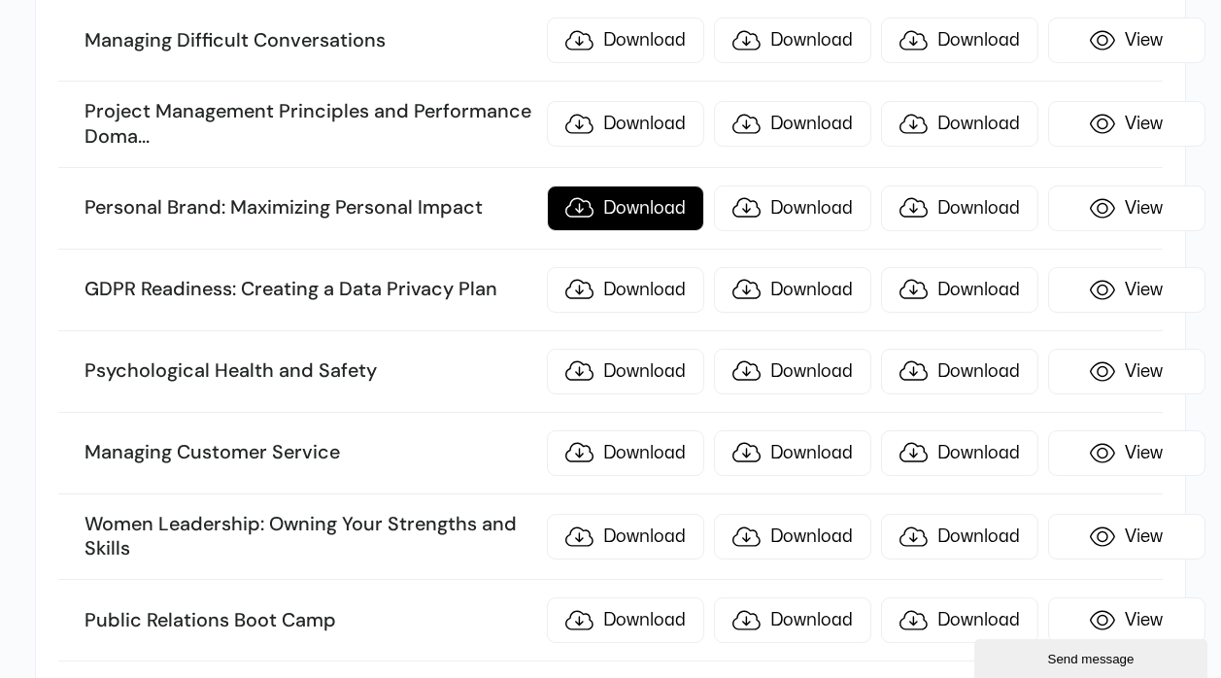
click at [645, 207] on link "Download" at bounding box center [625, 209] width 157 height 46
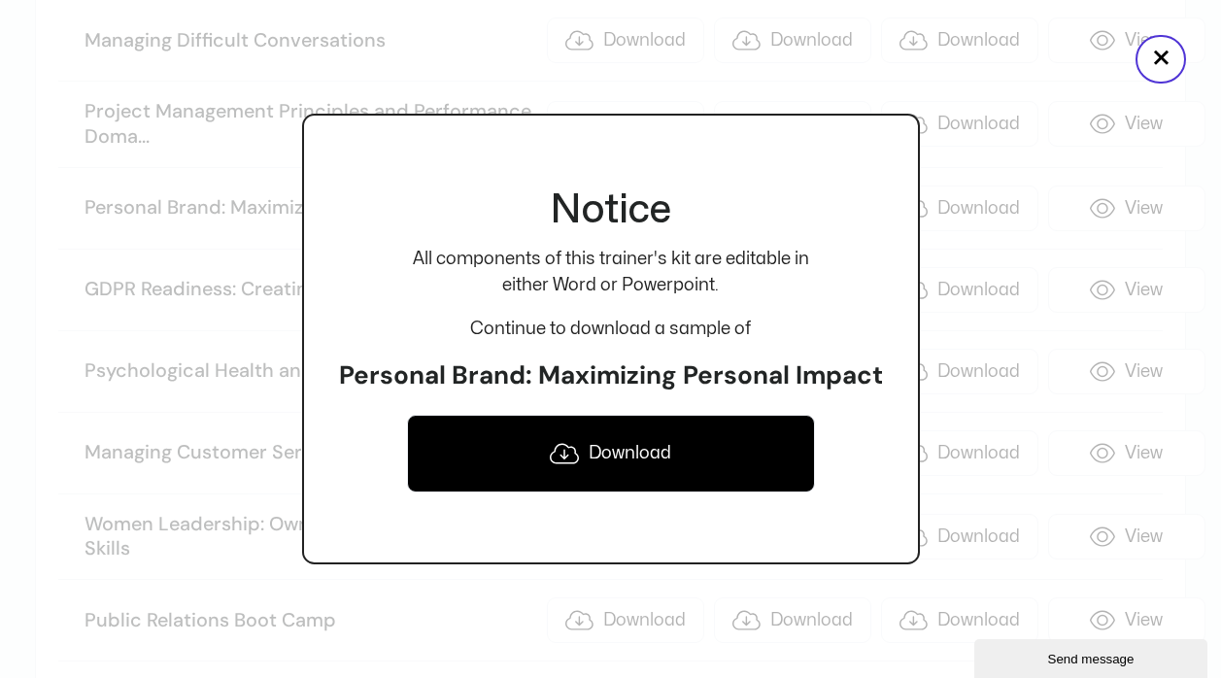
click at [640, 461] on link "Download" at bounding box center [611, 454] width 408 height 78
click at [1178, 58] on button "×" at bounding box center [1161, 59] width 51 height 49
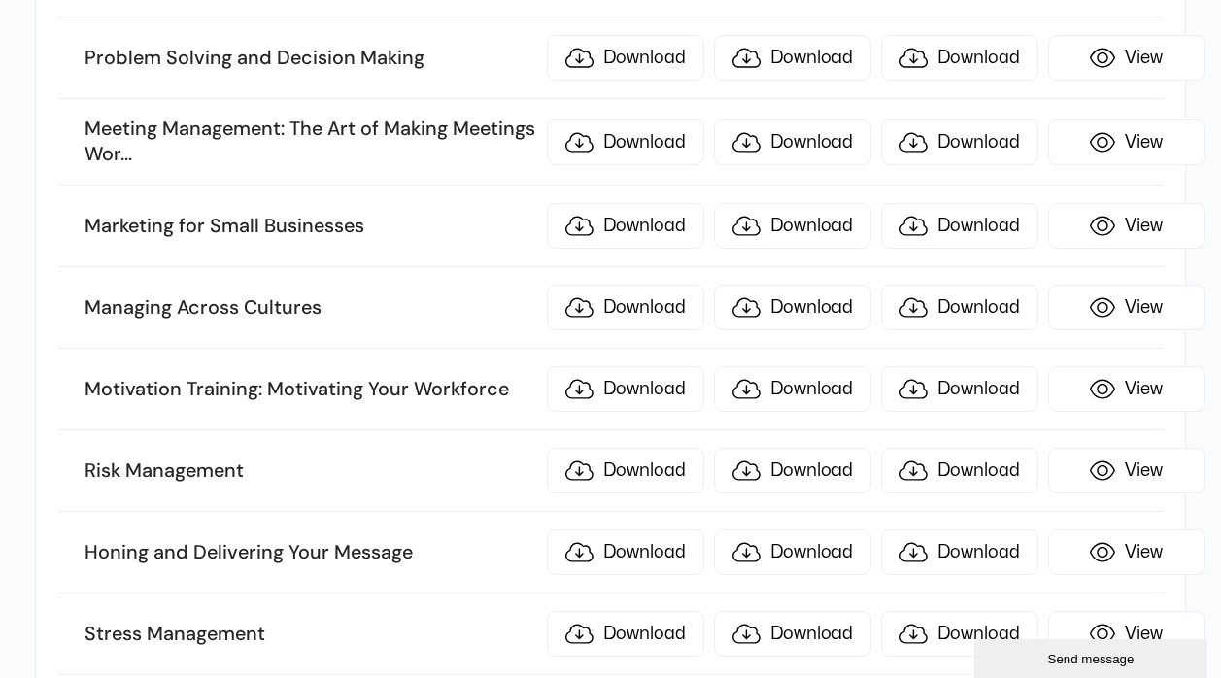
scroll to position [10015, 0]
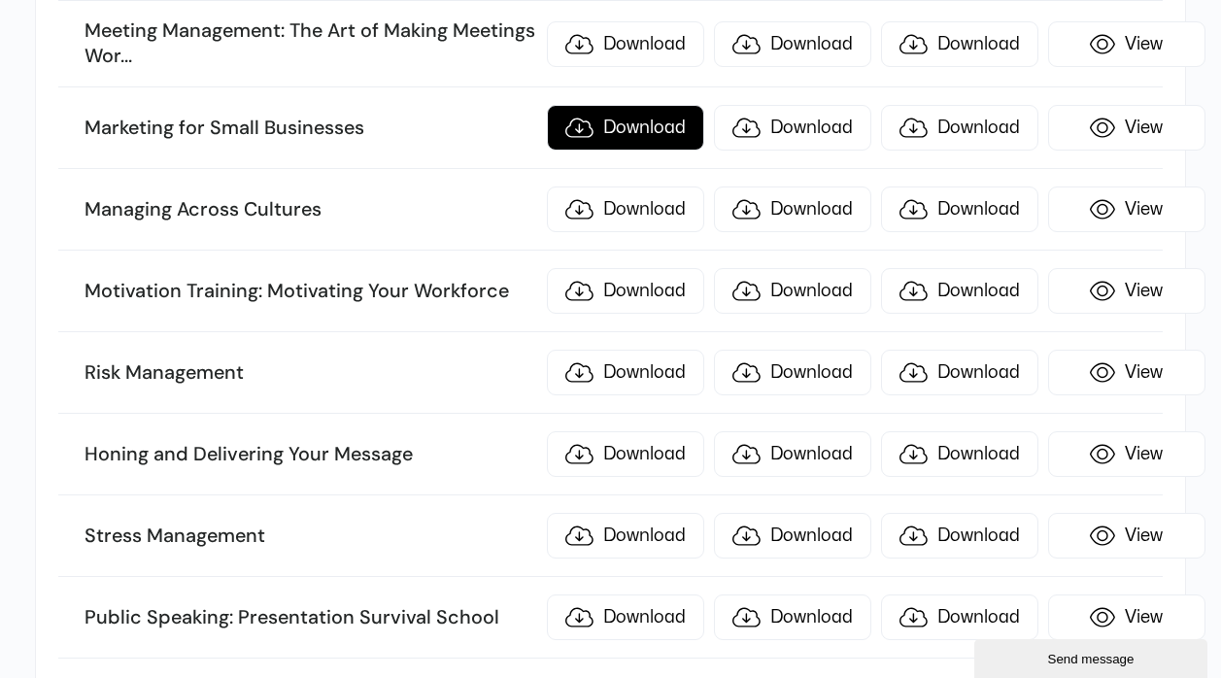
click at [632, 123] on link "Download" at bounding box center [625, 128] width 157 height 46
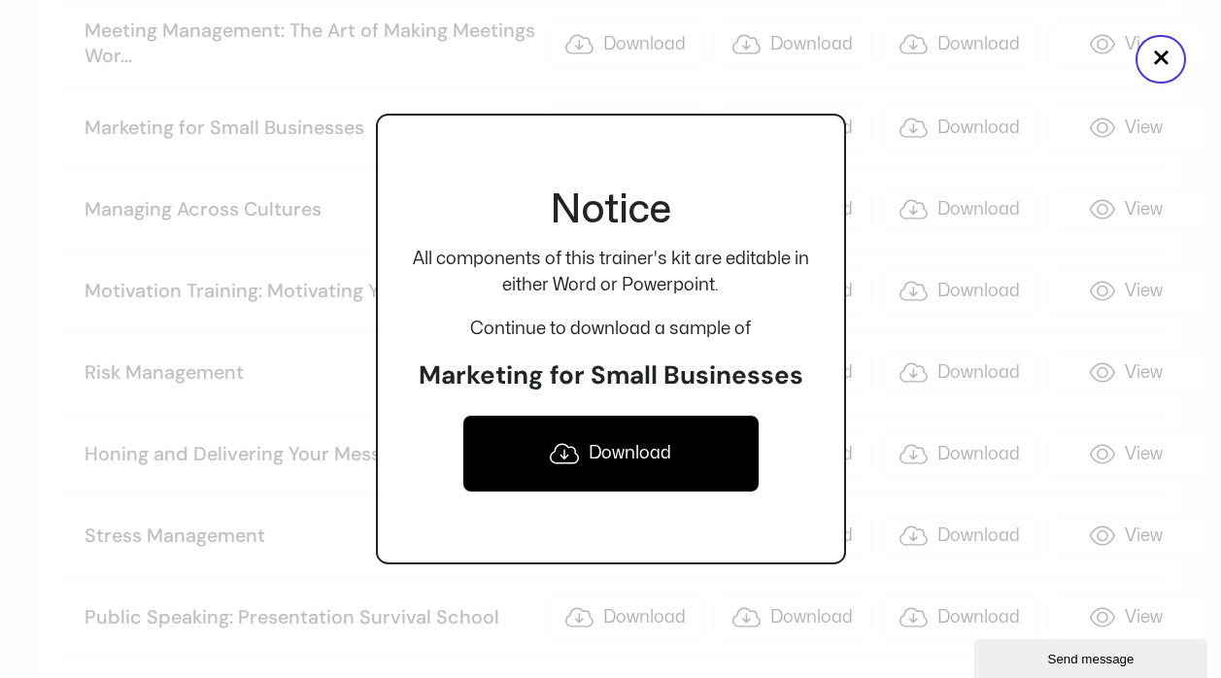
click at [644, 455] on link "Download" at bounding box center [611, 454] width 297 height 78
click at [1153, 66] on button "×" at bounding box center [1161, 59] width 51 height 49
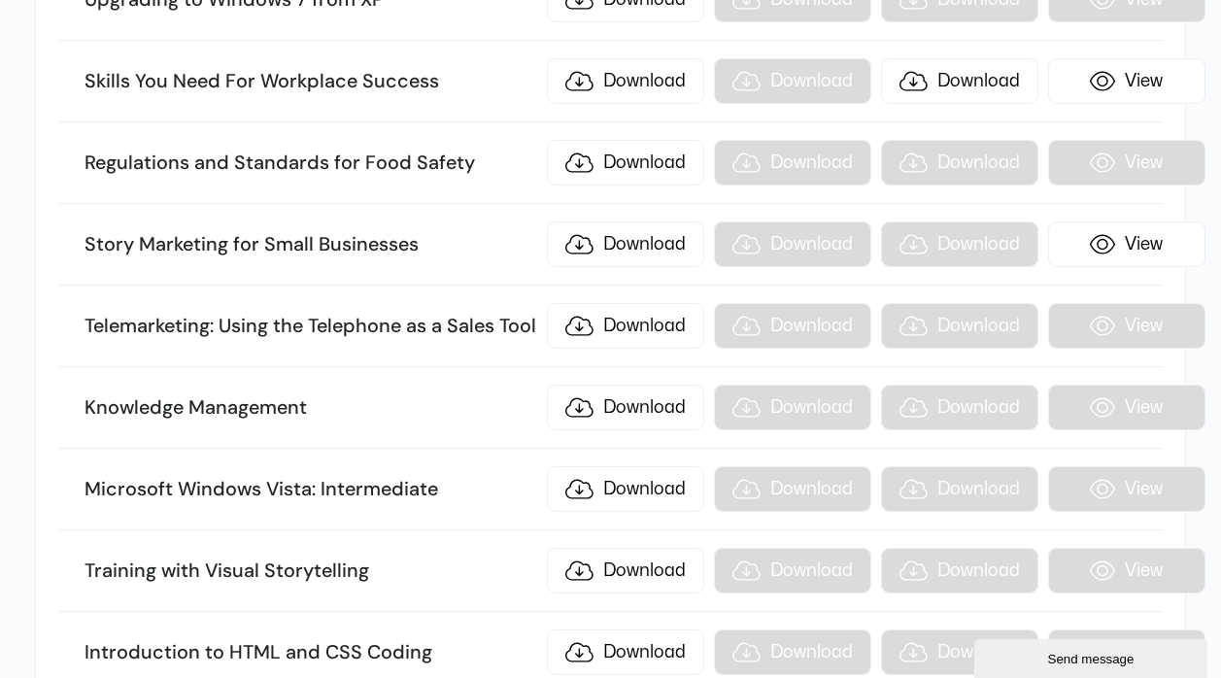
scroll to position [11096, 0]
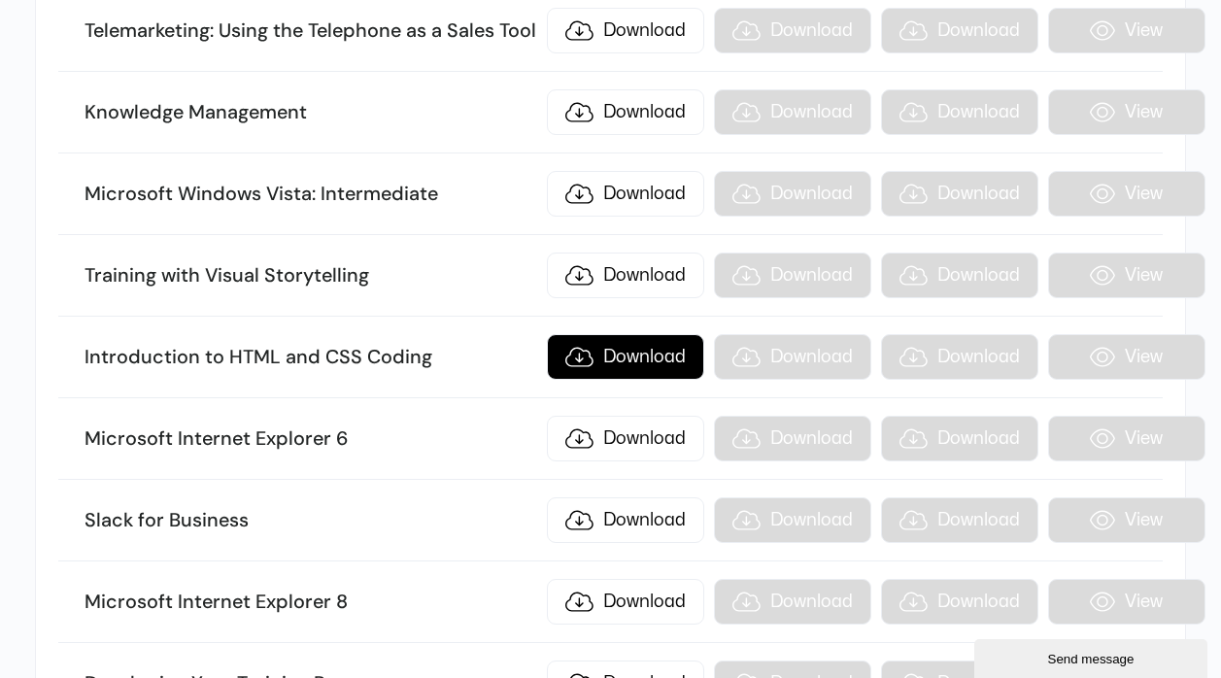
click at [645, 355] on link "Download" at bounding box center [625, 357] width 157 height 46
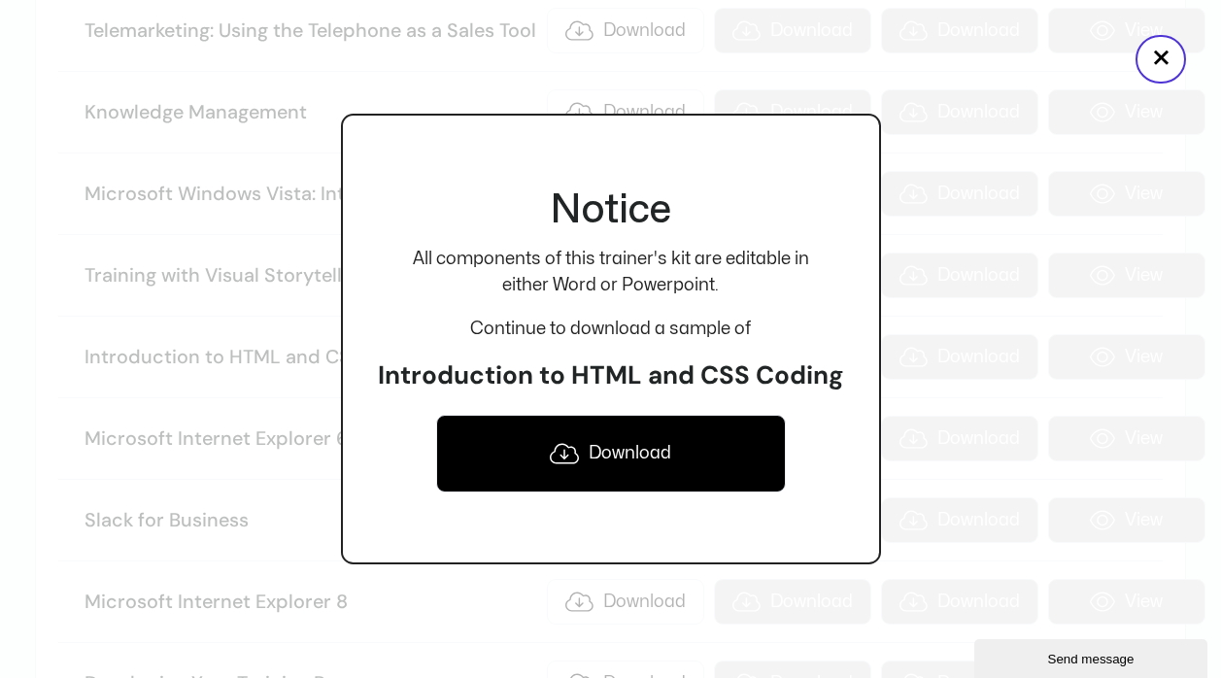
click at [693, 454] on link "Download" at bounding box center [611, 454] width 350 height 78
click at [1164, 61] on button "×" at bounding box center [1161, 59] width 51 height 49
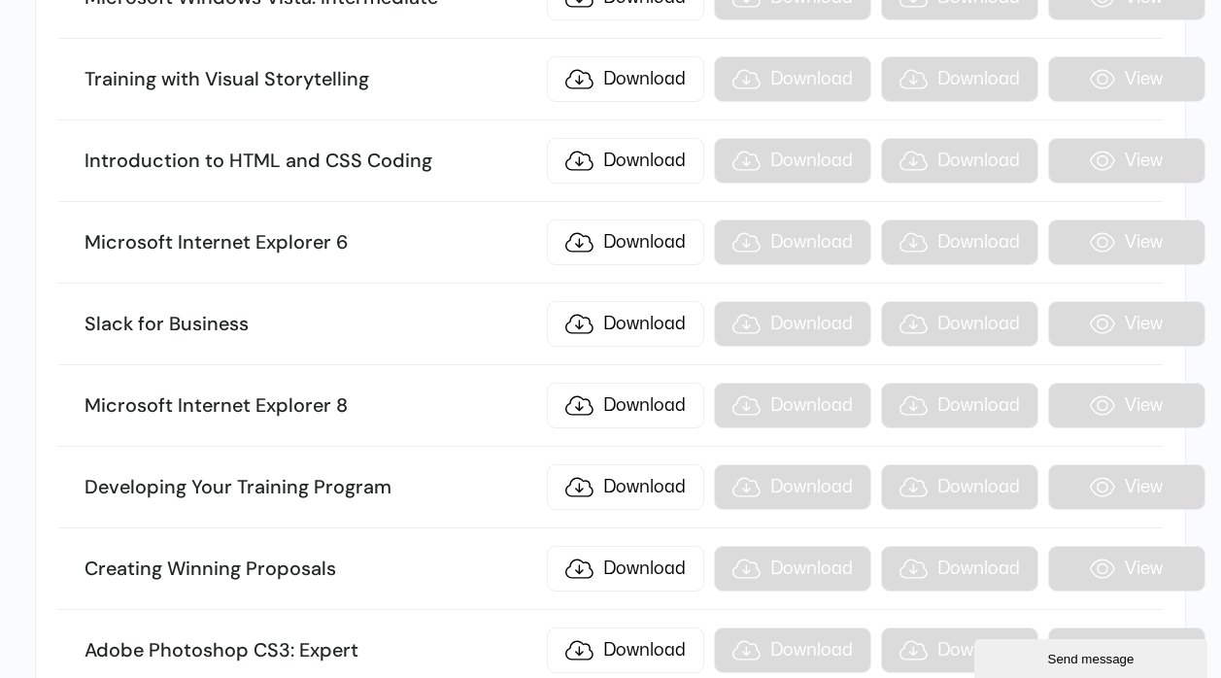
scroll to position [11488, 0]
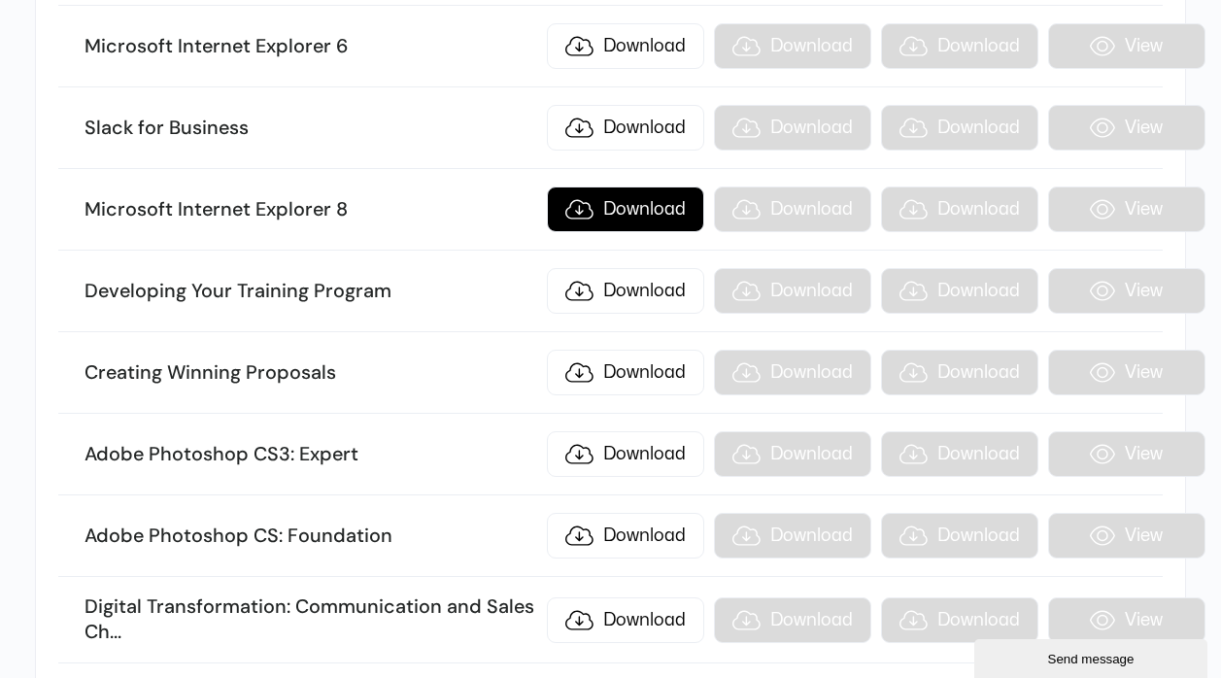
click at [632, 215] on link "Download" at bounding box center [625, 210] width 157 height 46
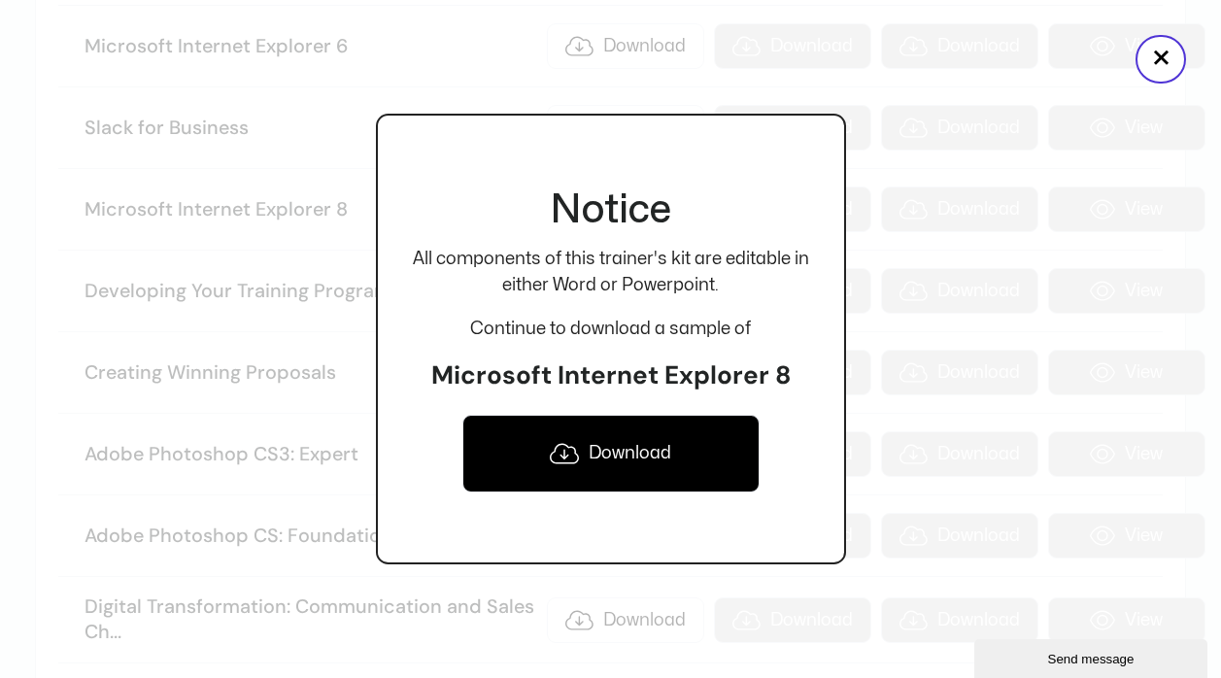
click at [669, 456] on link "Download" at bounding box center [611, 454] width 297 height 78
click at [1147, 64] on button "×" at bounding box center [1161, 59] width 51 height 49
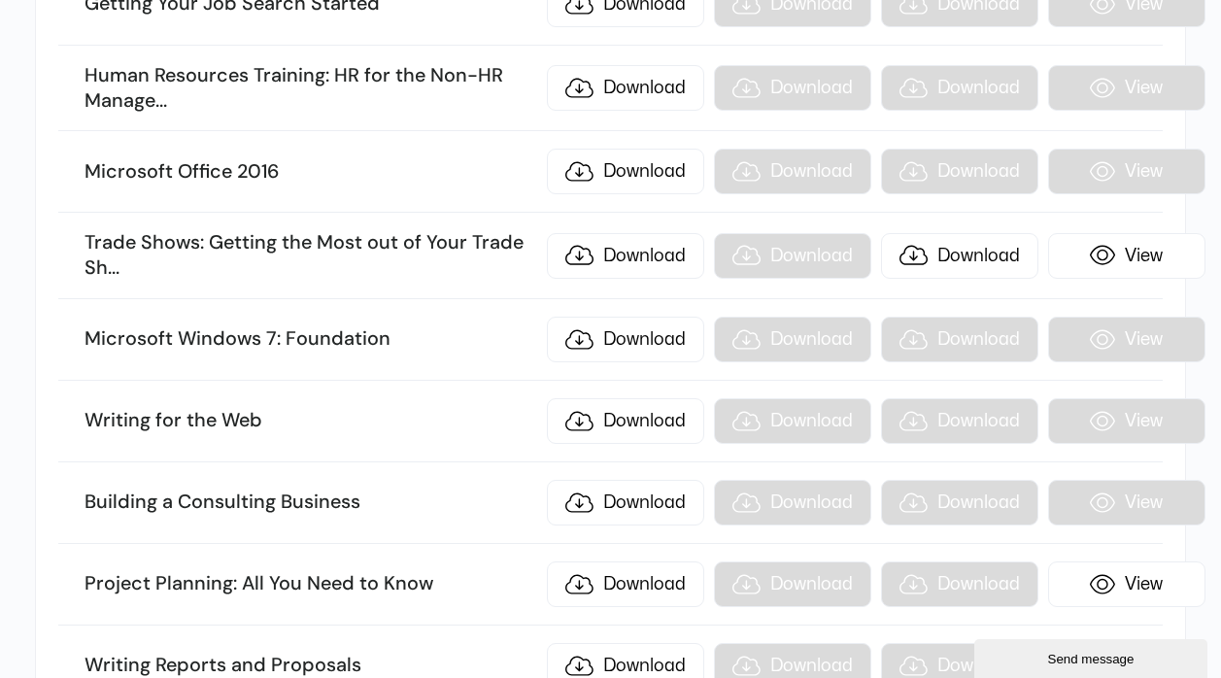
scroll to position [14433, 0]
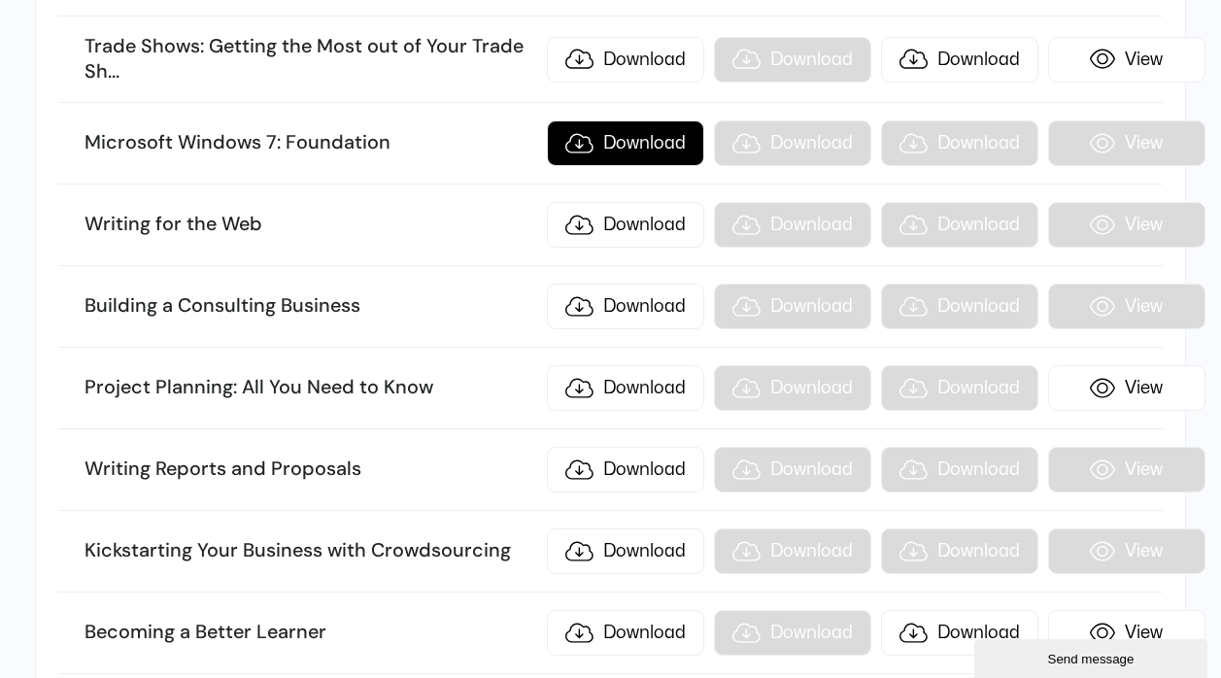
click at [618, 150] on link "Download" at bounding box center [625, 143] width 157 height 46
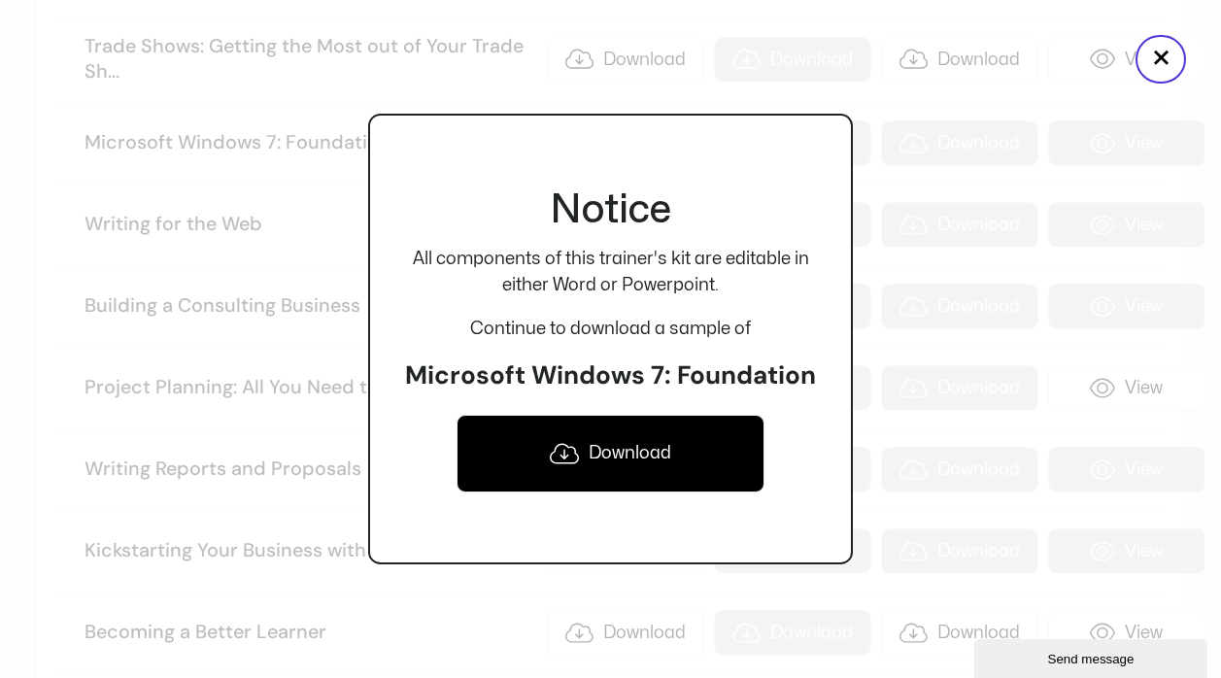
click at [660, 454] on link "Download" at bounding box center [611, 454] width 308 height 78
click at [1172, 58] on button "×" at bounding box center [1161, 59] width 51 height 49
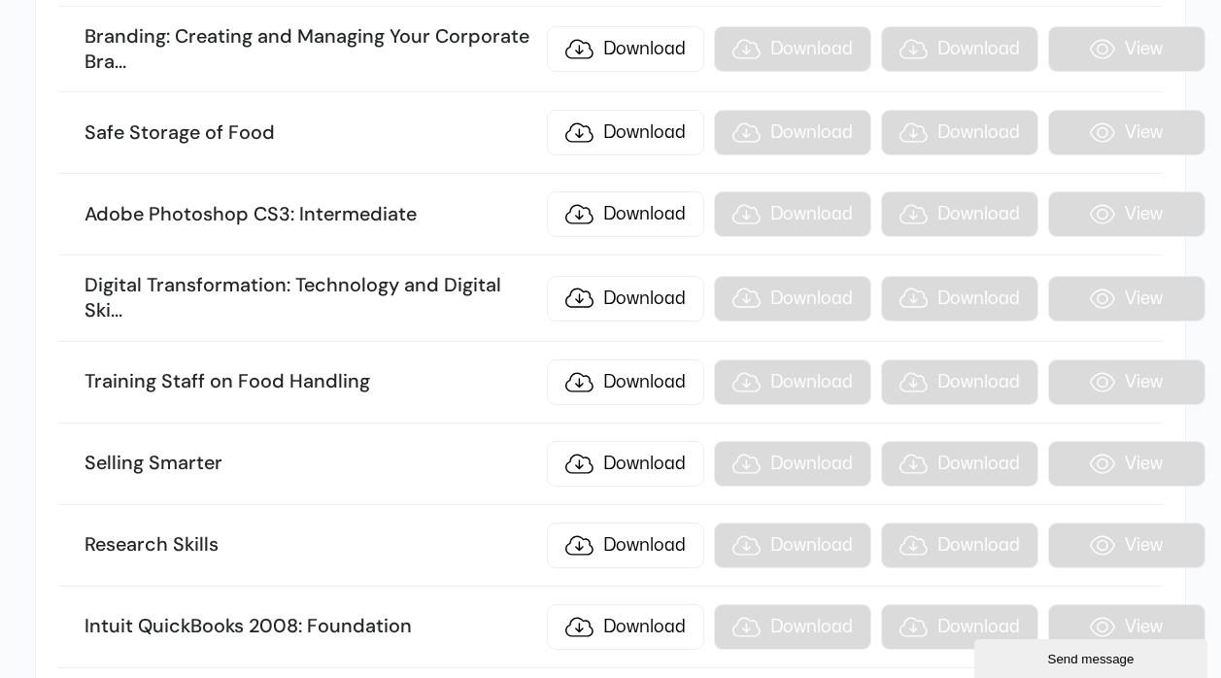
scroll to position [12470, 0]
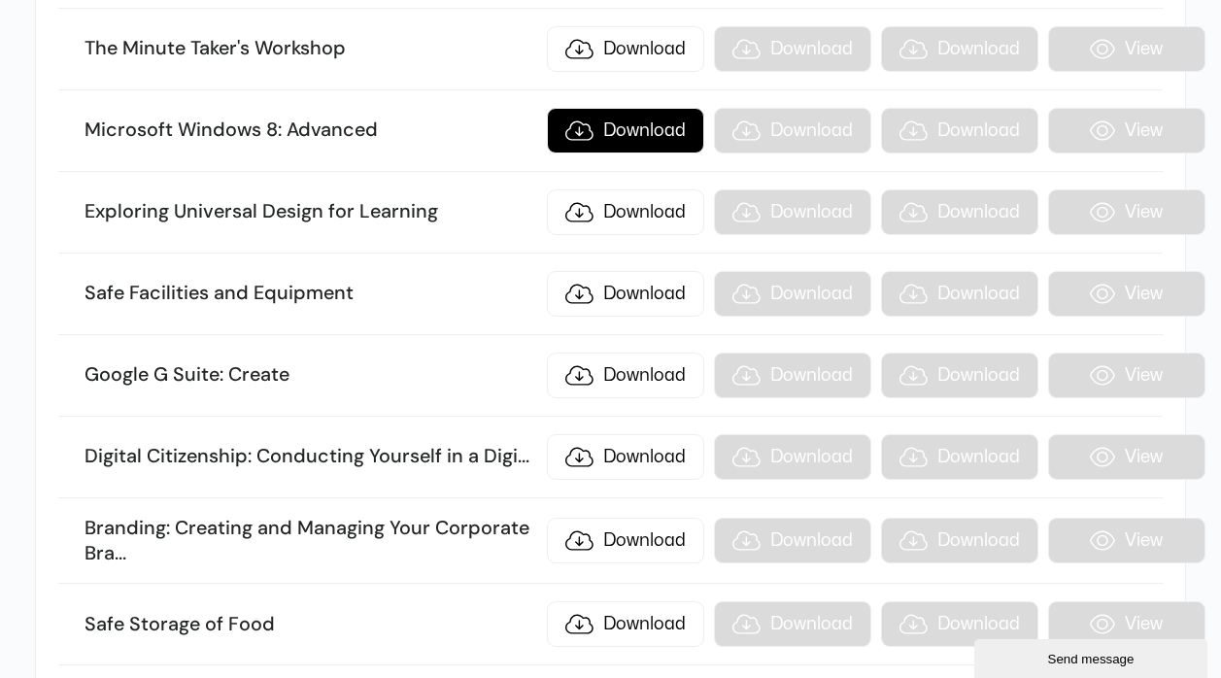
click at [609, 132] on link "Download" at bounding box center [625, 131] width 157 height 46
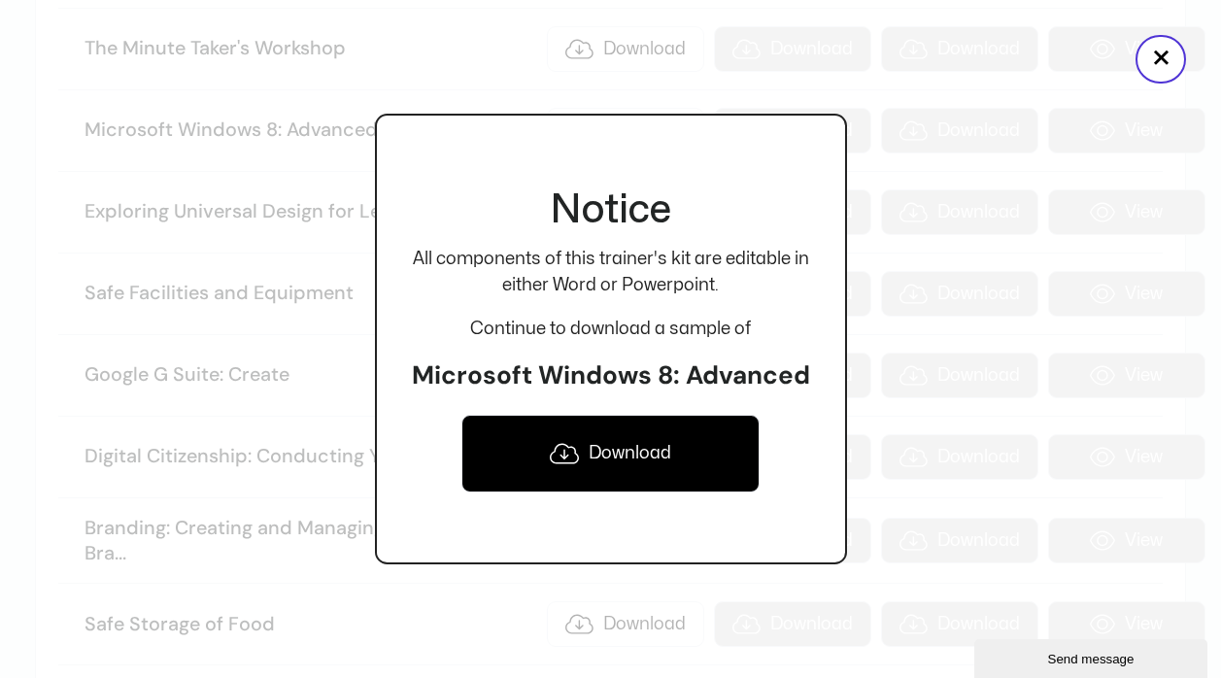
click at [632, 451] on link "Download" at bounding box center [611, 454] width 299 height 78
click at [1167, 57] on button "×" at bounding box center [1161, 59] width 51 height 49
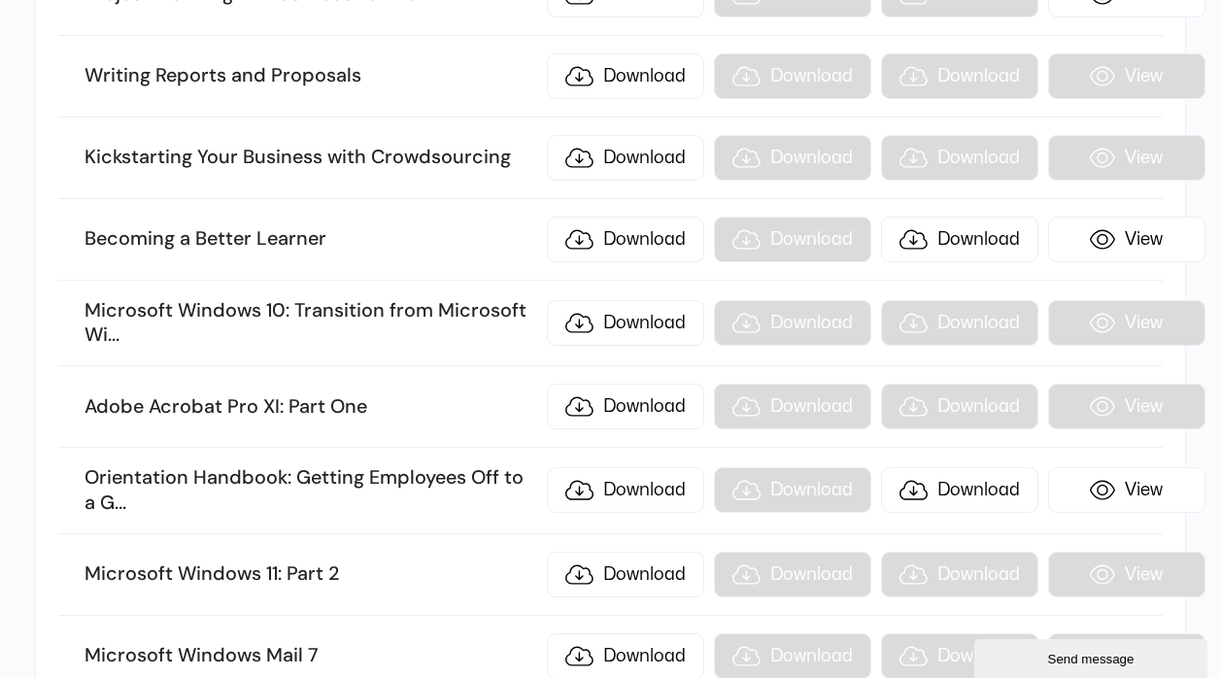
scroll to position [14925, 0]
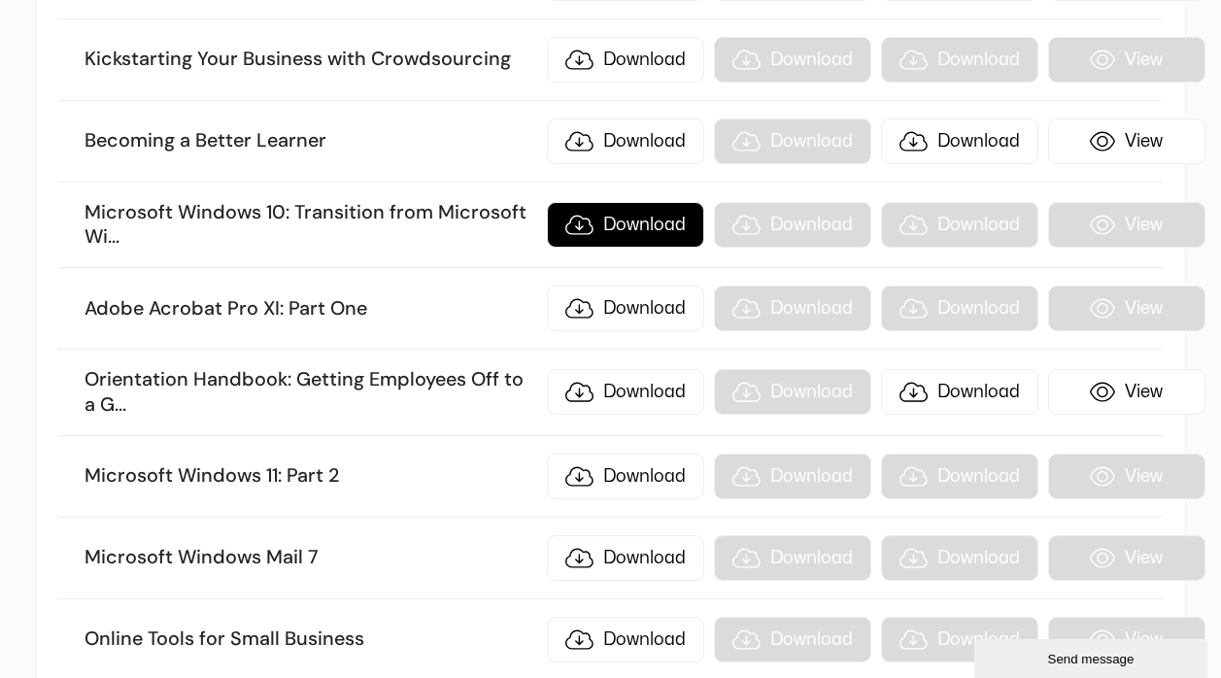
click at [624, 231] on link "Download" at bounding box center [625, 225] width 157 height 46
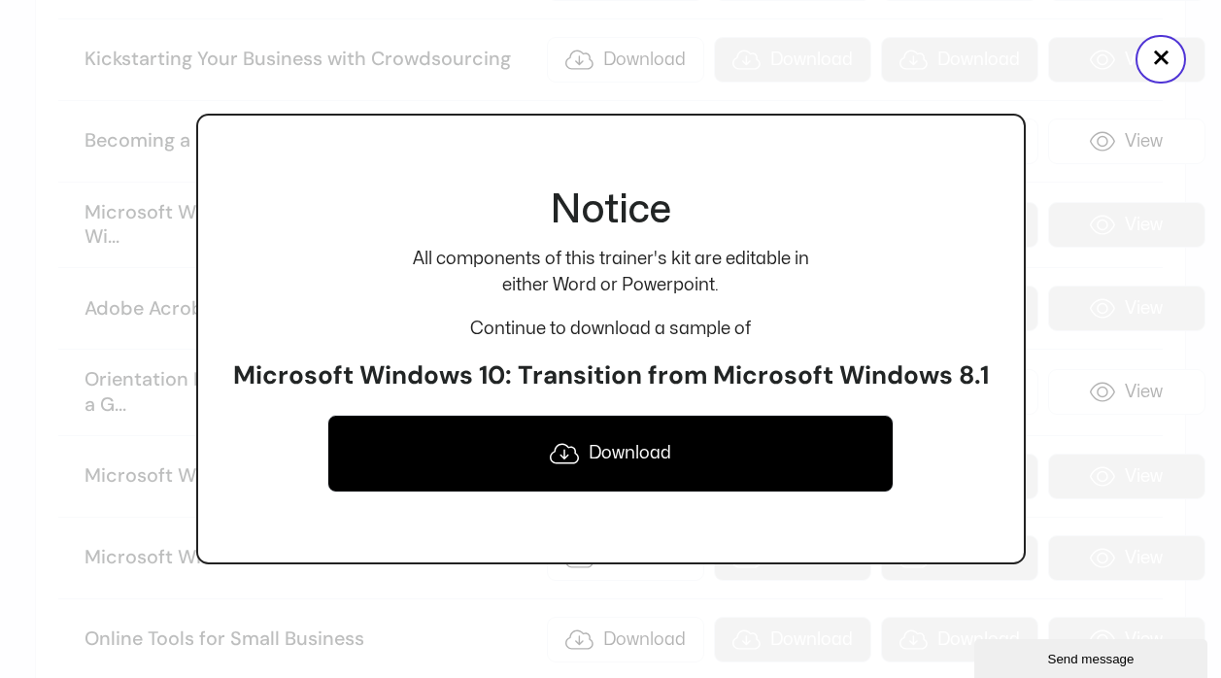
click at [671, 452] on link "Download" at bounding box center [610, 454] width 567 height 78
click at [1158, 58] on button "×" at bounding box center [1161, 59] width 51 height 49
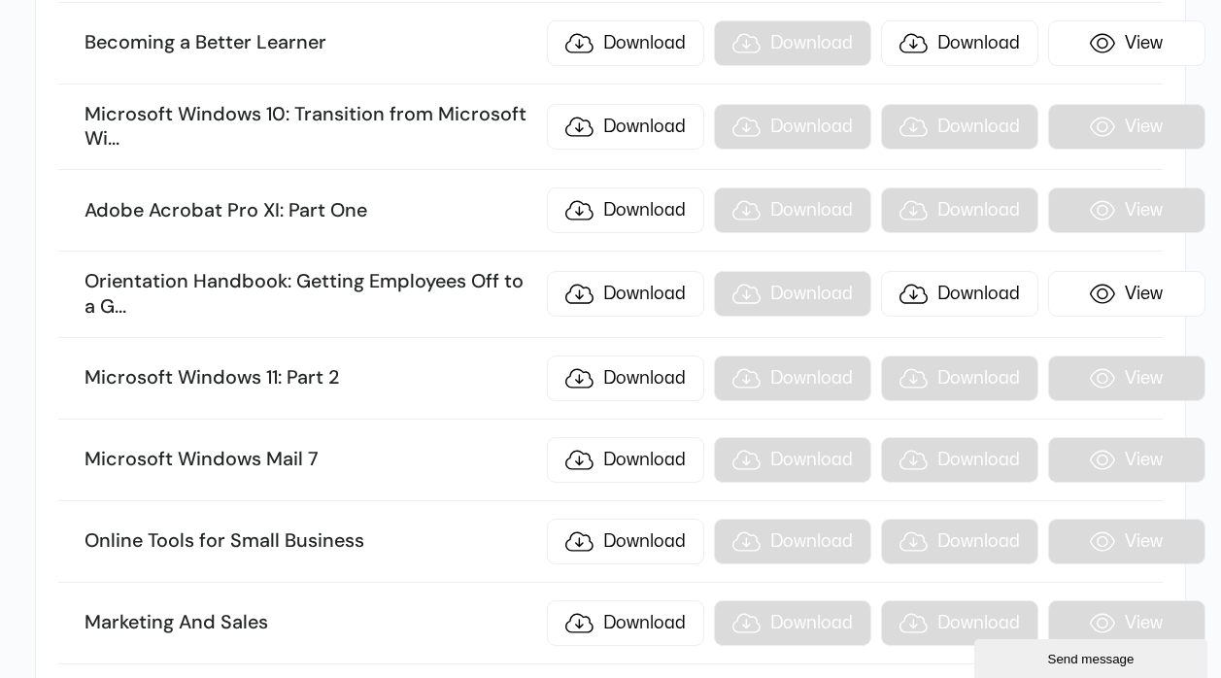
scroll to position [15121, 0]
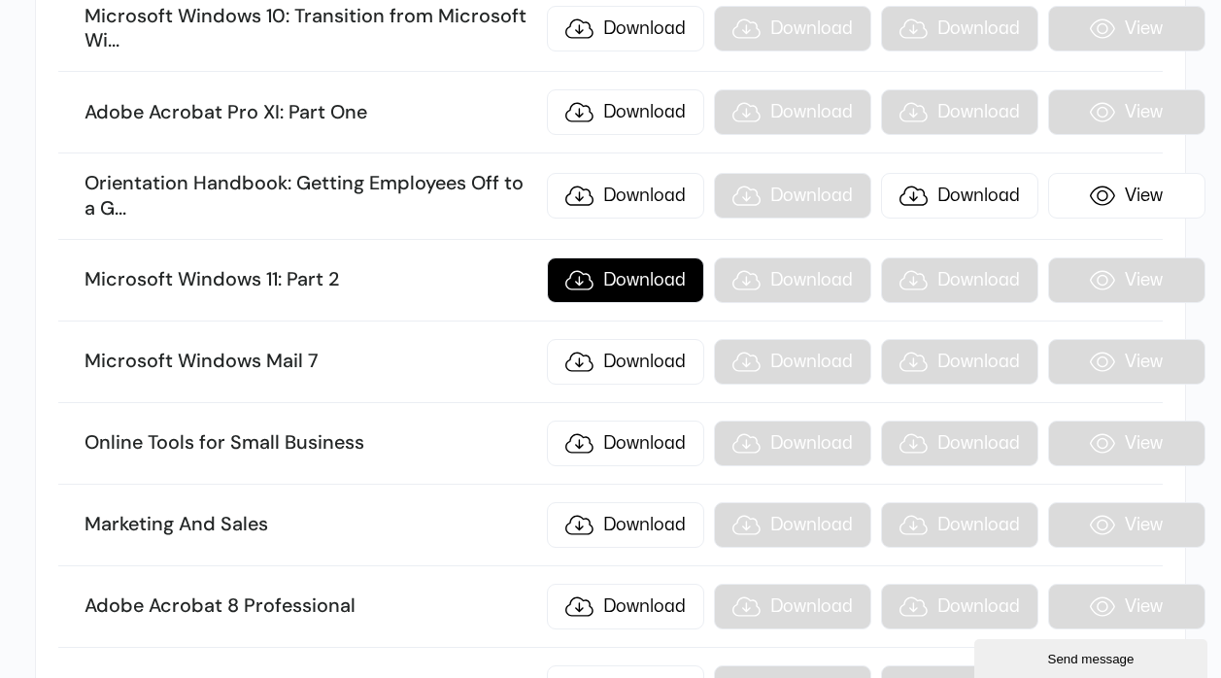
click at [617, 286] on link "Download" at bounding box center [625, 280] width 157 height 46
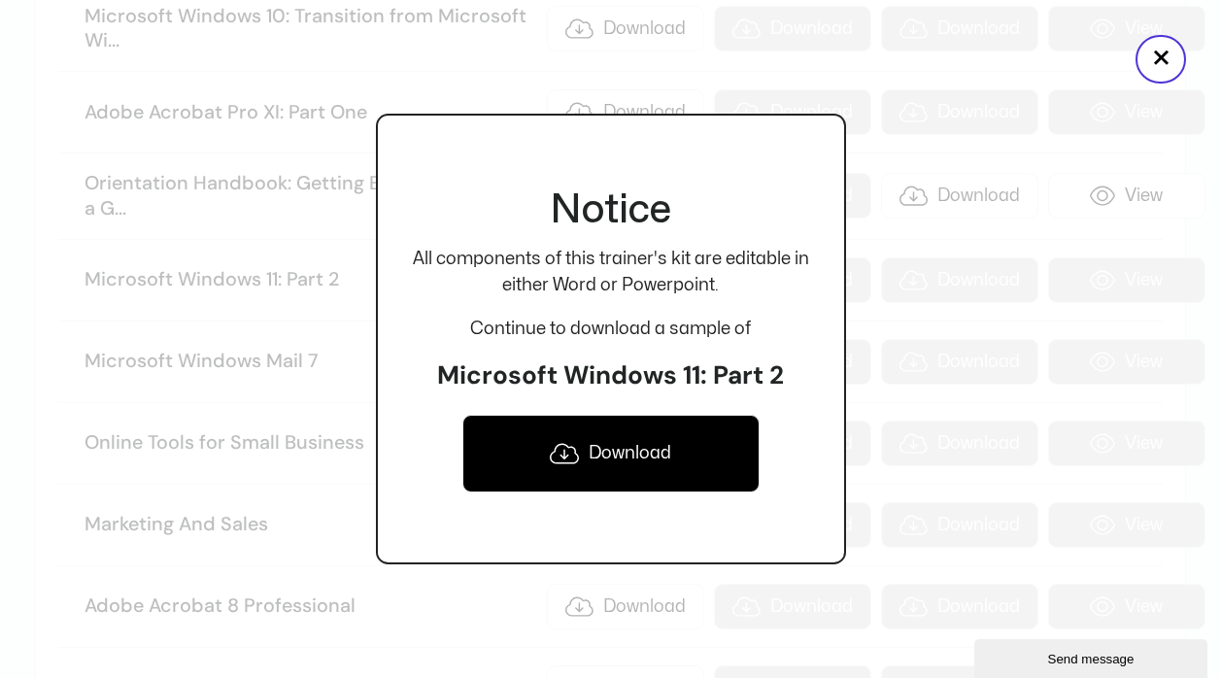
click at [639, 463] on link "Download" at bounding box center [611, 454] width 297 height 78
click at [1148, 56] on button "×" at bounding box center [1161, 59] width 51 height 49
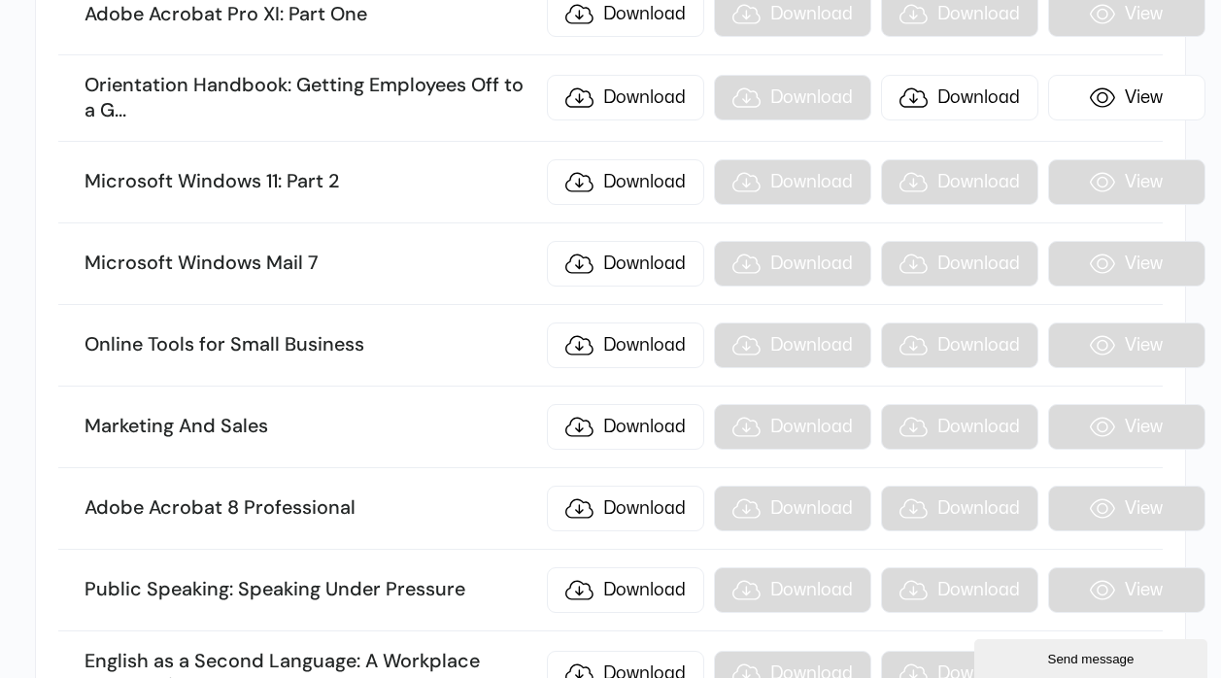
scroll to position [15318, 0]
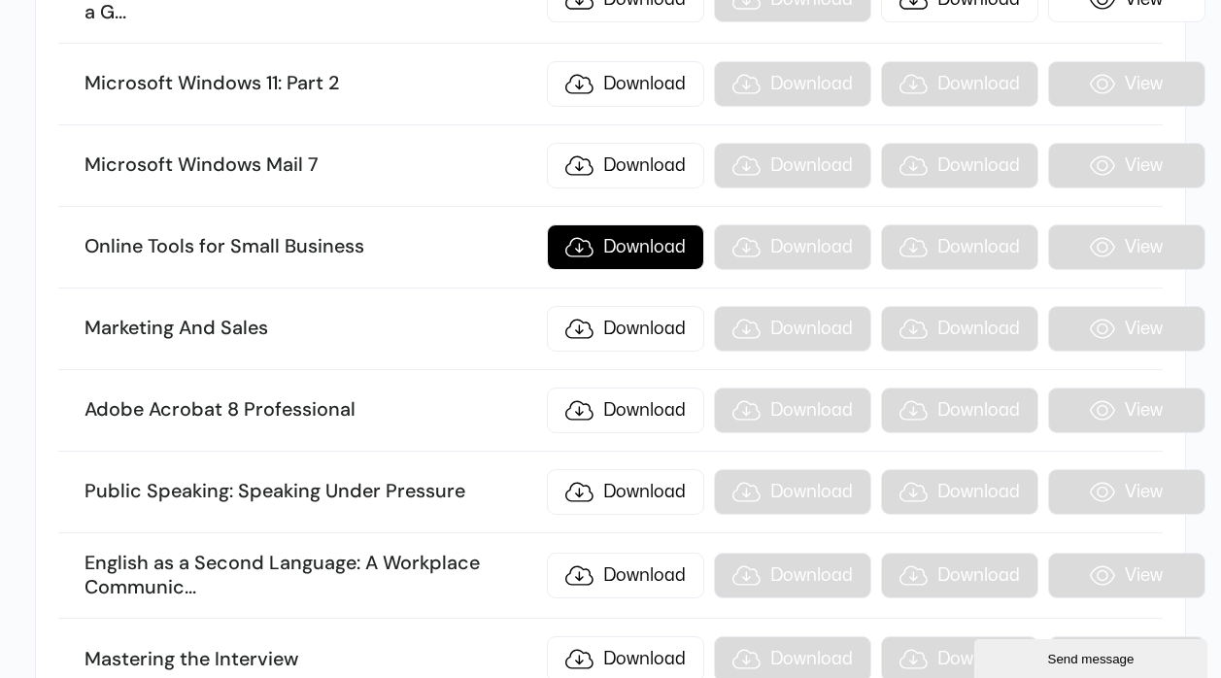
click at [637, 253] on link "Download" at bounding box center [625, 247] width 157 height 46
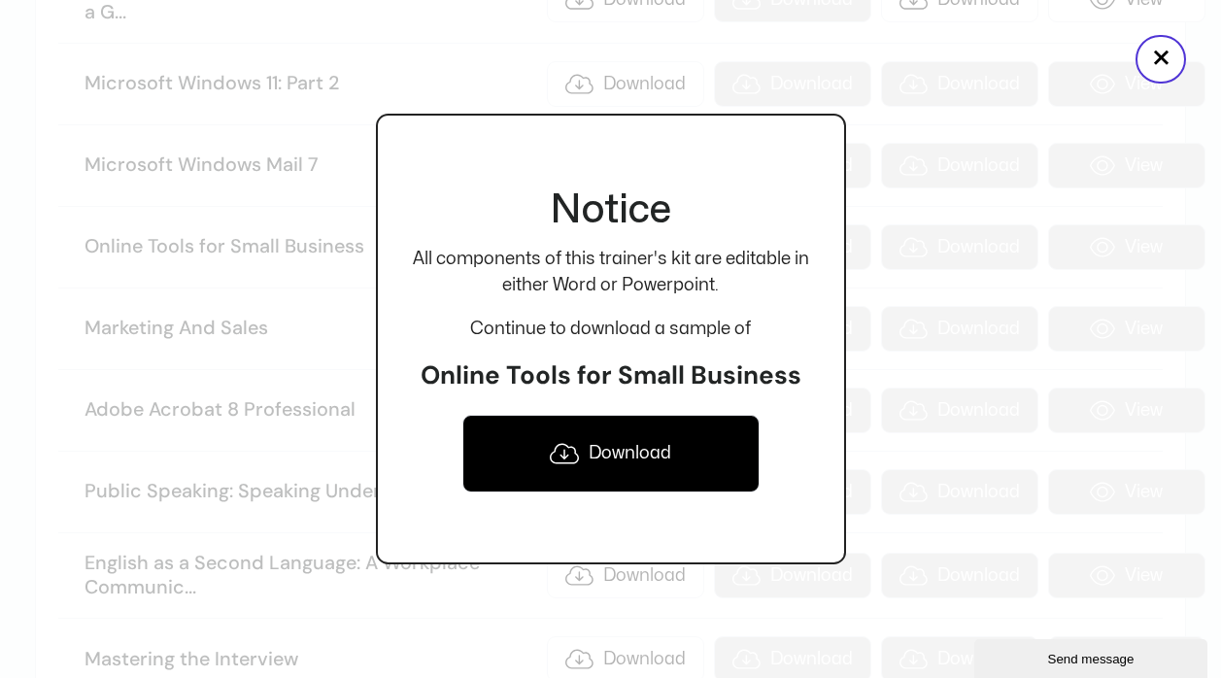
click at [651, 450] on link "Download" at bounding box center [611, 454] width 297 height 78
click at [1158, 60] on button "×" at bounding box center [1161, 59] width 51 height 49
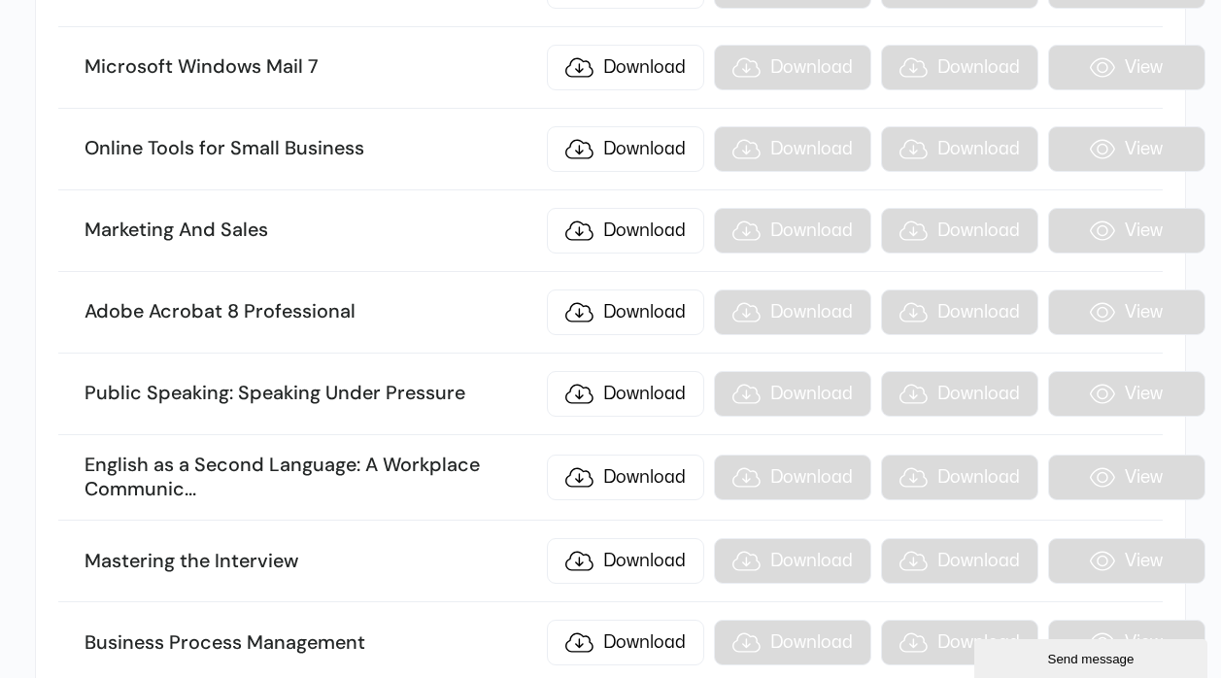
scroll to position [15514, 0]
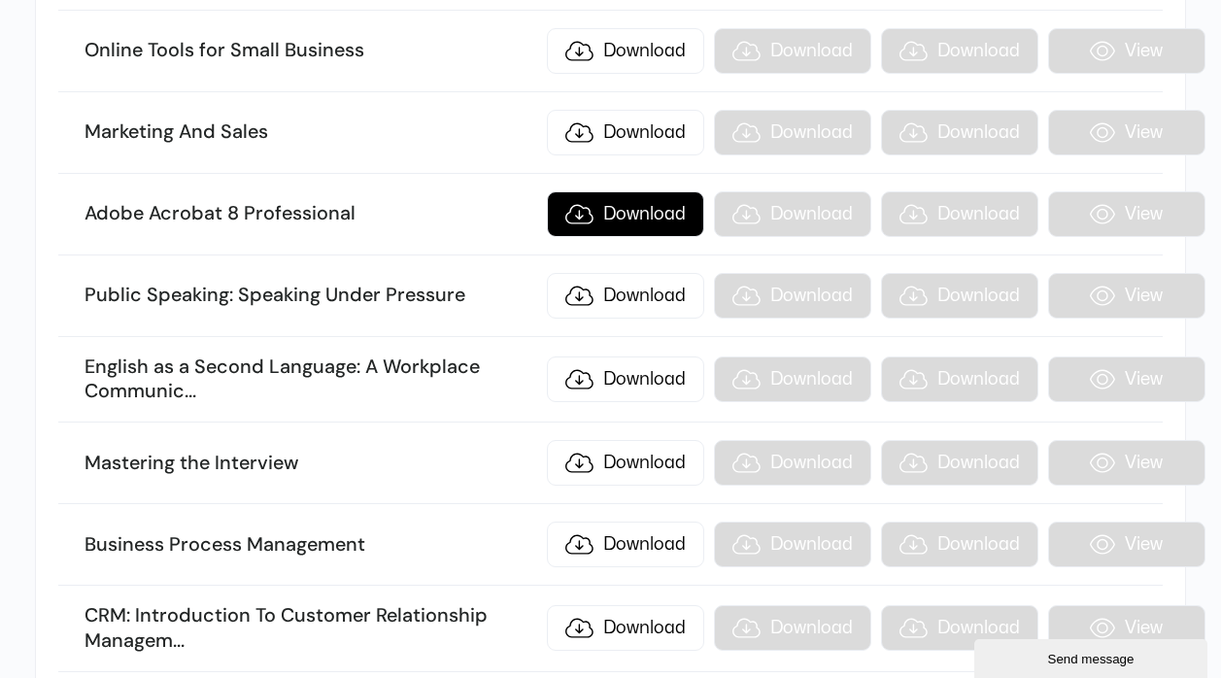
click at [630, 219] on link "Download" at bounding box center [625, 214] width 157 height 46
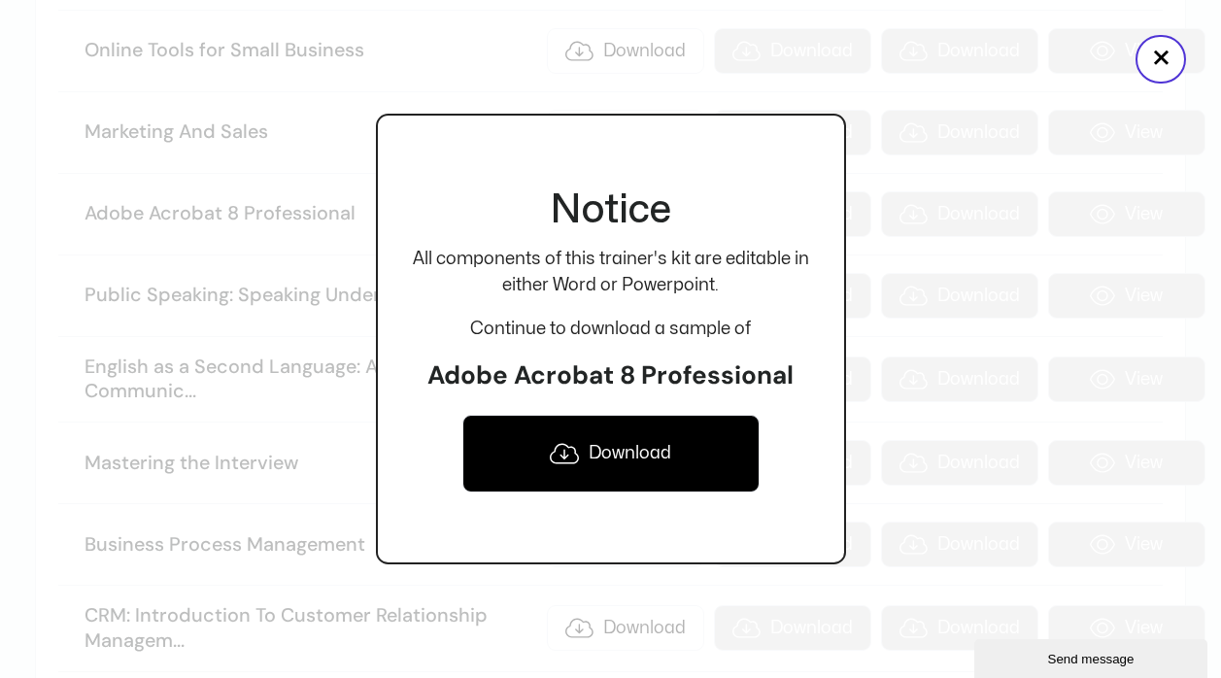
click at [611, 442] on link "Download" at bounding box center [611, 454] width 297 height 78
click at [1160, 53] on button "×" at bounding box center [1161, 59] width 51 height 49
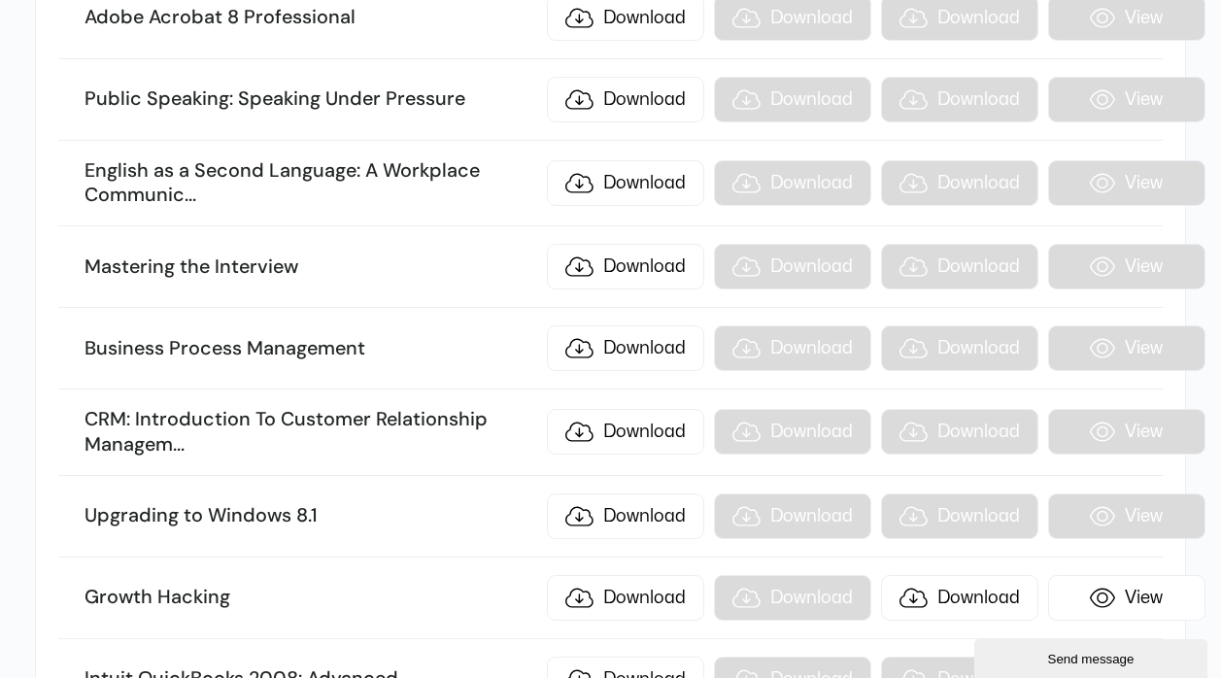
scroll to position [15808, 0]
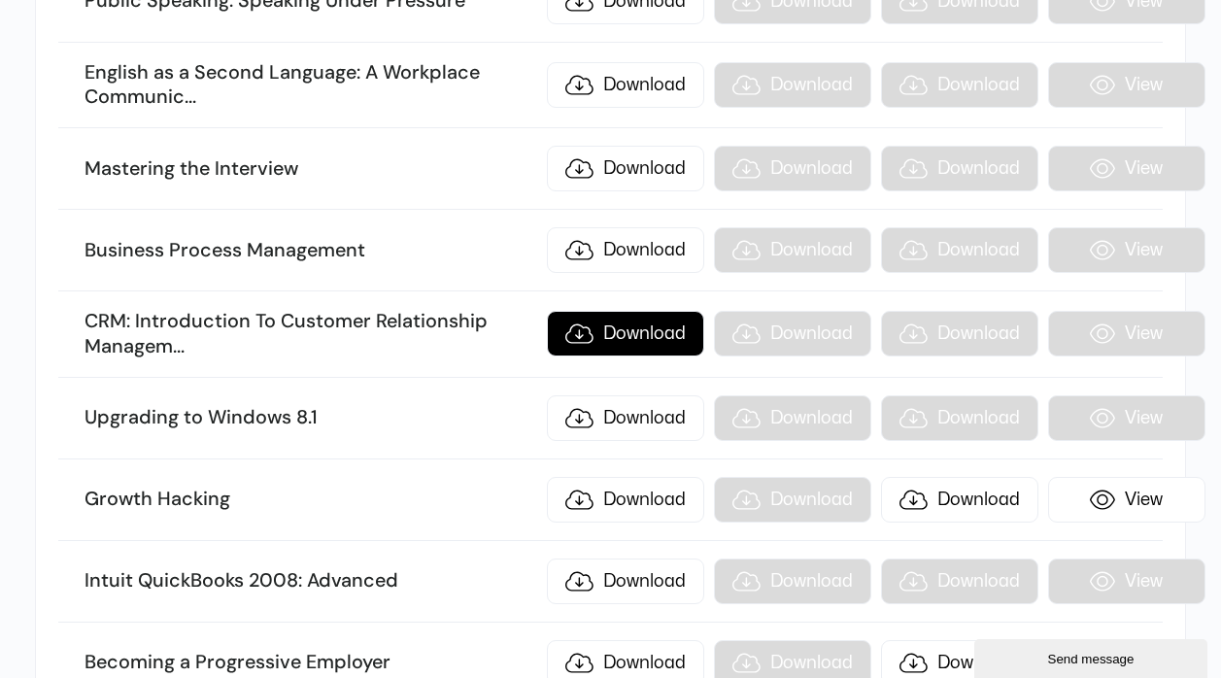
click at [642, 341] on link "Download" at bounding box center [625, 334] width 157 height 46
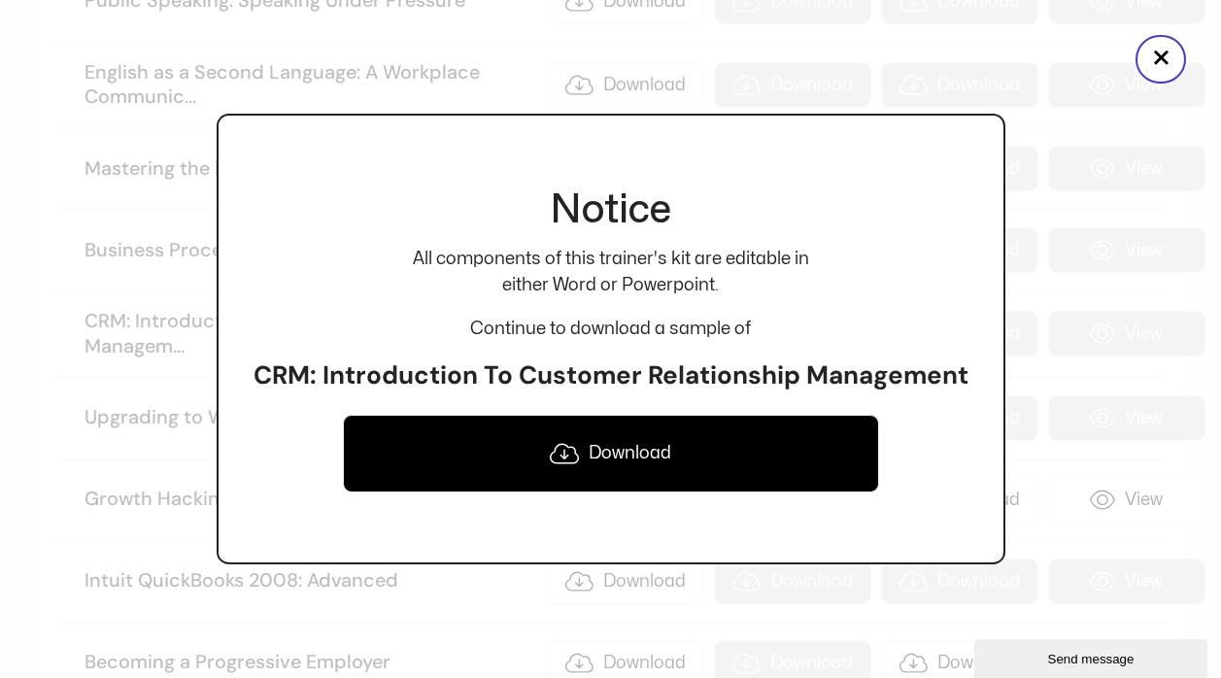
click at [624, 454] on link "Download" at bounding box center [611, 454] width 536 height 78
click at [1158, 53] on button "×" at bounding box center [1161, 59] width 51 height 49
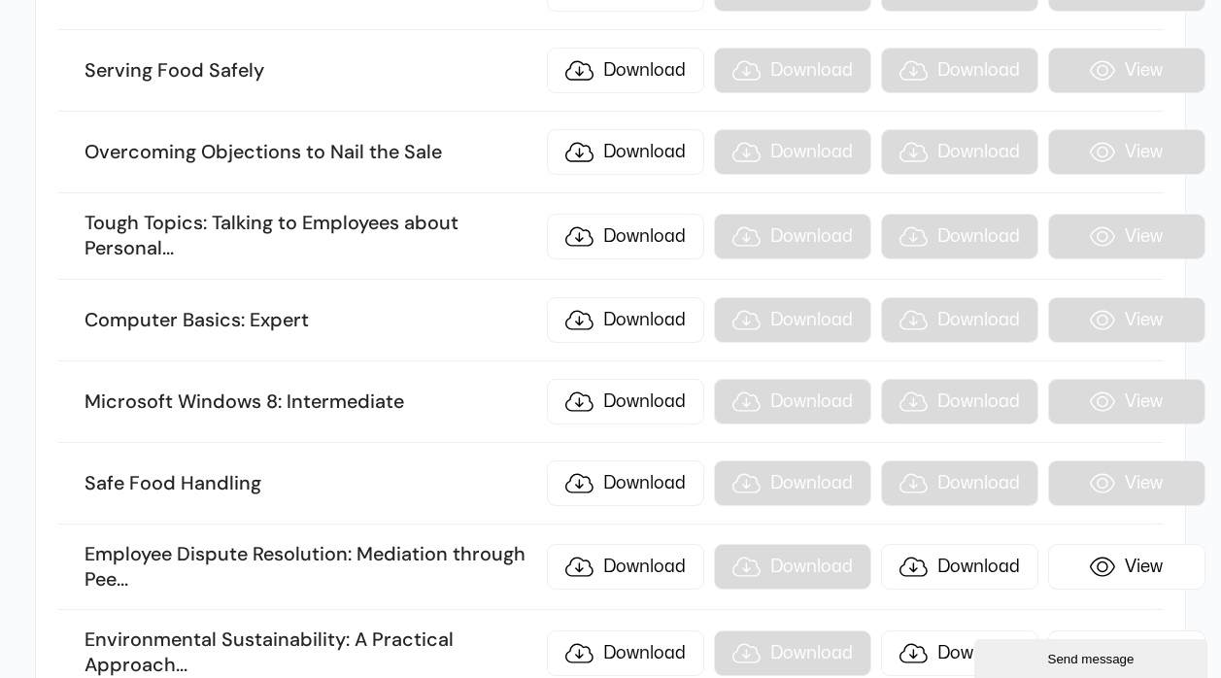
scroll to position [18165, 0]
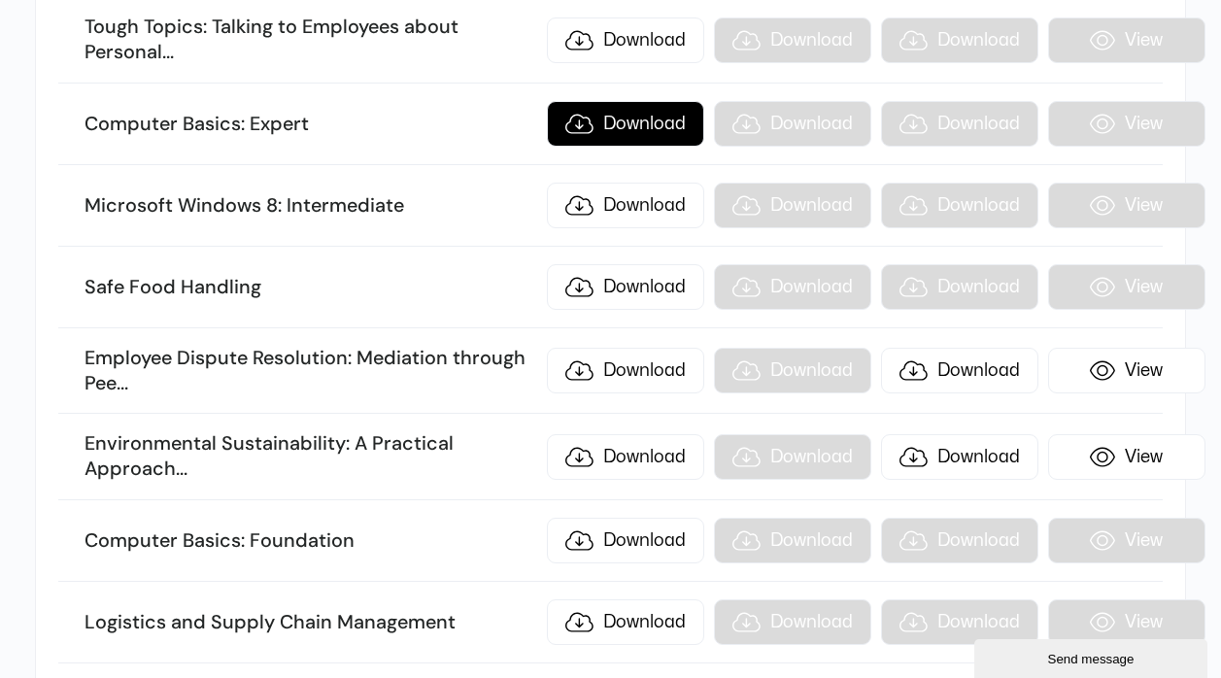
click at [606, 127] on link "Download" at bounding box center [625, 124] width 157 height 46
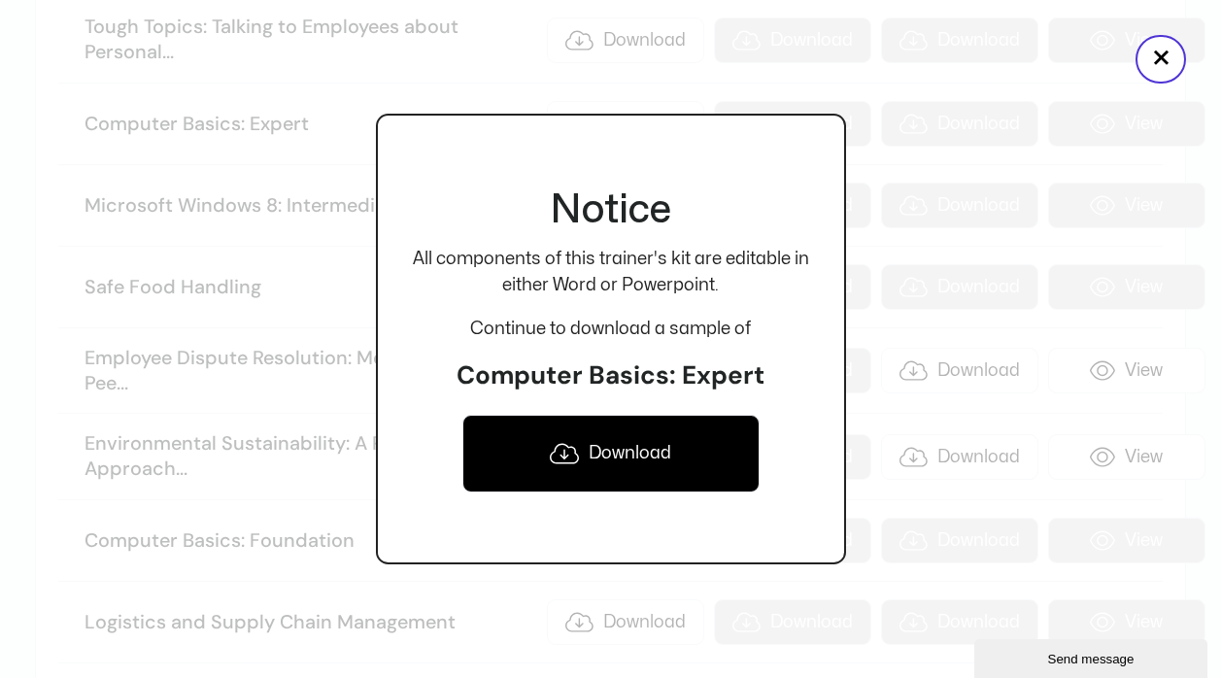
click at [593, 451] on link "Download" at bounding box center [611, 454] width 297 height 78
click at [1153, 68] on button "×" at bounding box center [1161, 59] width 51 height 49
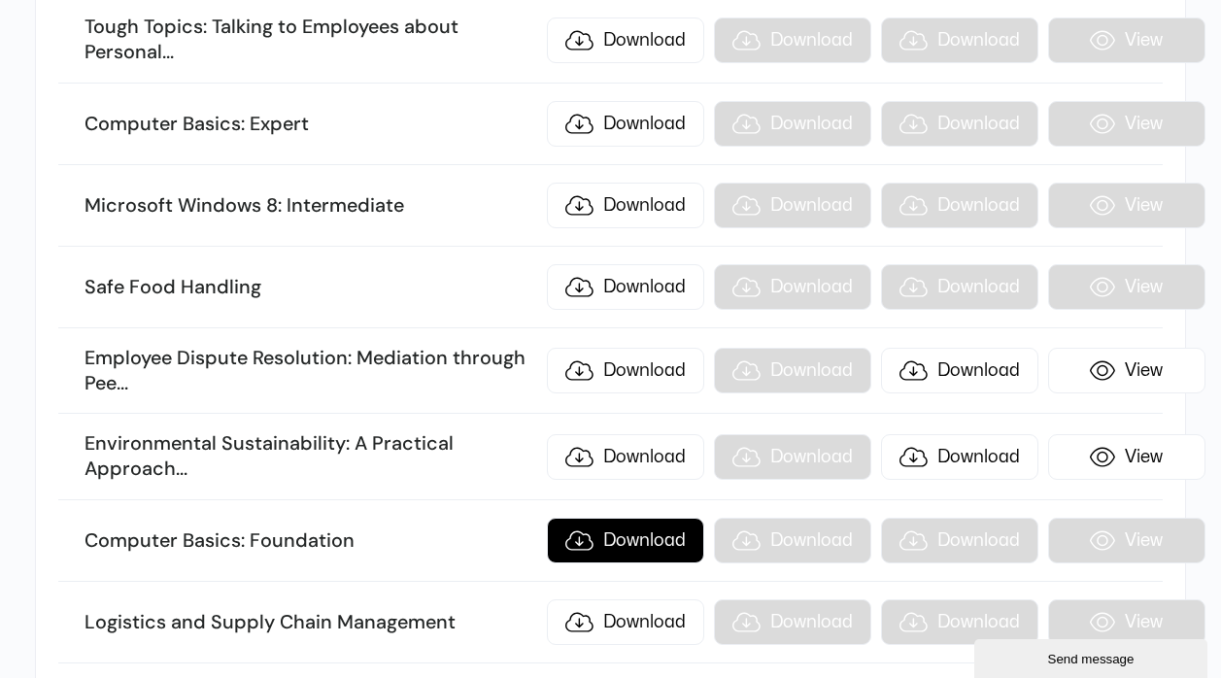
click at [655, 544] on link "Download" at bounding box center [625, 541] width 157 height 46
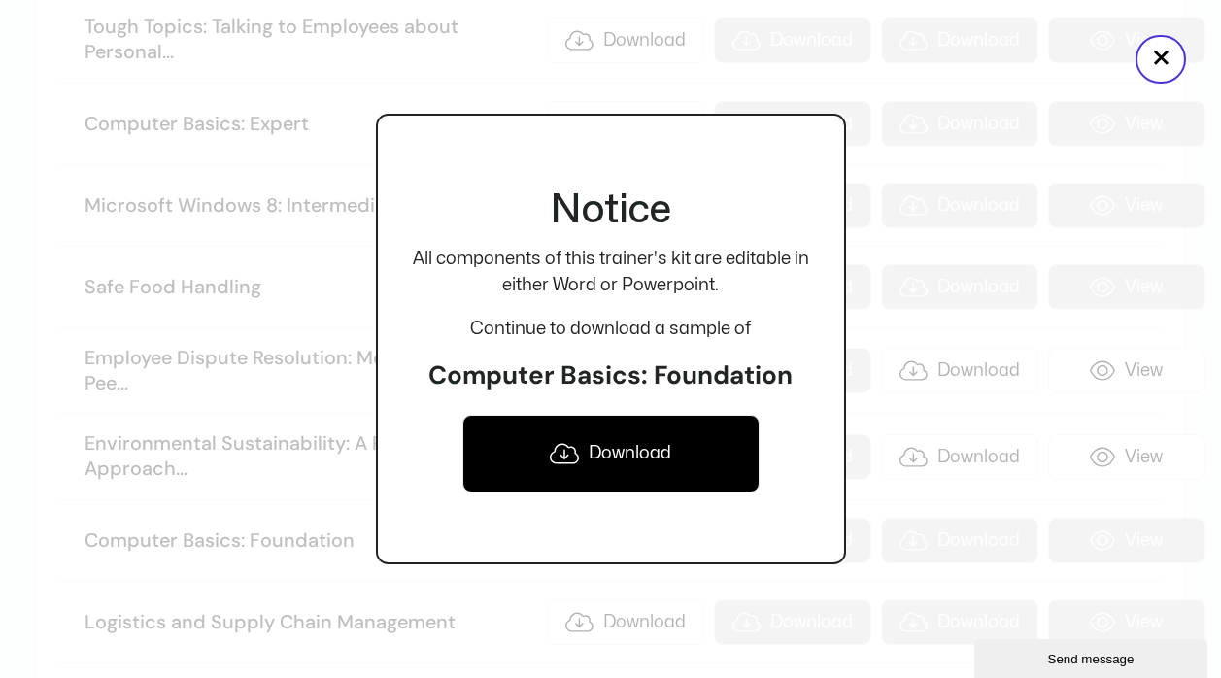
click at [639, 456] on link "Download" at bounding box center [611, 454] width 297 height 78
drag, startPoint x: 1157, startPoint y: 59, endPoint x: 24, endPoint y: 25, distance: 1133.5
click at [1160, 58] on button "×" at bounding box center [1161, 59] width 51 height 49
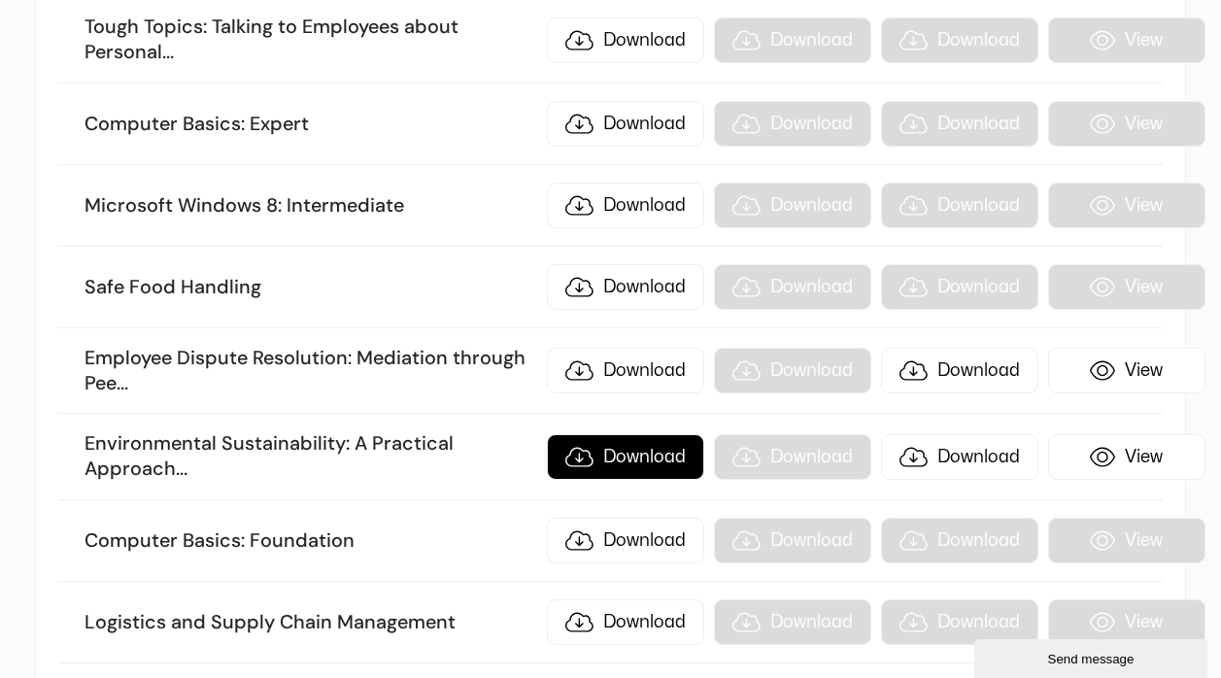
click at [637, 457] on link "Download" at bounding box center [625, 457] width 157 height 46
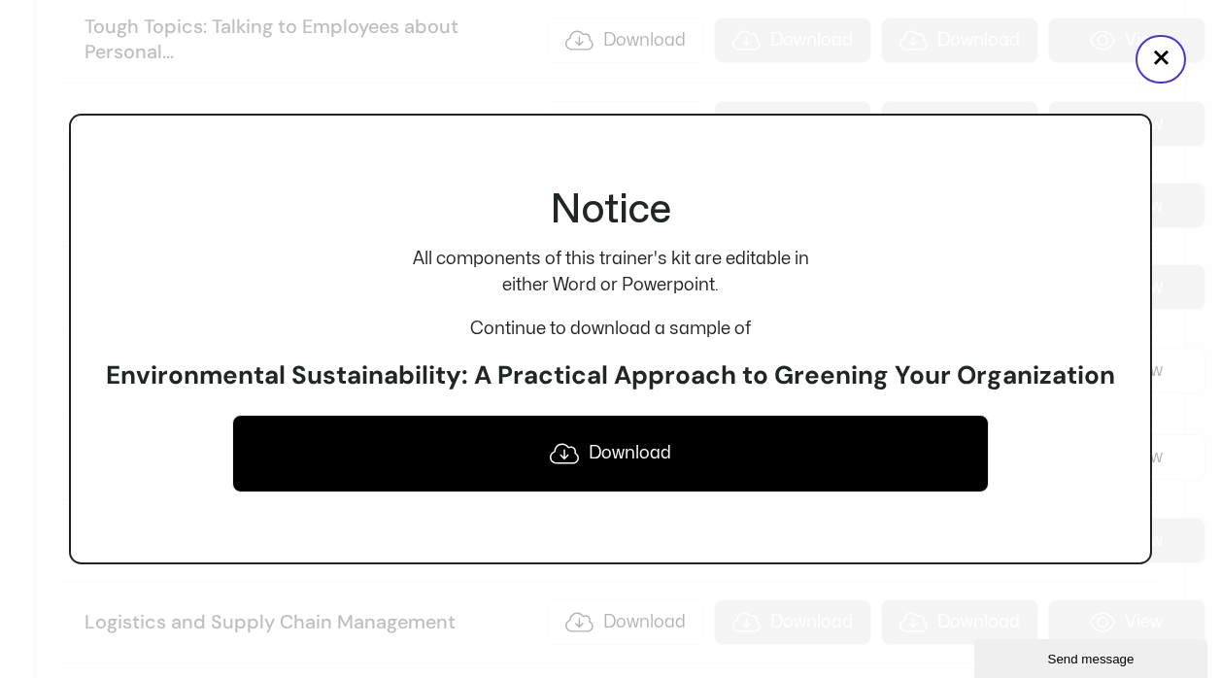
click at [634, 455] on link "Download" at bounding box center [610, 454] width 757 height 78
click at [1164, 60] on button "×" at bounding box center [1161, 59] width 51 height 49
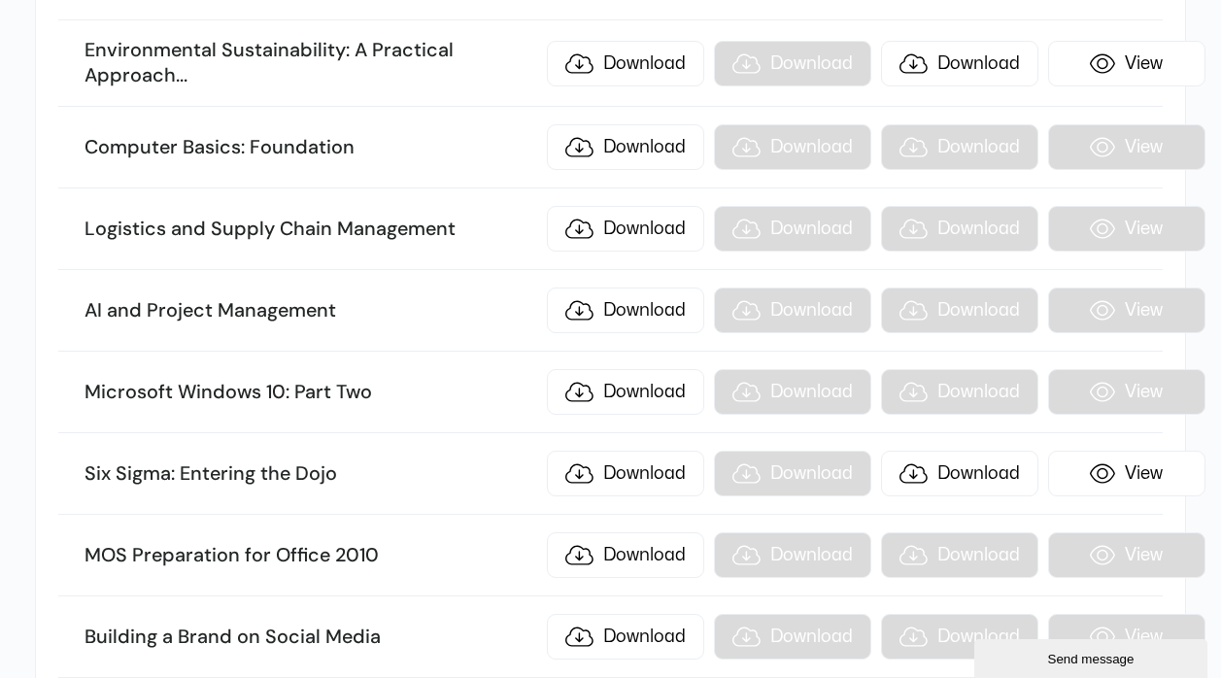
scroll to position [18656, 0]
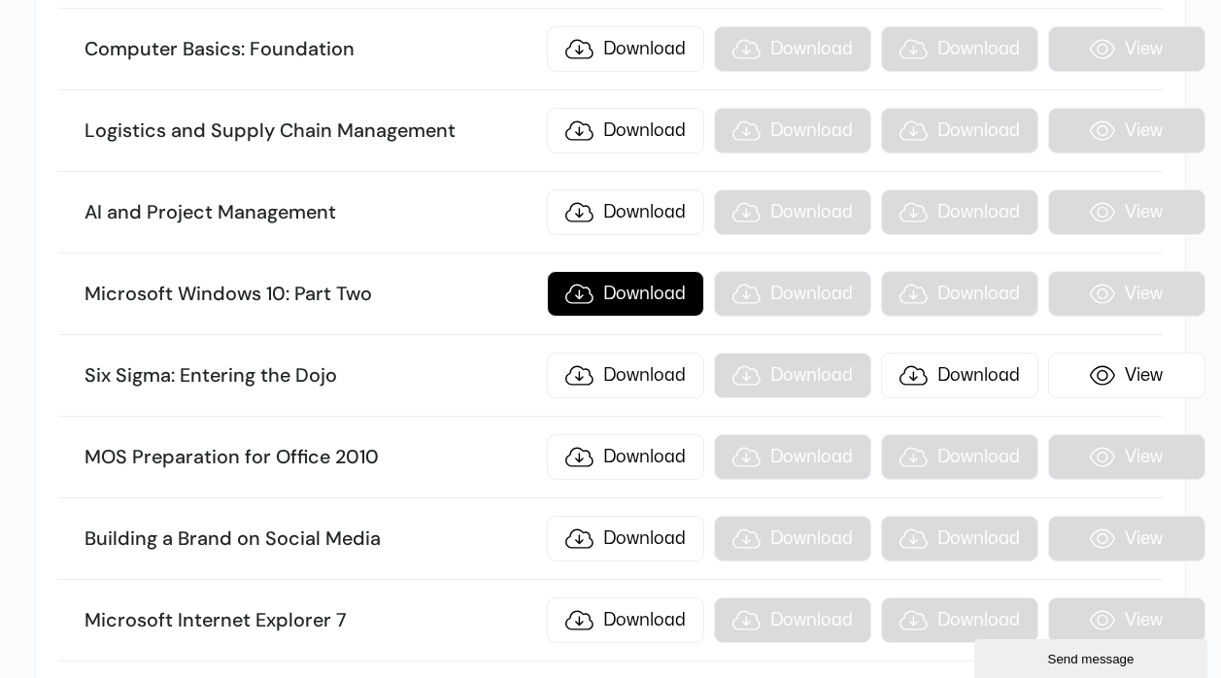
click at [625, 300] on link "Download" at bounding box center [625, 294] width 157 height 46
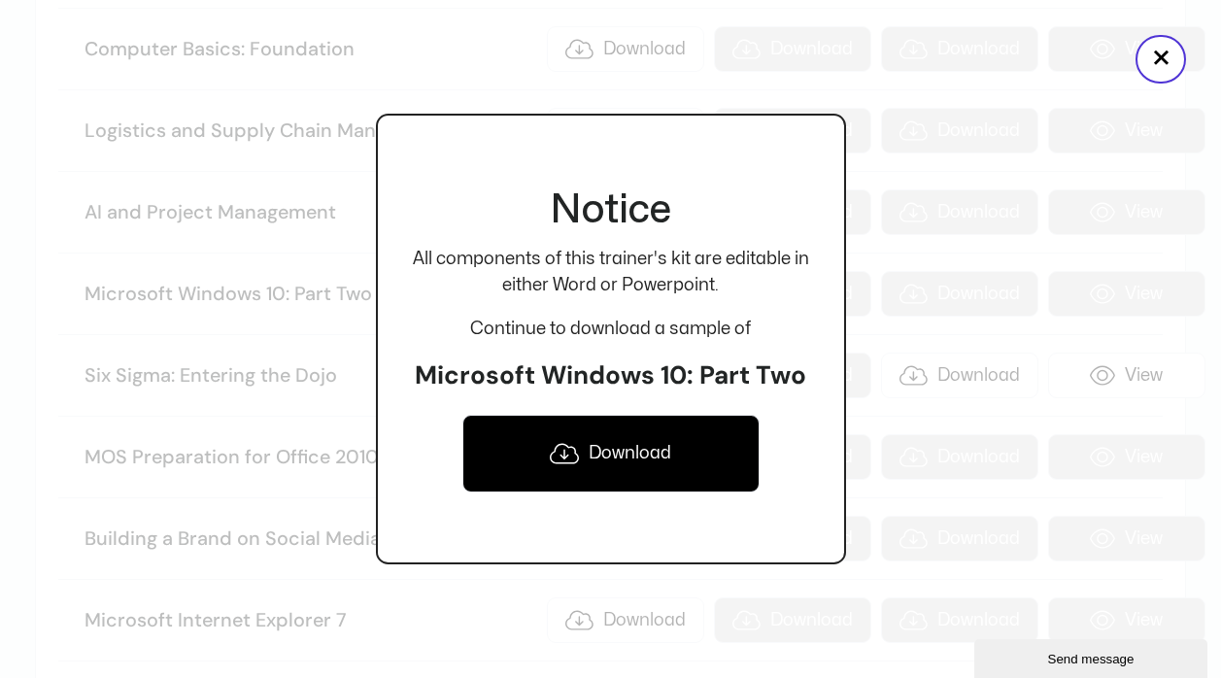
click at [597, 453] on link "Download" at bounding box center [611, 454] width 297 height 78
click at [1149, 66] on button "×" at bounding box center [1161, 59] width 51 height 49
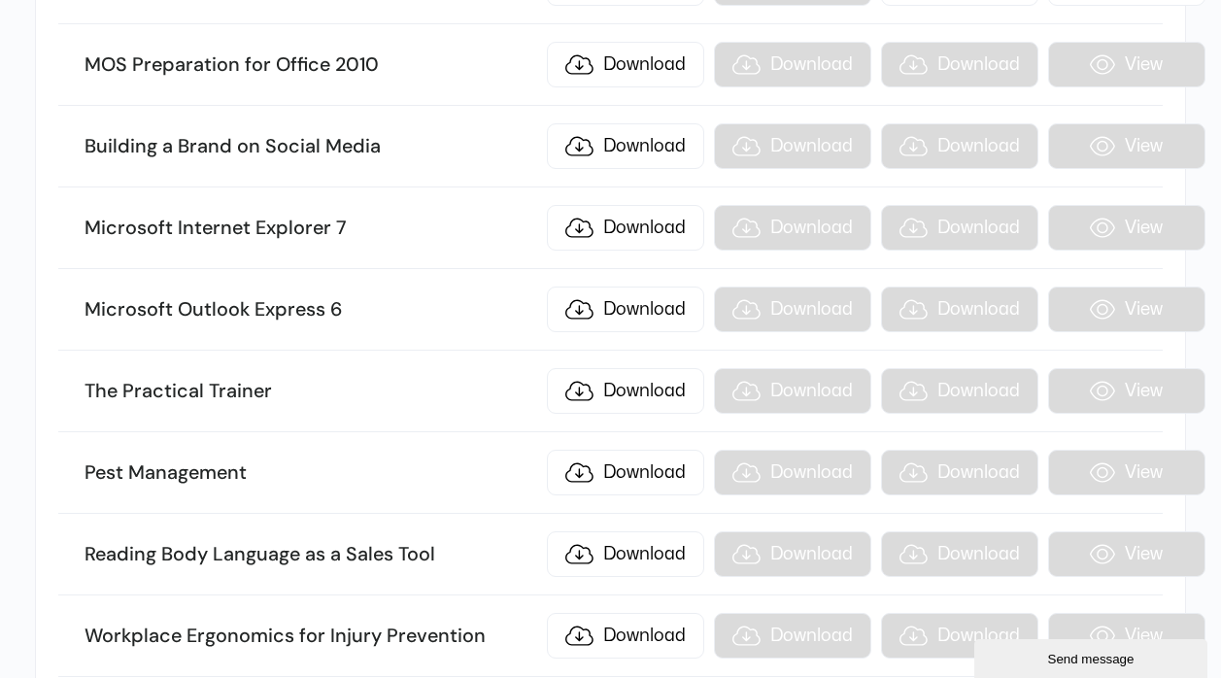
scroll to position [19147, 0]
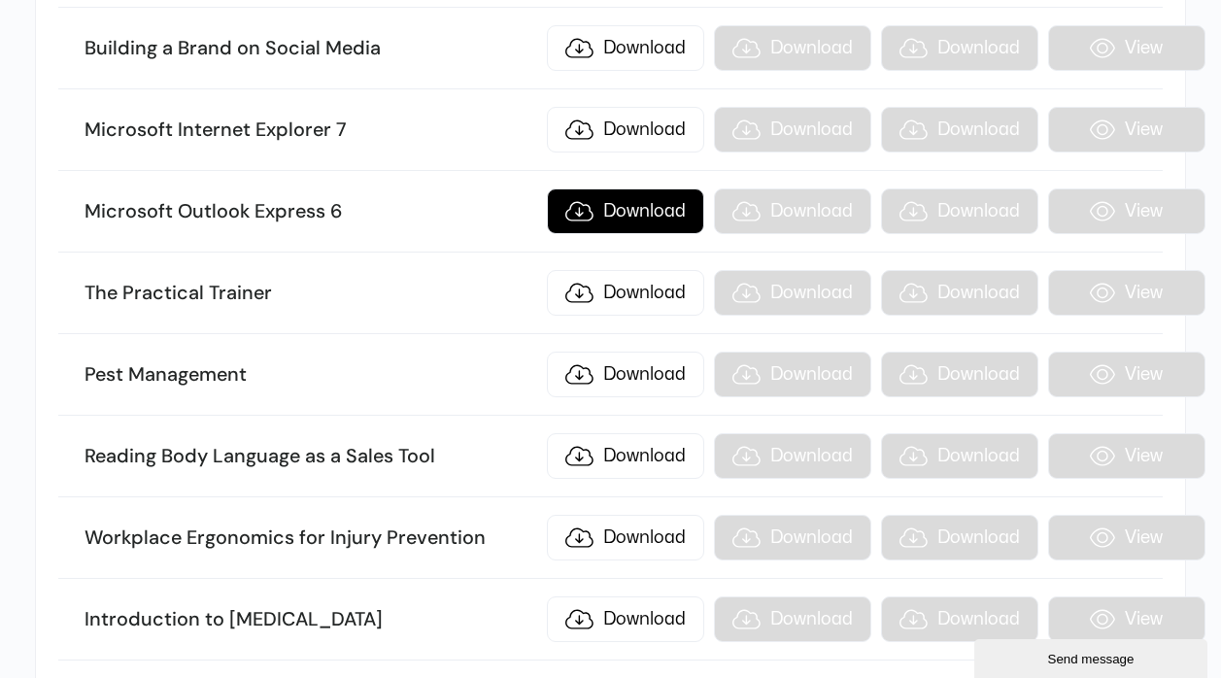
click at [633, 212] on link "Download" at bounding box center [625, 212] width 157 height 46
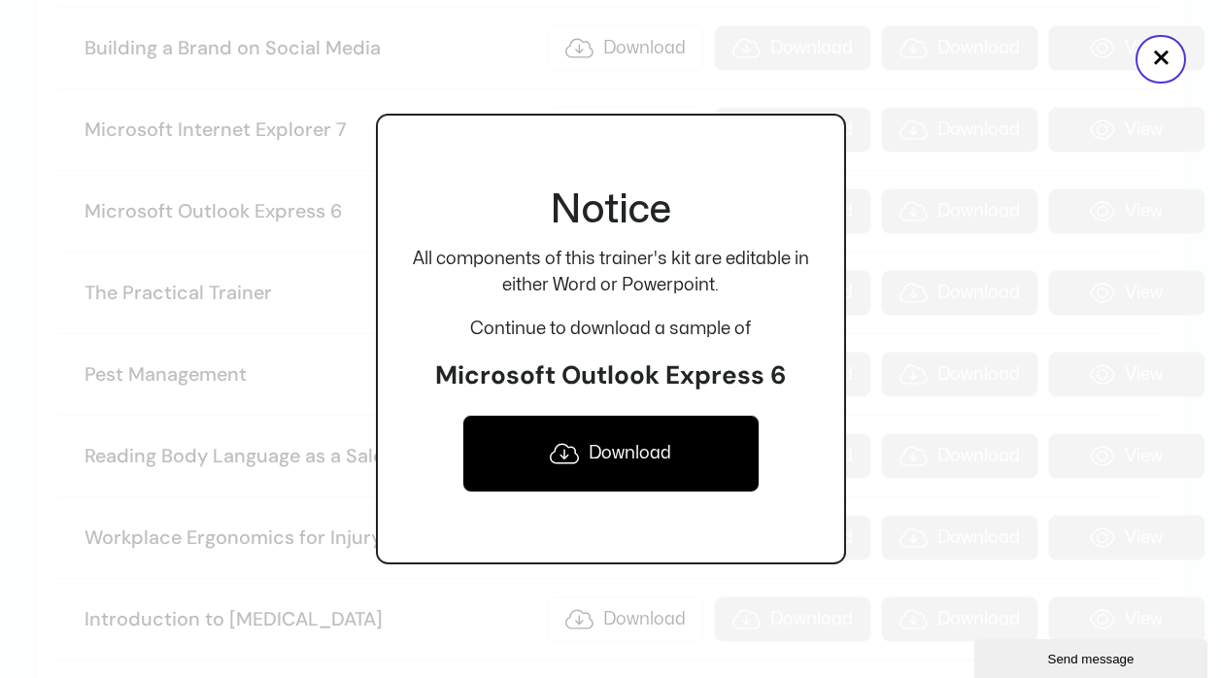
click at [615, 450] on link "Download" at bounding box center [611, 454] width 297 height 78
click at [1162, 51] on button "×" at bounding box center [1161, 59] width 51 height 49
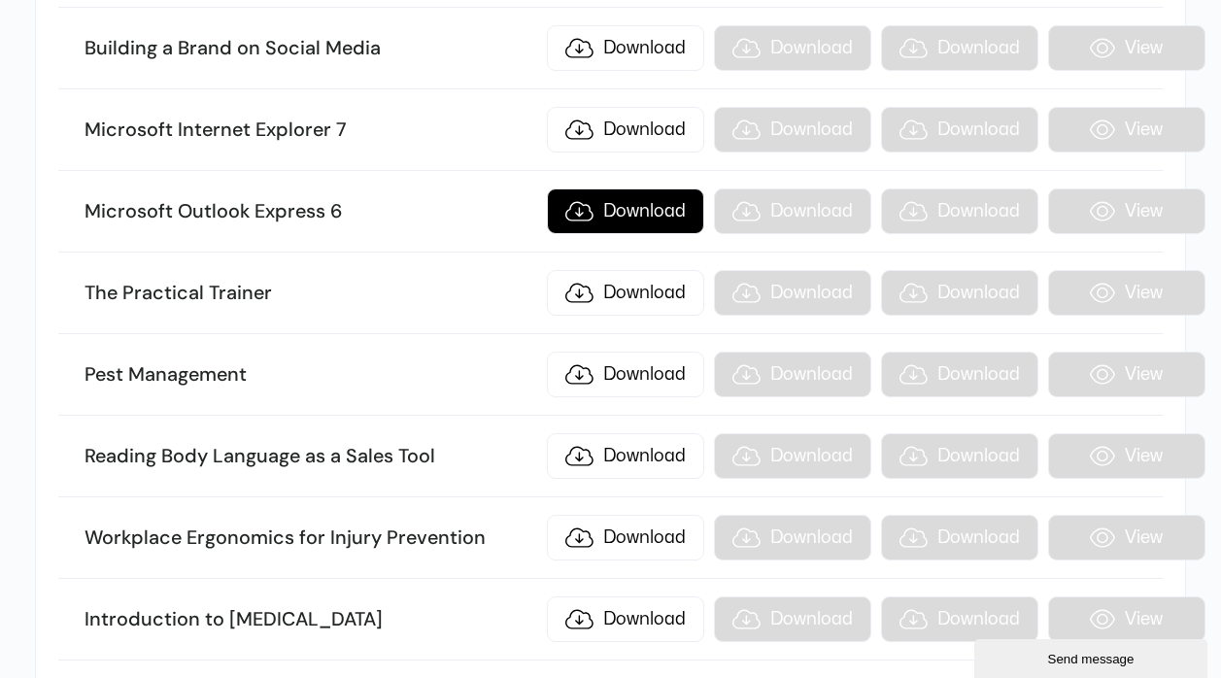
click at [637, 223] on link "Download" at bounding box center [625, 212] width 157 height 46
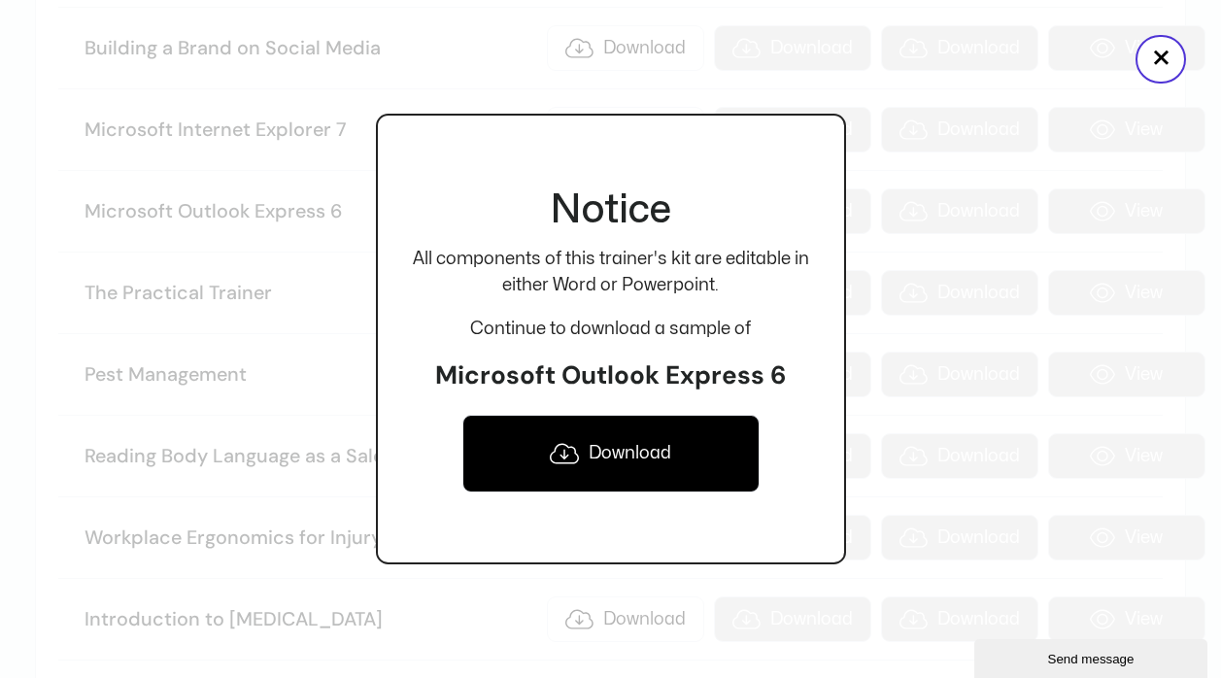
click at [635, 458] on link "Download" at bounding box center [611, 454] width 297 height 78
click at [1162, 41] on button "×" at bounding box center [1161, 59] width 51 height 49
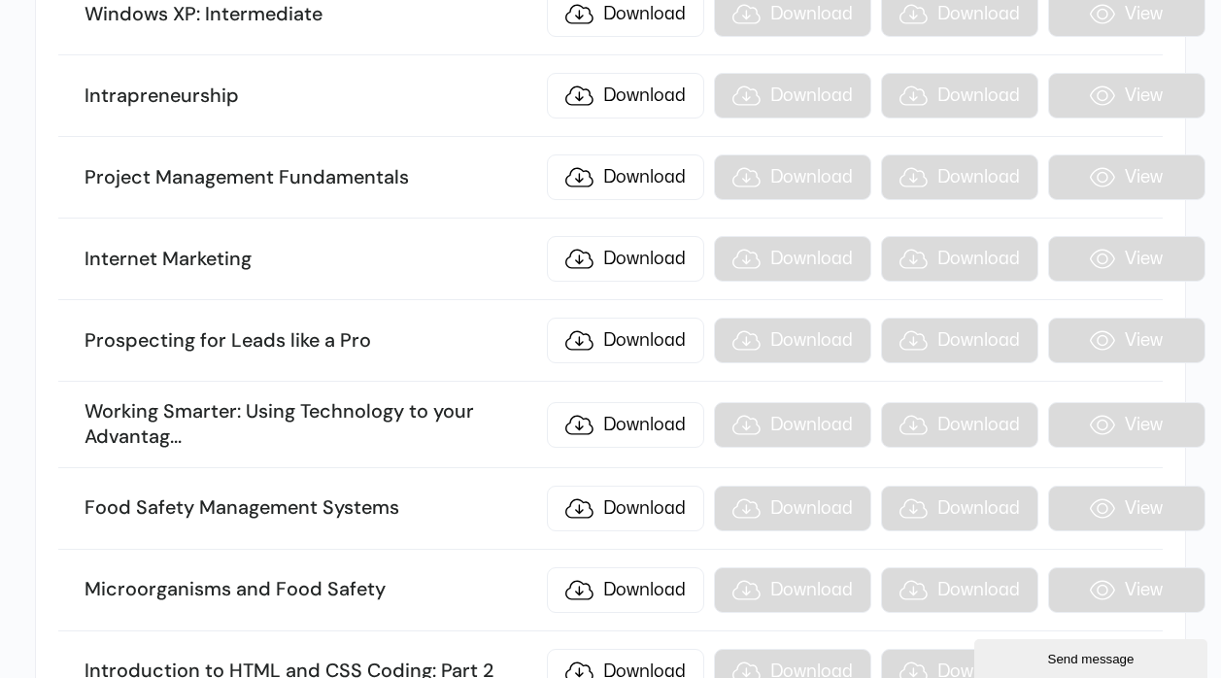
scroll to position [21504, 0]
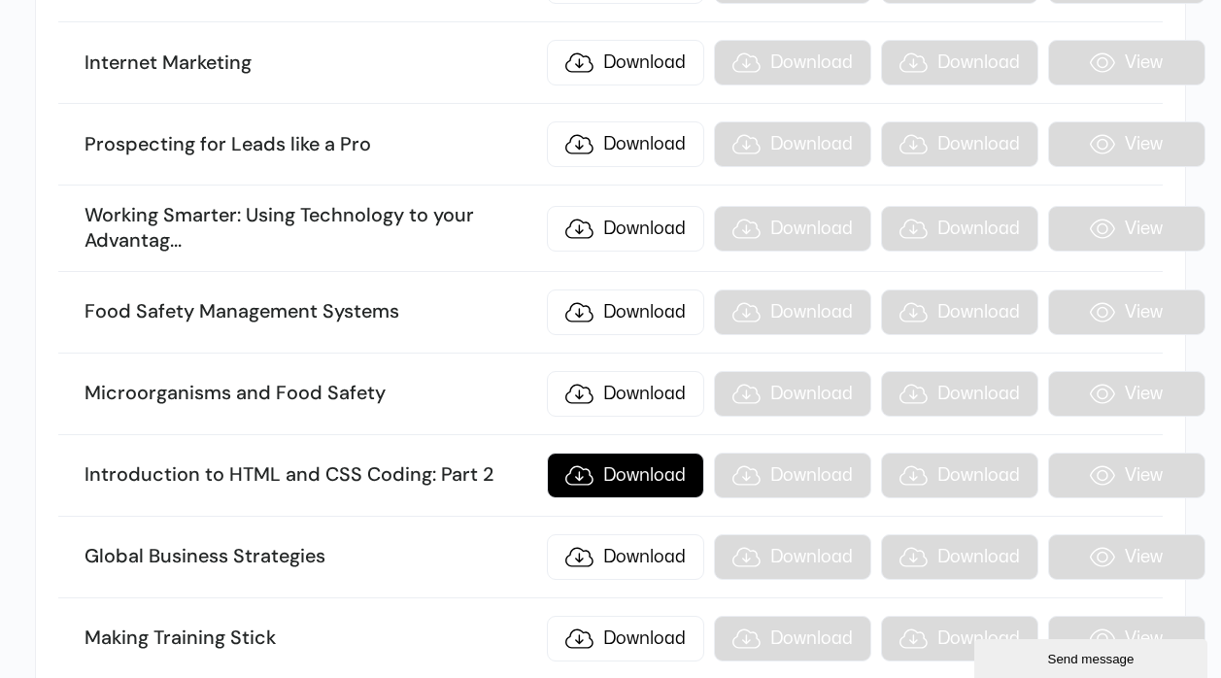
click at [616, 474] on link "Download" at bounding box center [625, 476] width 157 height 46
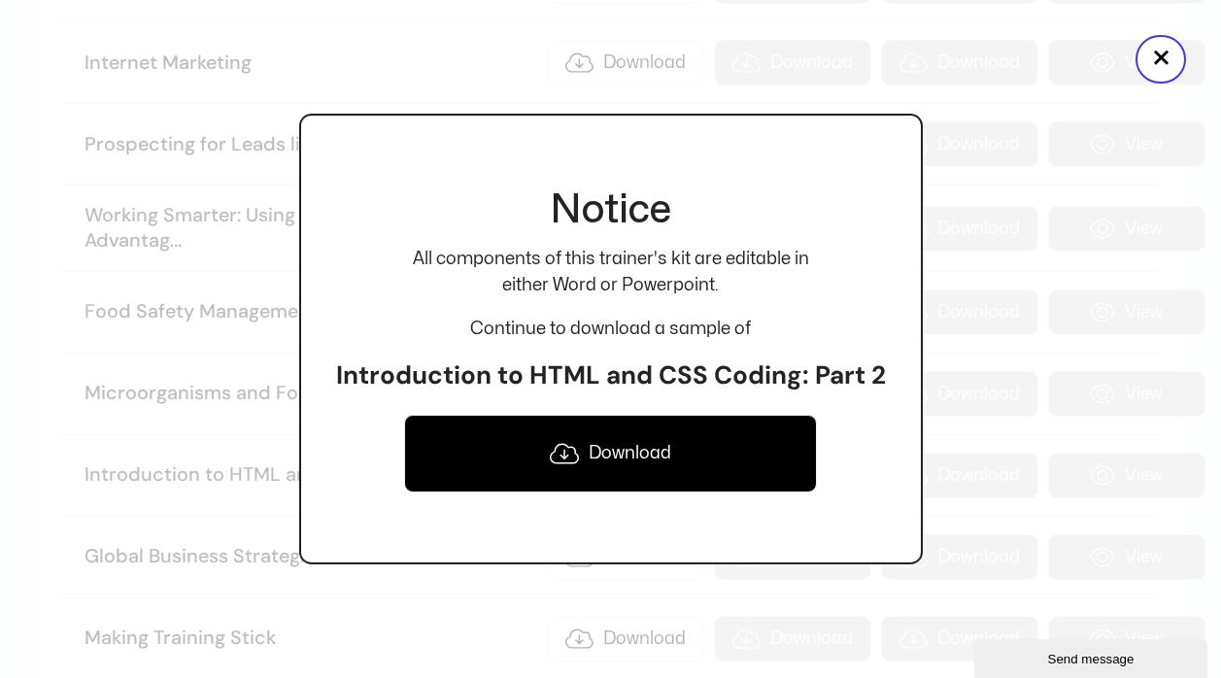
click at [606, 463] on link "Download" at bounding box center [610, 454] width 413 height 78
click at [1142, 51] on button "×" at bounding box center [1161, 59] width 51 height 49
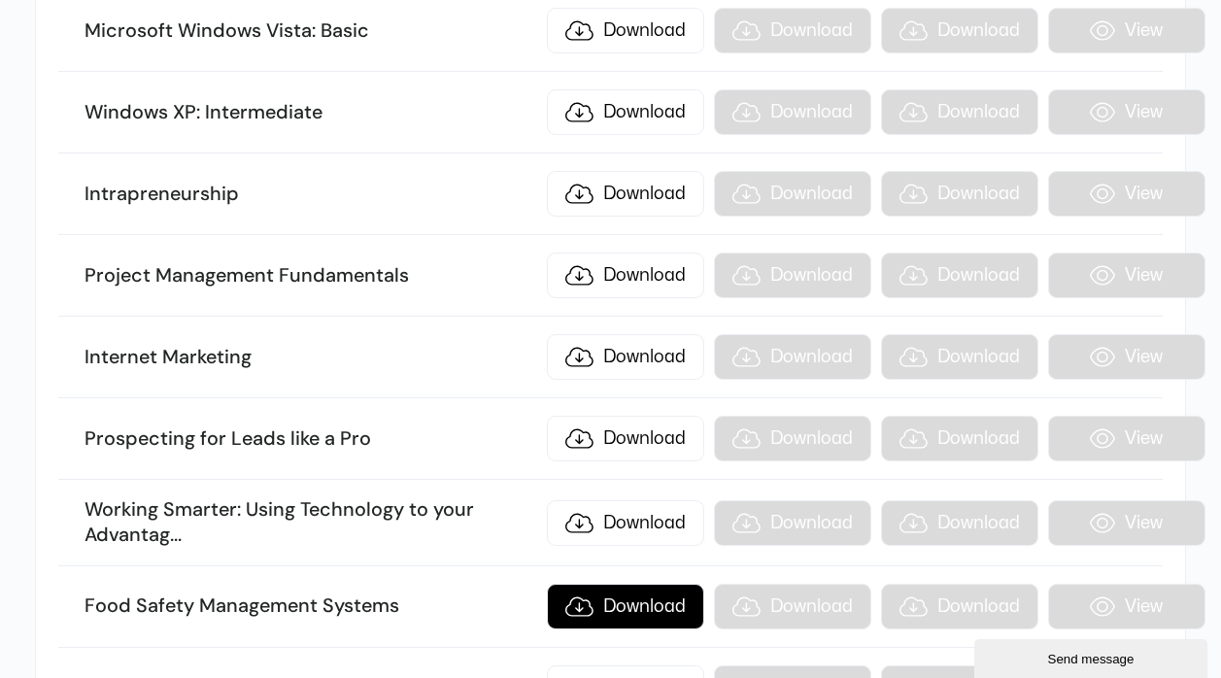
scroll to position [21111, 0]
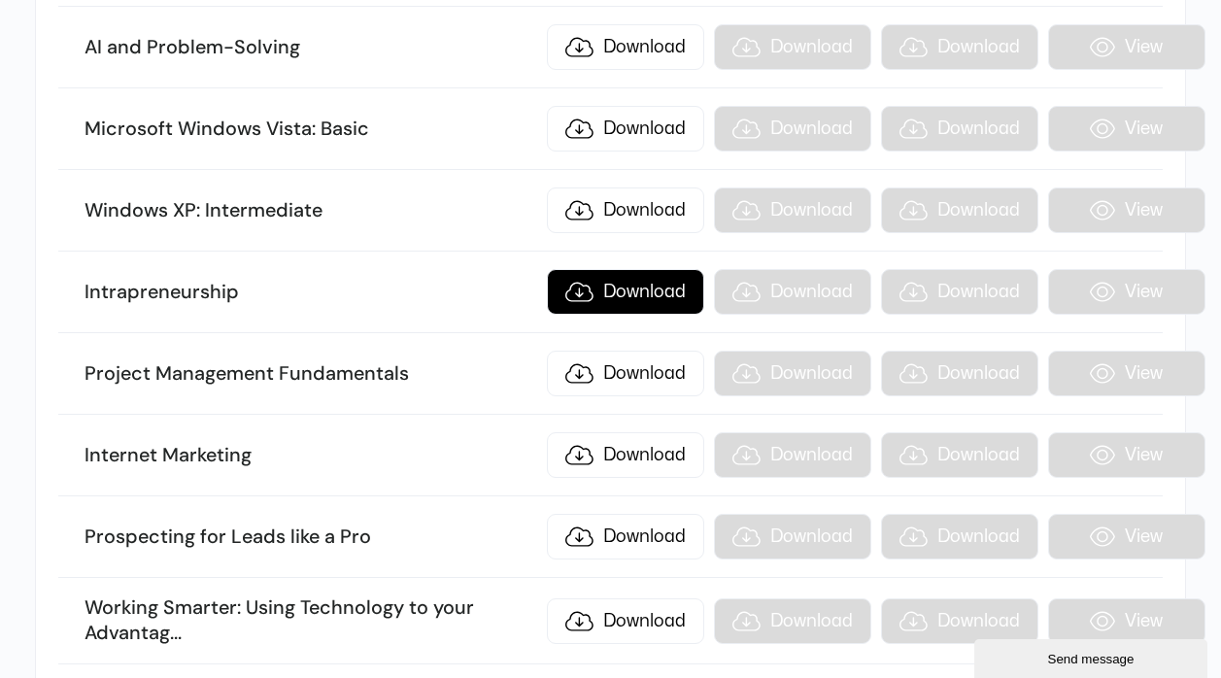
click at [647, 288] on link "Download" at bounding box center [625, 292] width 157 height 46
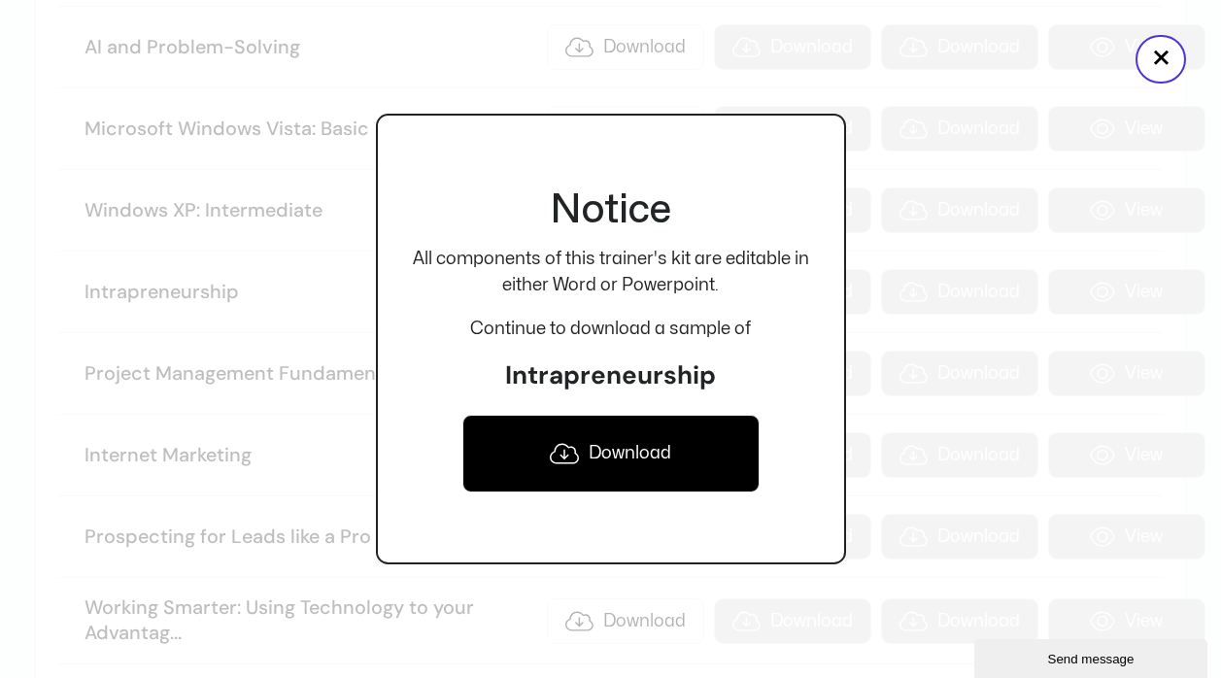
click at [637, 445] on link "Download" at bounding box center [611, 454] width 297 height 78
click at [1149, 46] on button "×" at bounding box center [1161, 59] width 51 height 49
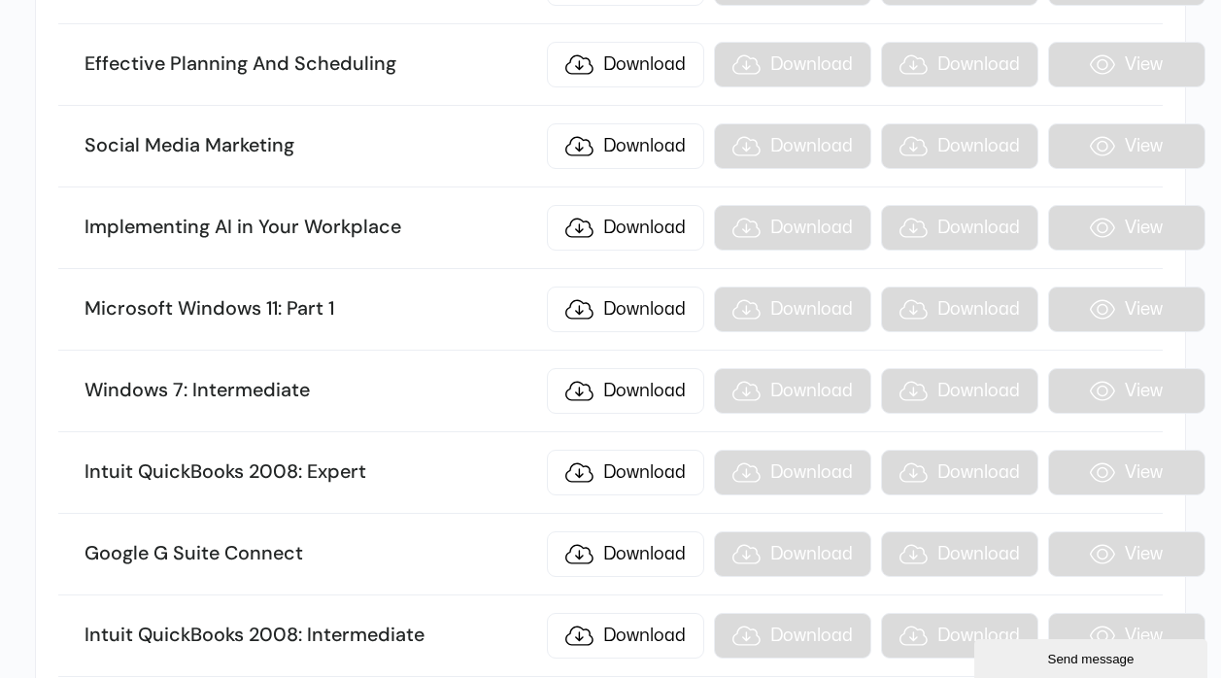
scroll to position [22584, 0]
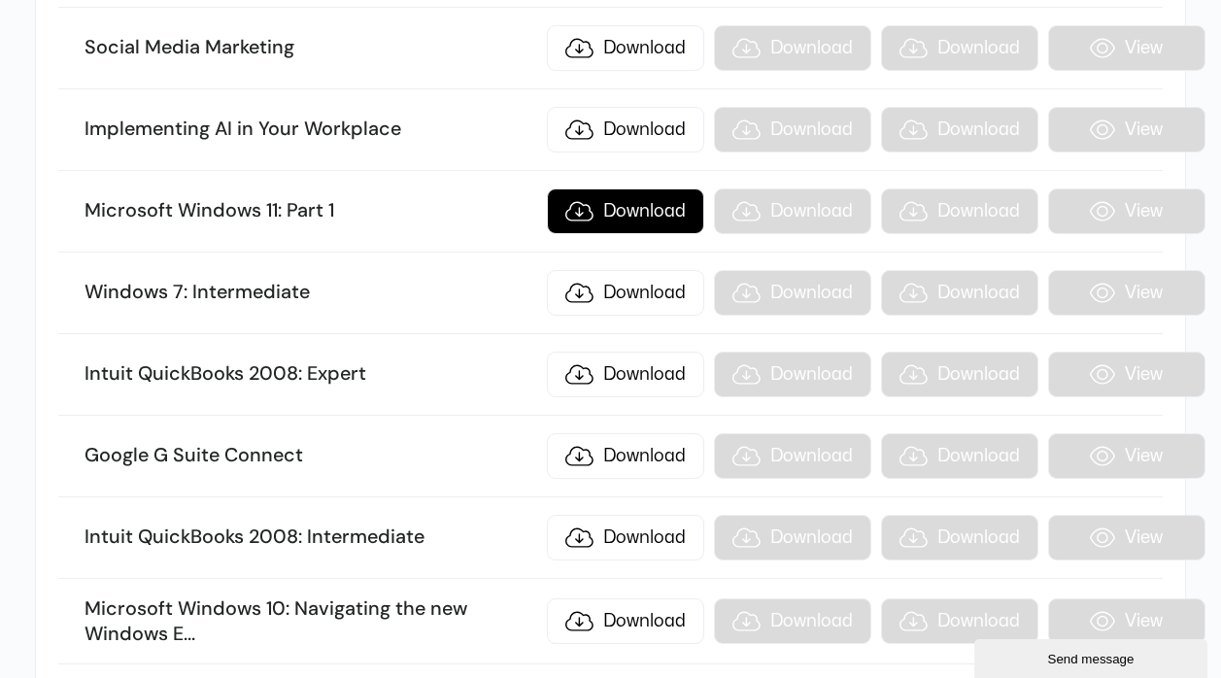
click at [655, 205] on link "Download" at bounding box center [625, 212] width 157 height 46
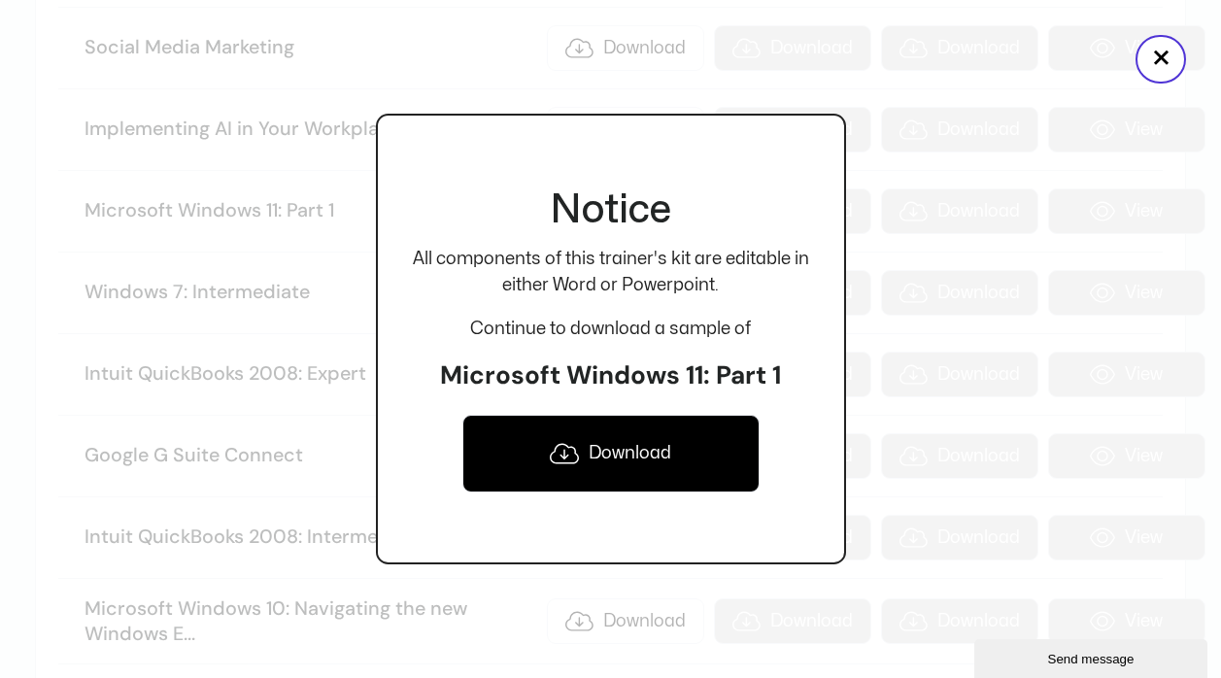
click at [648, 459] on link "Download" at bounding box center [611, 454] width 297 height 78
click at [1162, 62] on button "×" at bounding box center [1161, 59] width 51 height 49
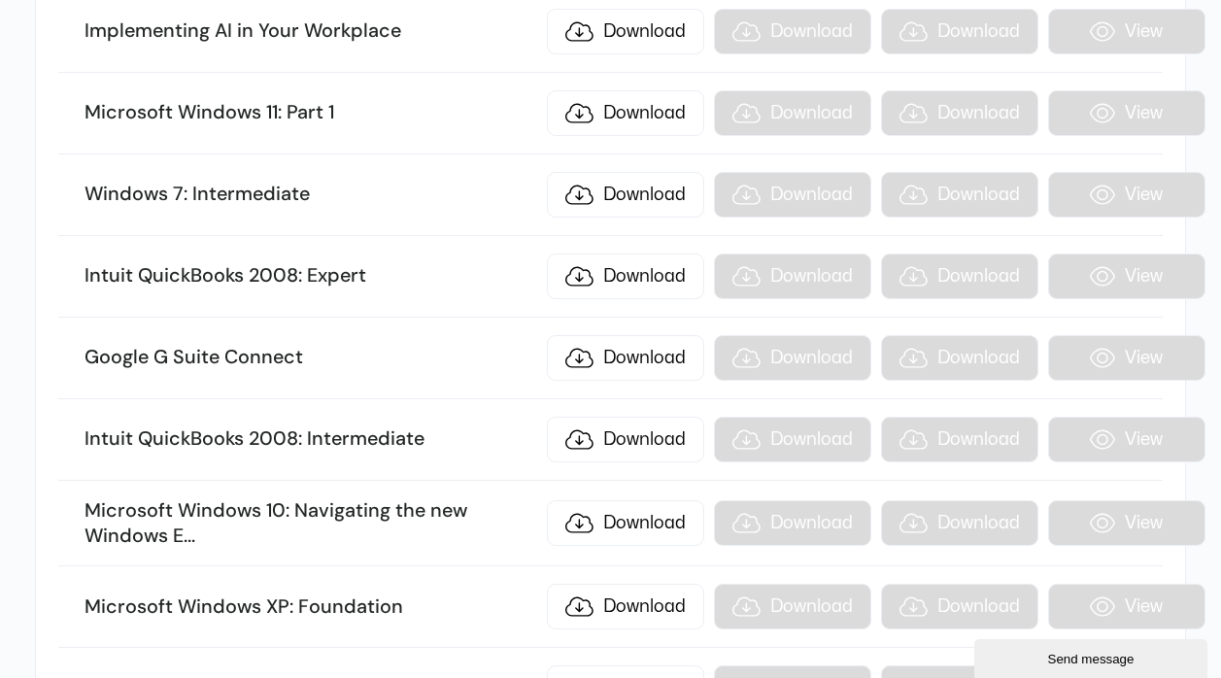
scroll to position [22878, 0]
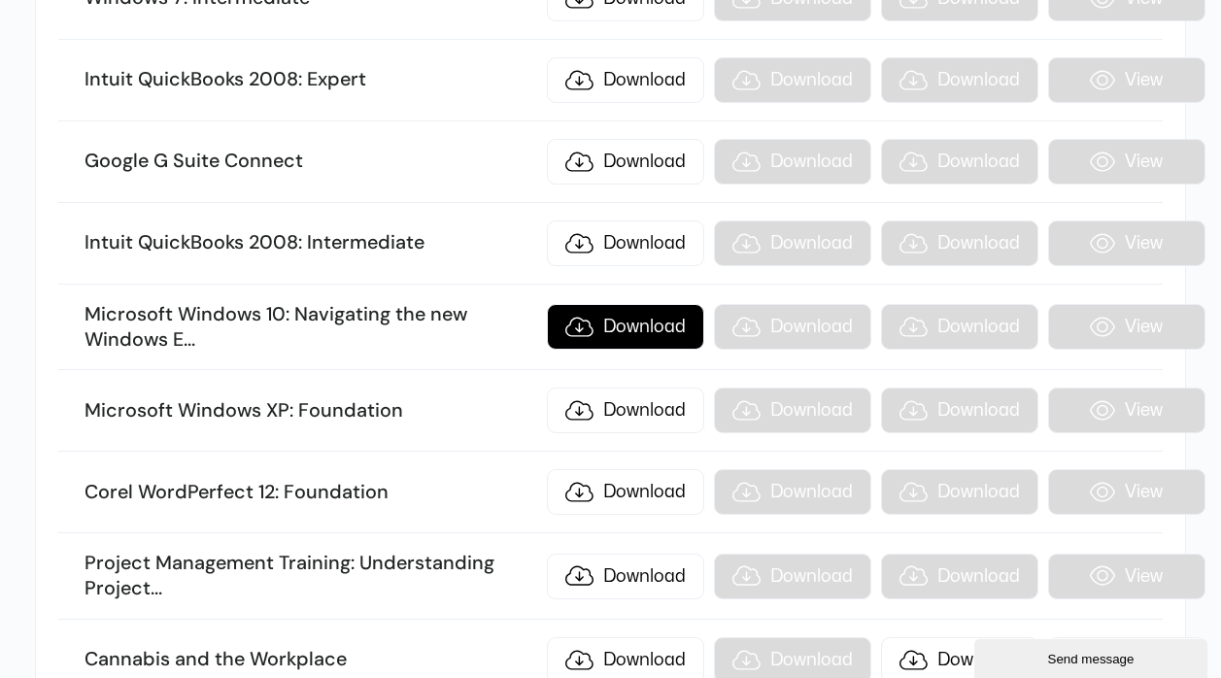
click at [650, 337] on link "Download" at bounding box center [625, 327] width 157 height 46
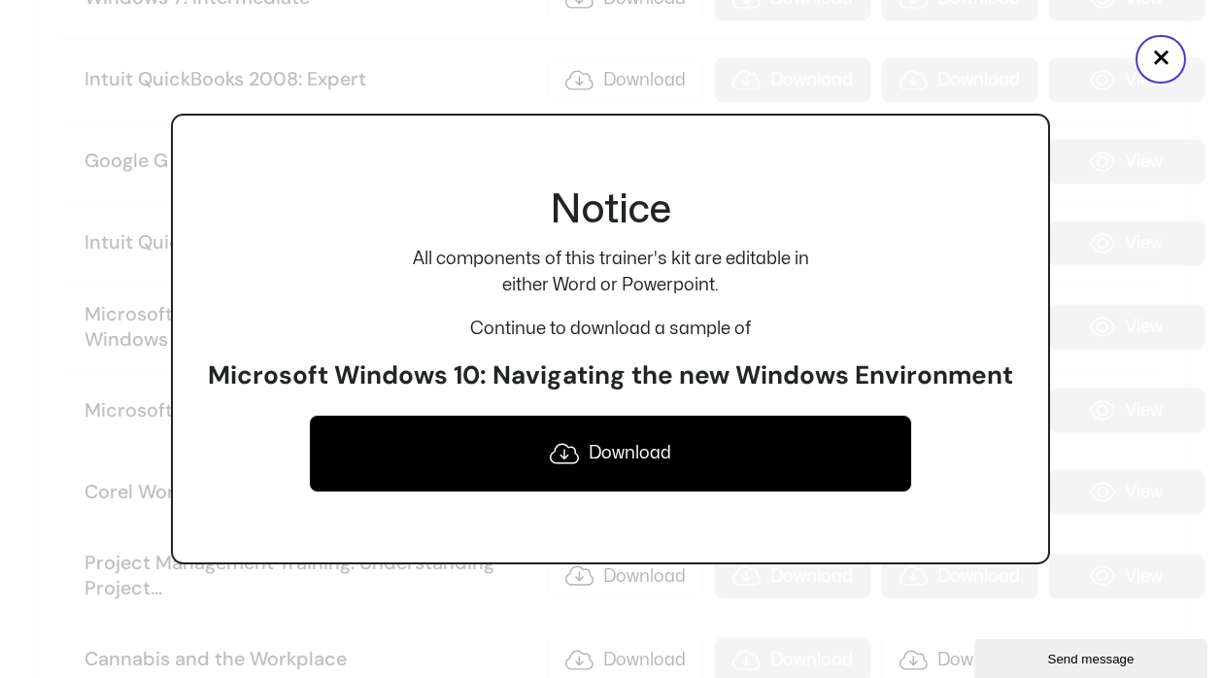
click at [615, 457] on link "Download" at bounding box center [611, 454] width 604 height 78
click at [1173, 63] on button "×" at bounding box center [1161, 59] width 51 height 49
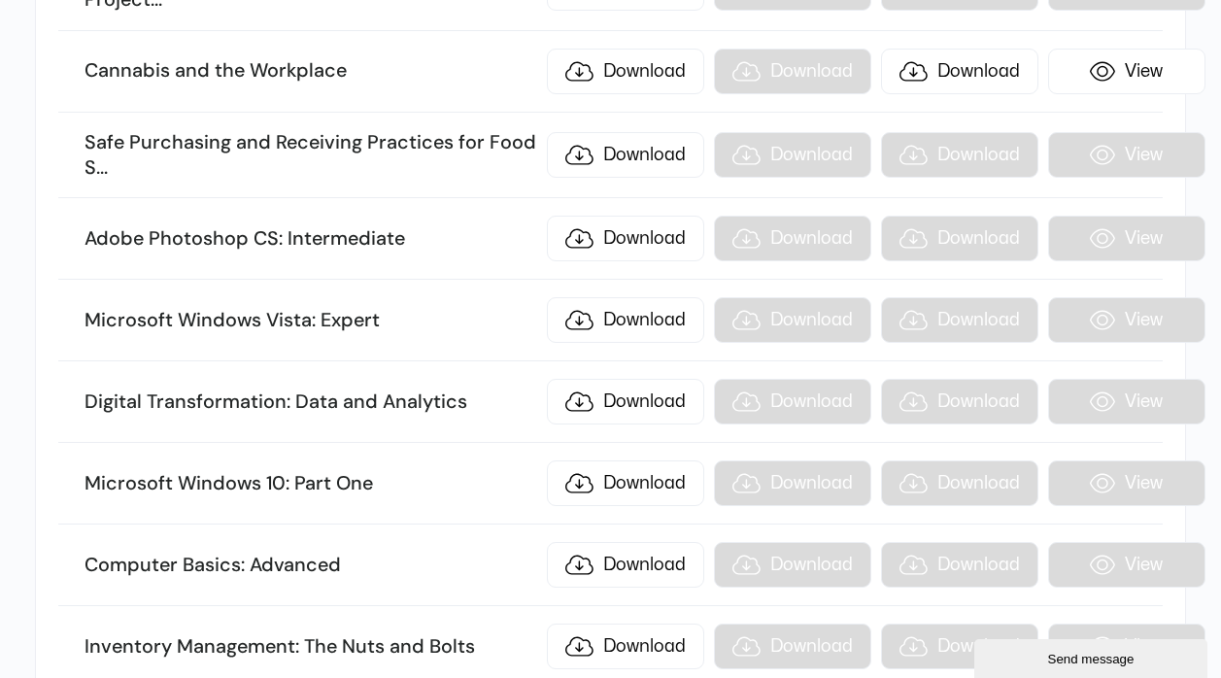
scroll to position [23565, 0]
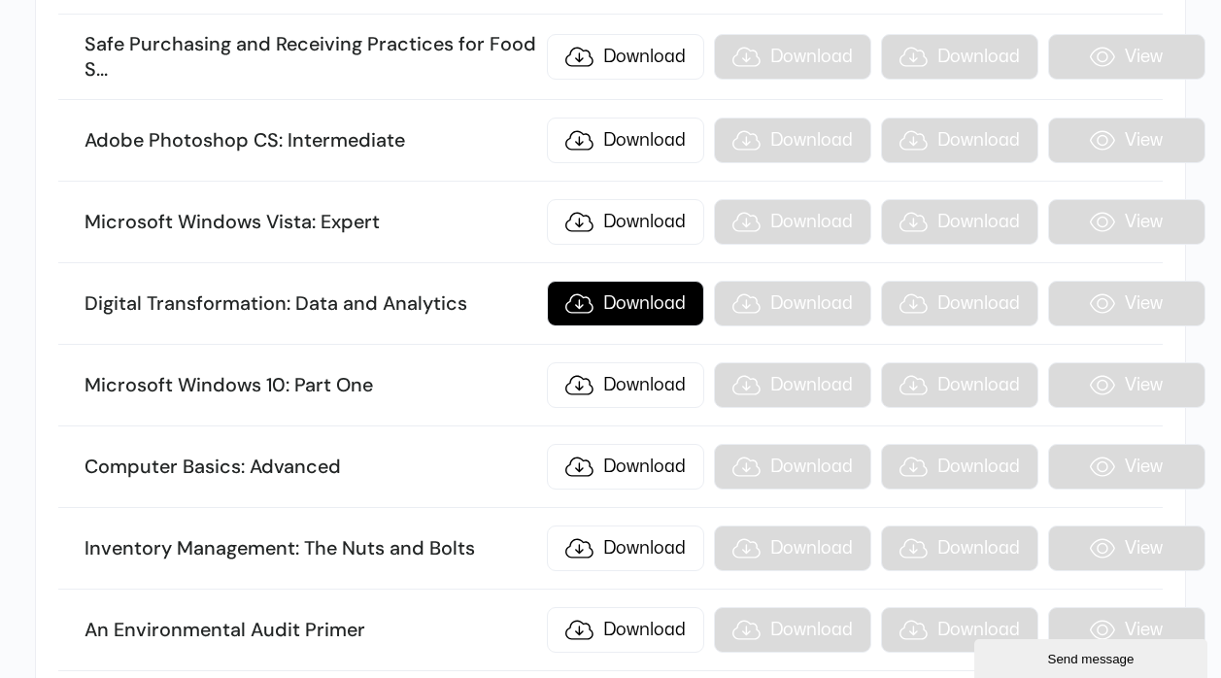
click at [628, 316] on link "Download" at bounding box center [625, 304] width 157 height 46
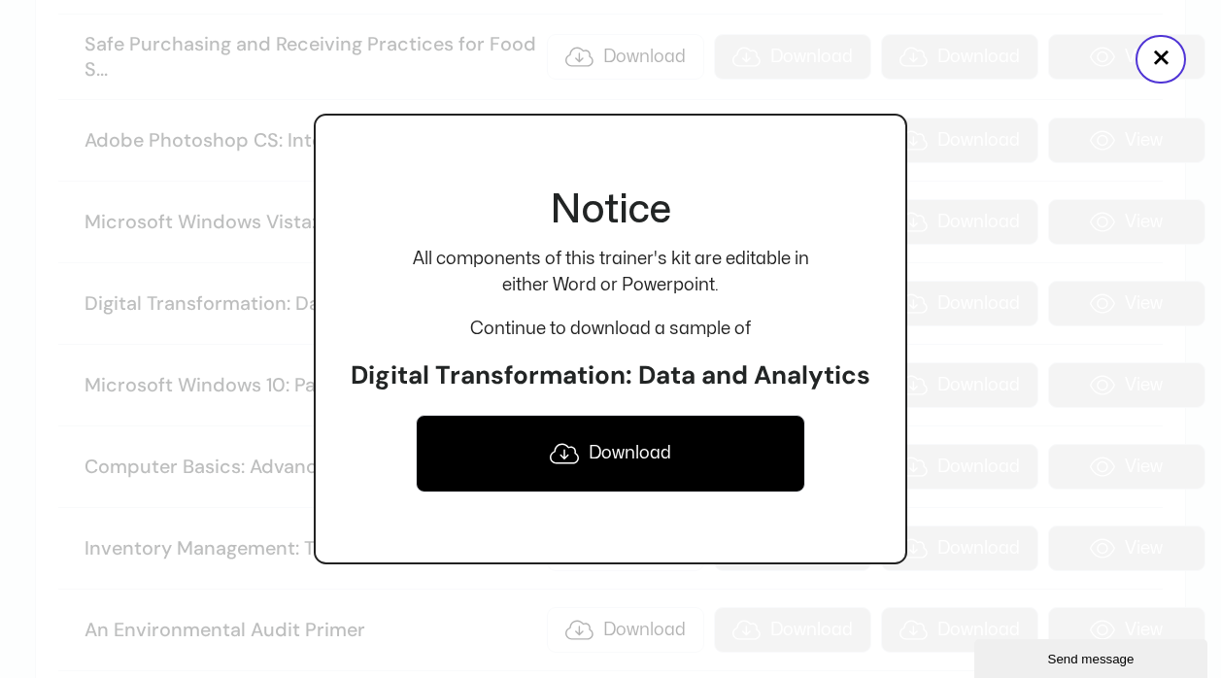
click at [626, 452] on link "Download" at bounding box center [611, 454] width 390 height 78
click at [1168, 58] on button "×" at bounding box center [1161, 59] width 51 height 49
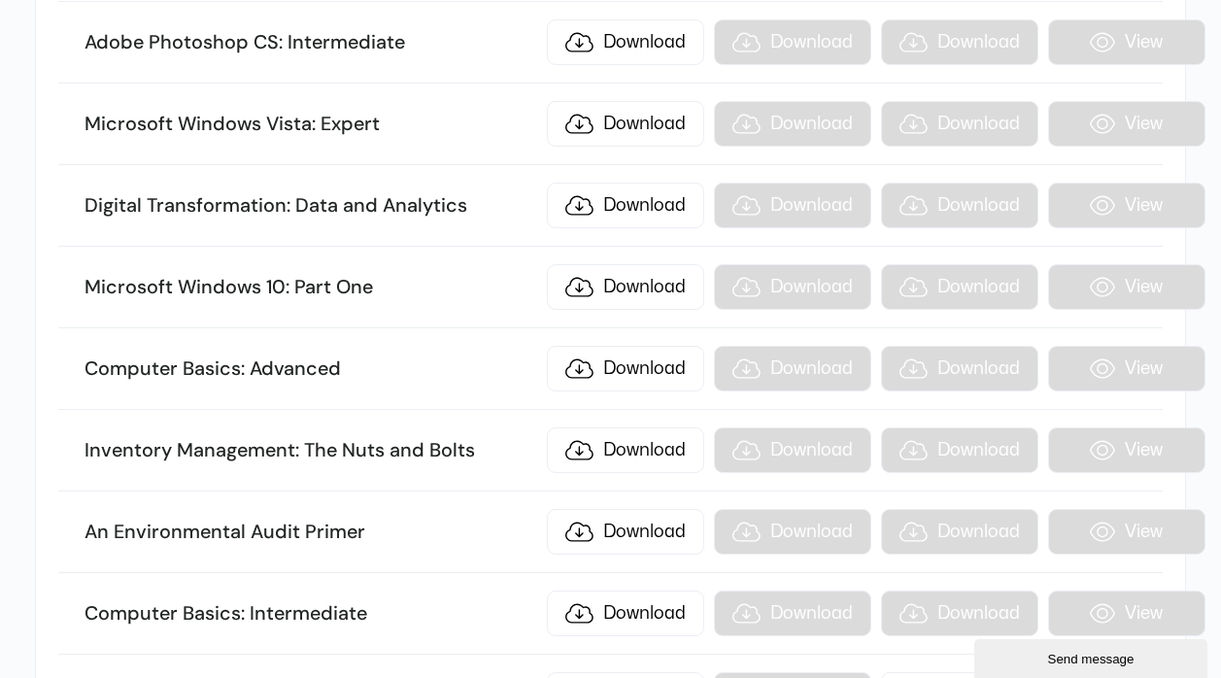
scroll to position [23763, 0]
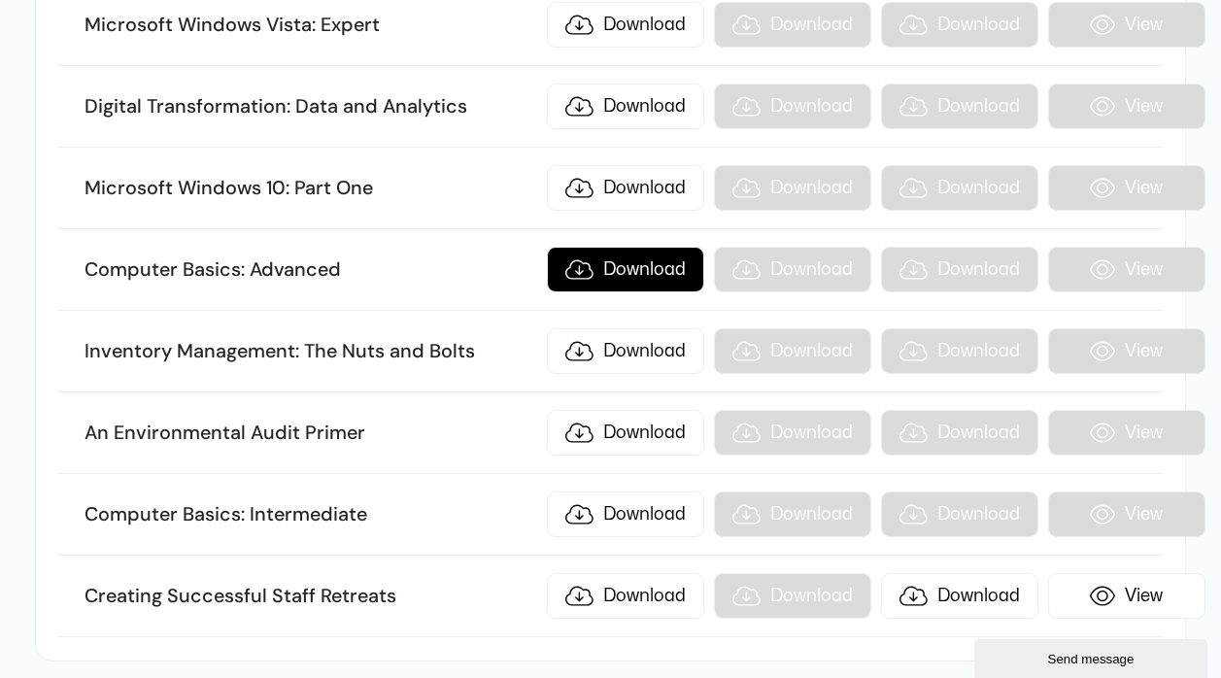
click at [640, 272] on link "Download" at bounding box center [625, 270] width 157 height 46
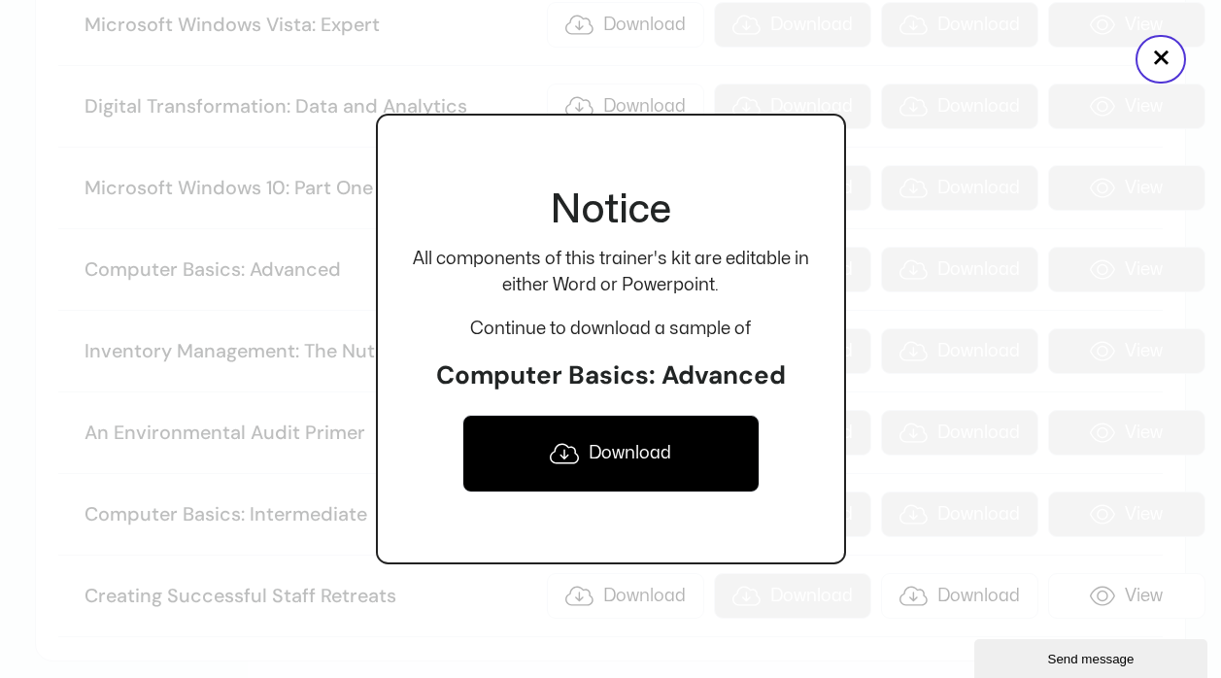
click at [629, 450] on link "Download" at bounding box center [611, 454] width 297 height 78
click at [1147, 47] on button "×" at bounding box center [1161, 59] width 51 height 49
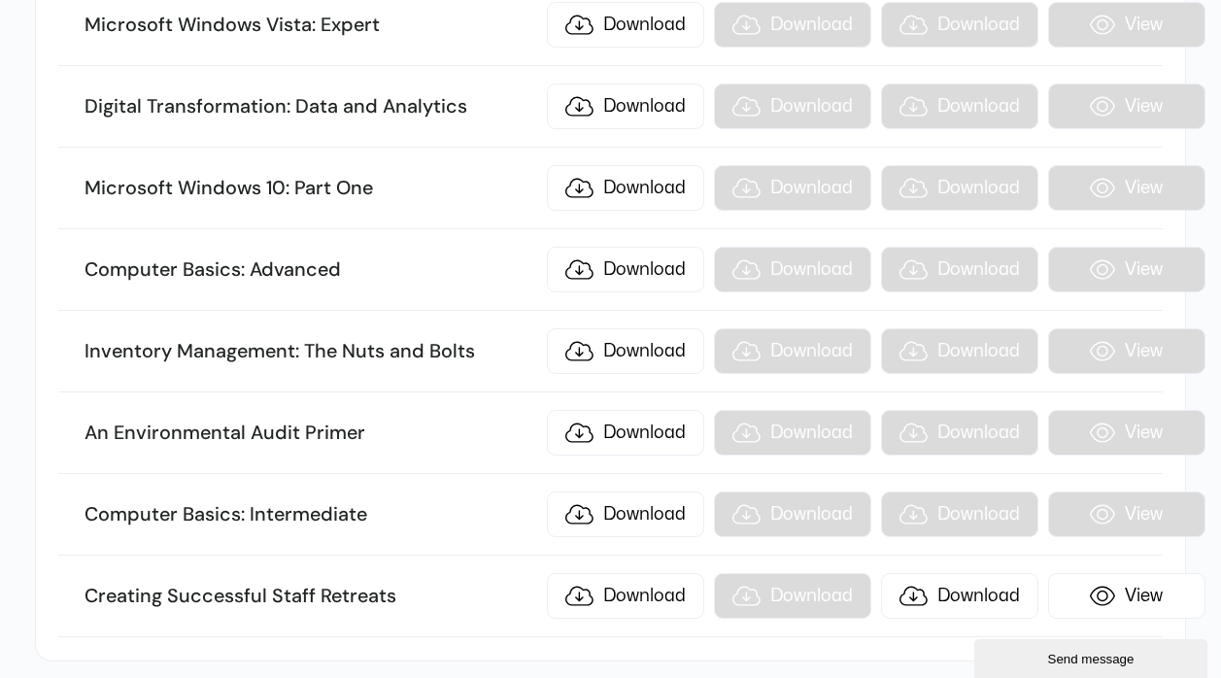
scroll to position [23861, 0]
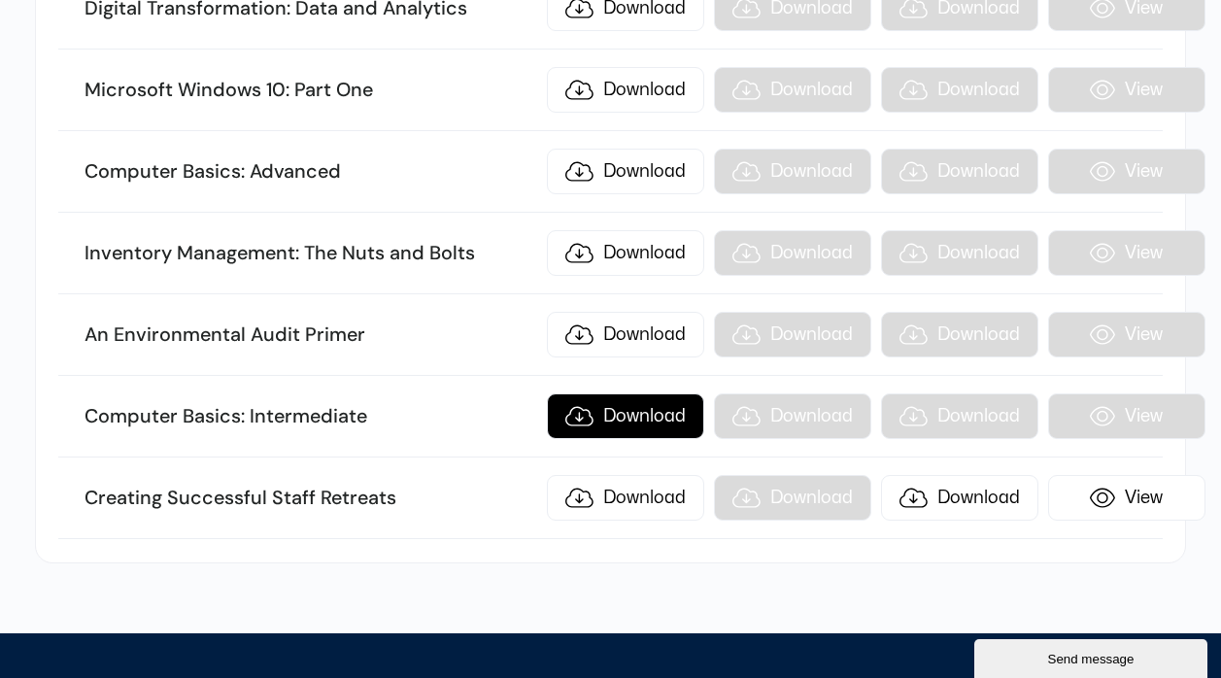
click at [662, 415] on link "Download" at bounding box center [625, 417] width 157 height 46
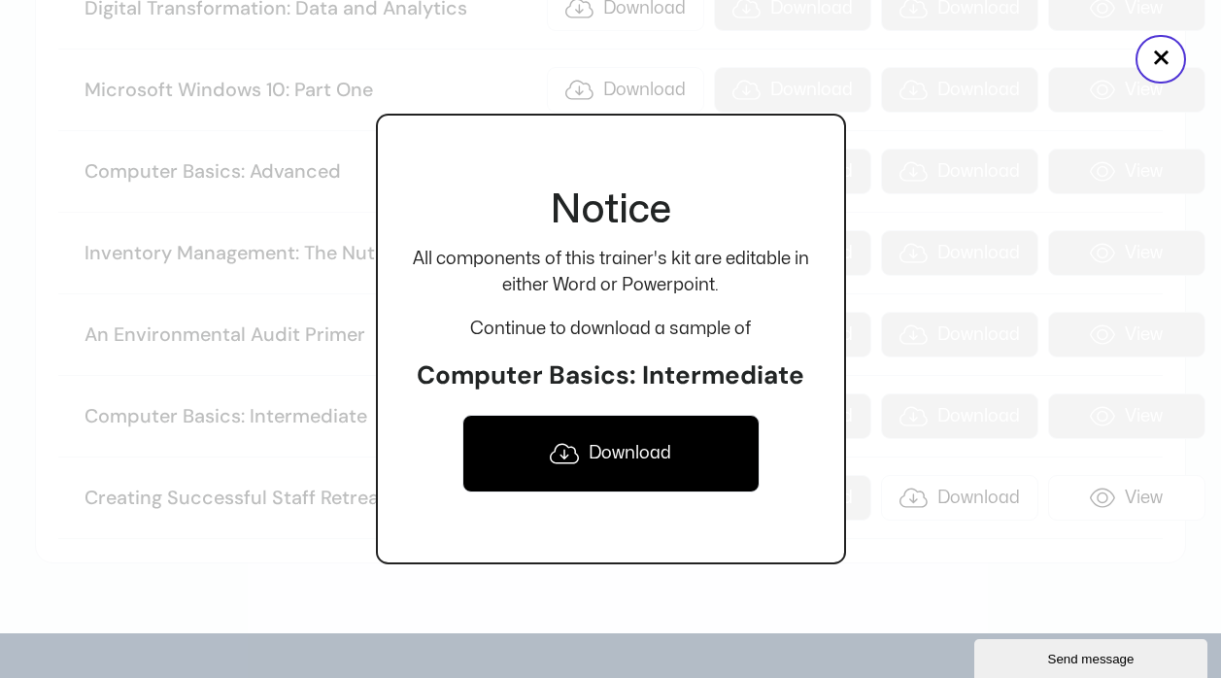
click at [654, 448] on link "Download" at bounding box center [611, 454] width 297 height 78
click at [1145, 56] on button "×" at bounding box center [1161, 59] width 51 height 49
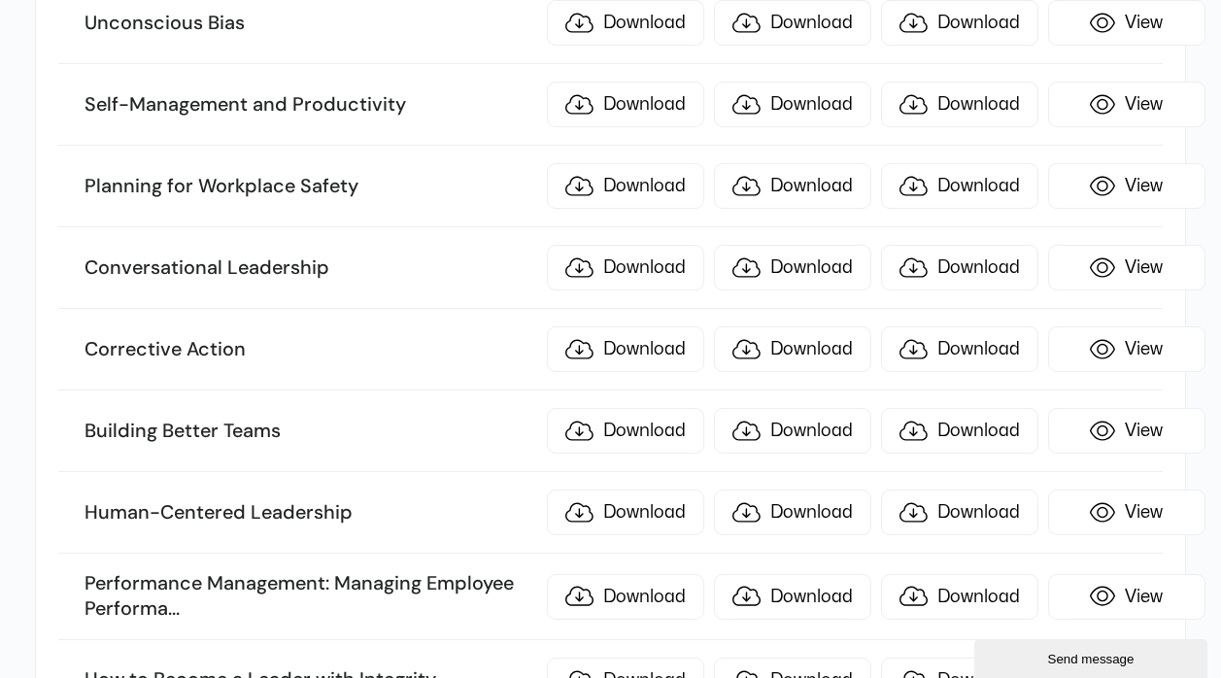
scroll to position [4909, 0]
